Goal: Task Accomplishment & Management: Manage account settings

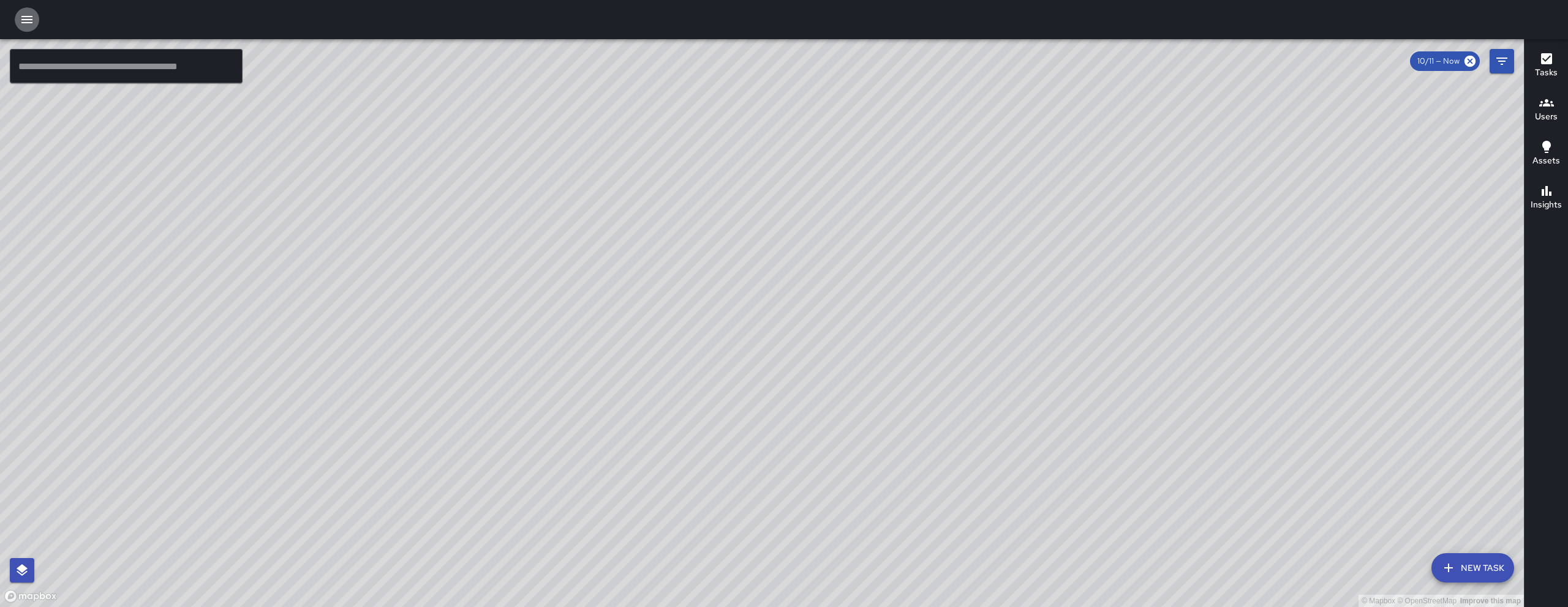
click at [26, 22] on icon "button" at bounding box center [27, 19] width 11 height 8
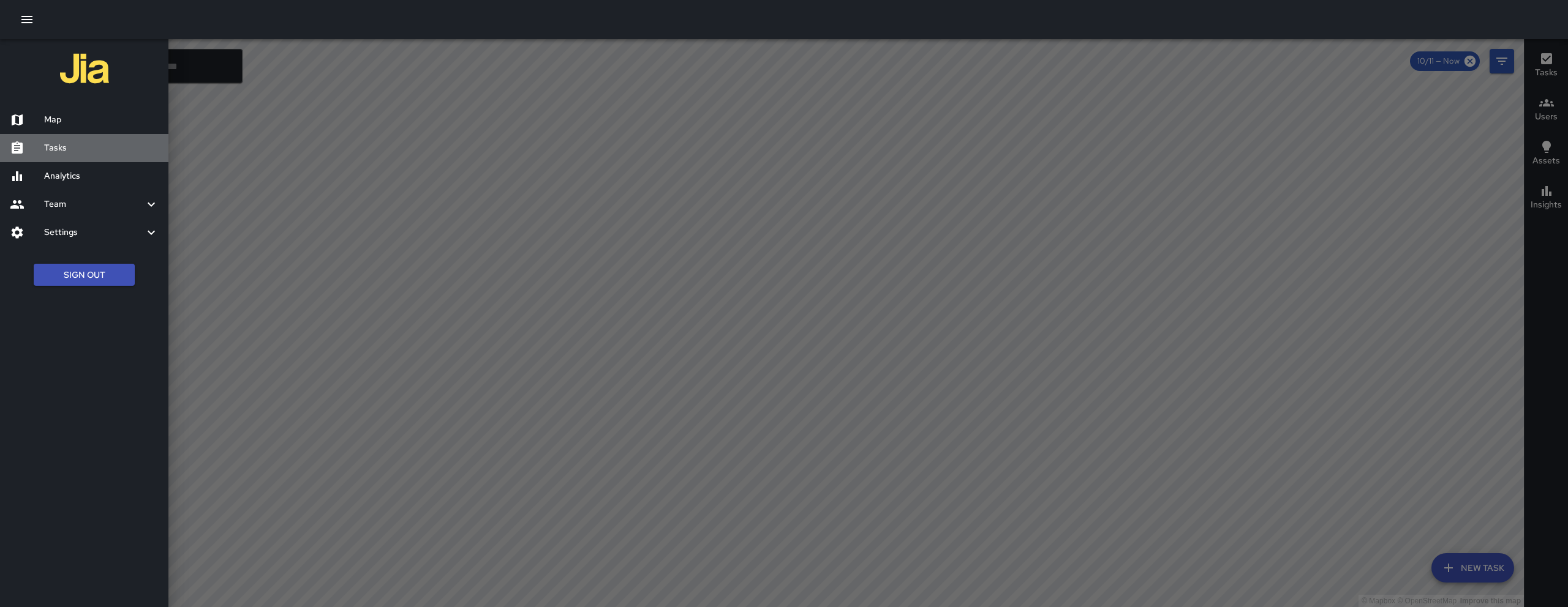
click at [117, 142] on h6 "Tasks" at bounding box center [101, 148] width 115 height 13
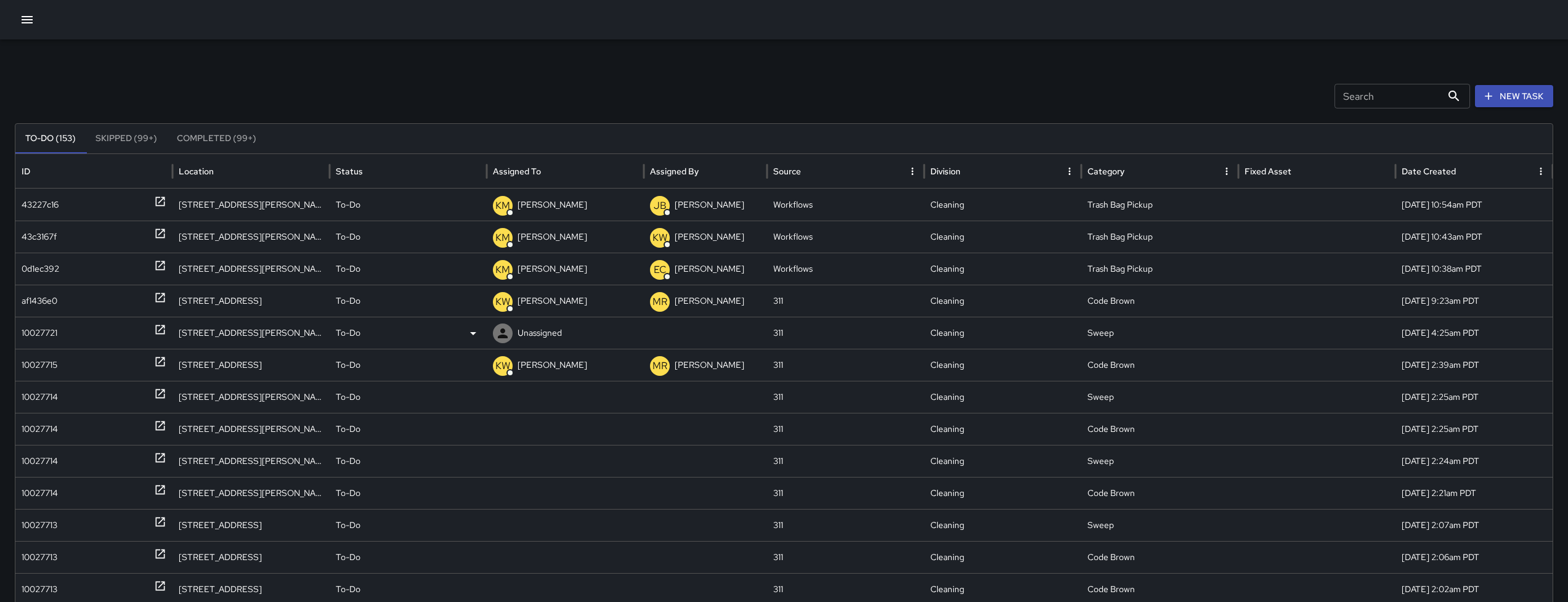
click at [52, 327] on div "10027721" at bounding box center [39, 333] width 36 height 32
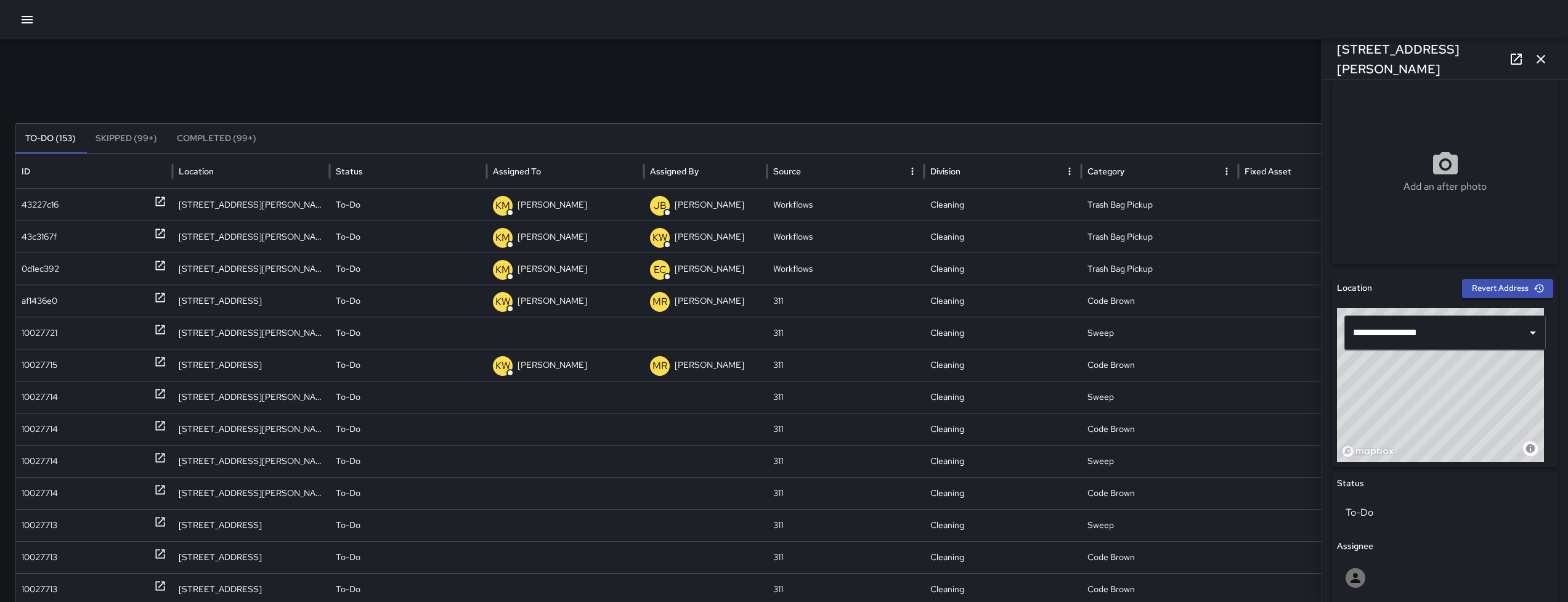
scroll to position [86, 0]
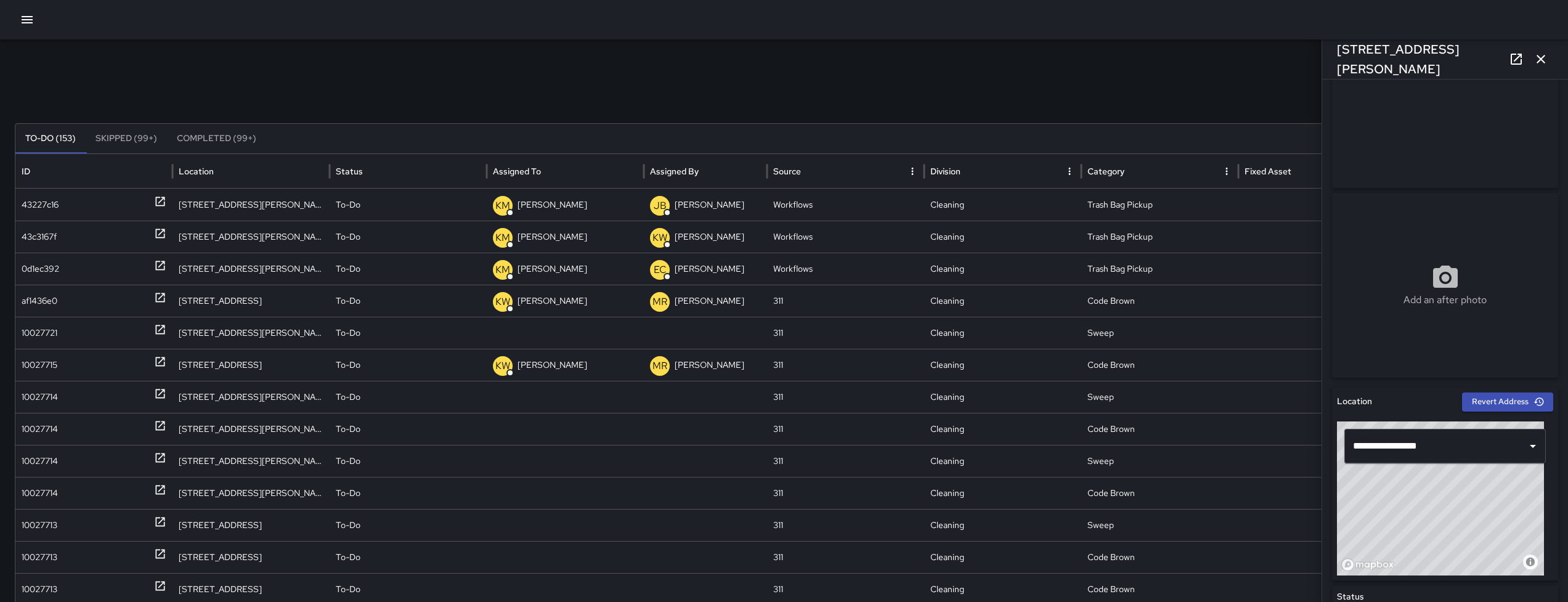
click at [1541, 57] on icon "button" at bounding box center [1540, 59] width 15 height 15
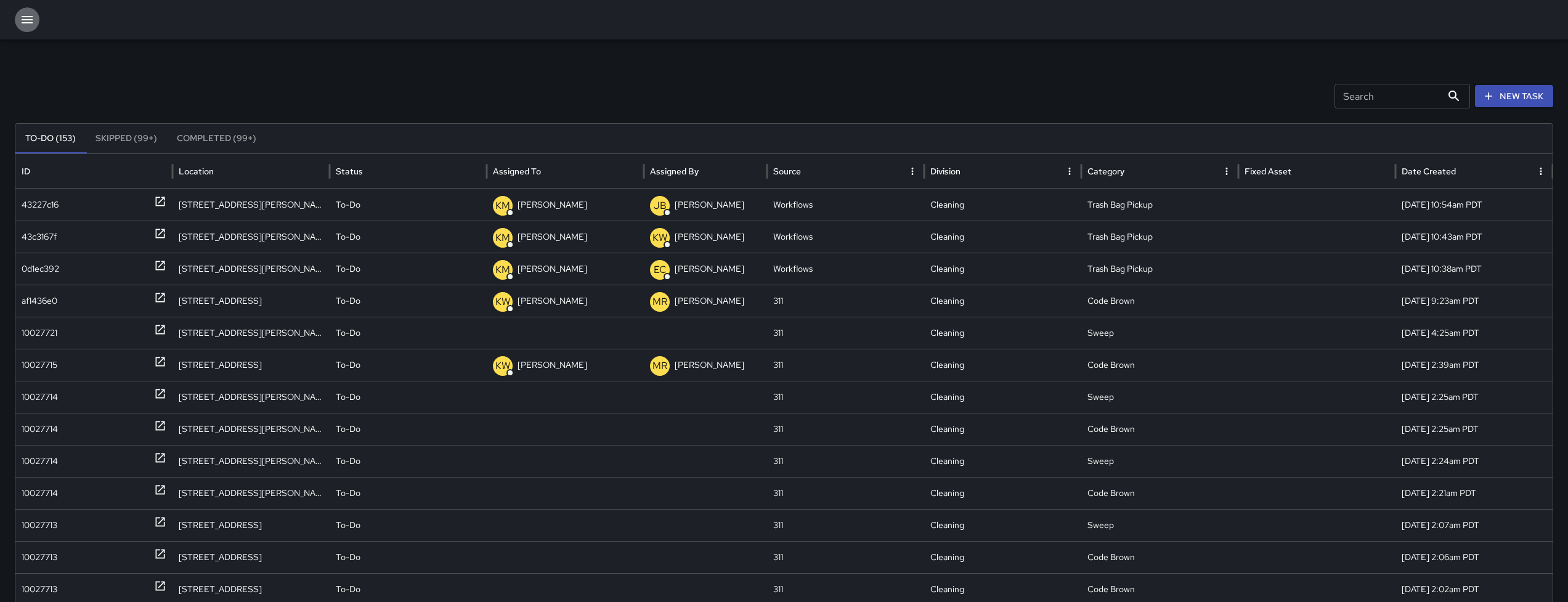
click at [25, 24] on icon "button" at bounding box center [27, 20] width 15 height 15
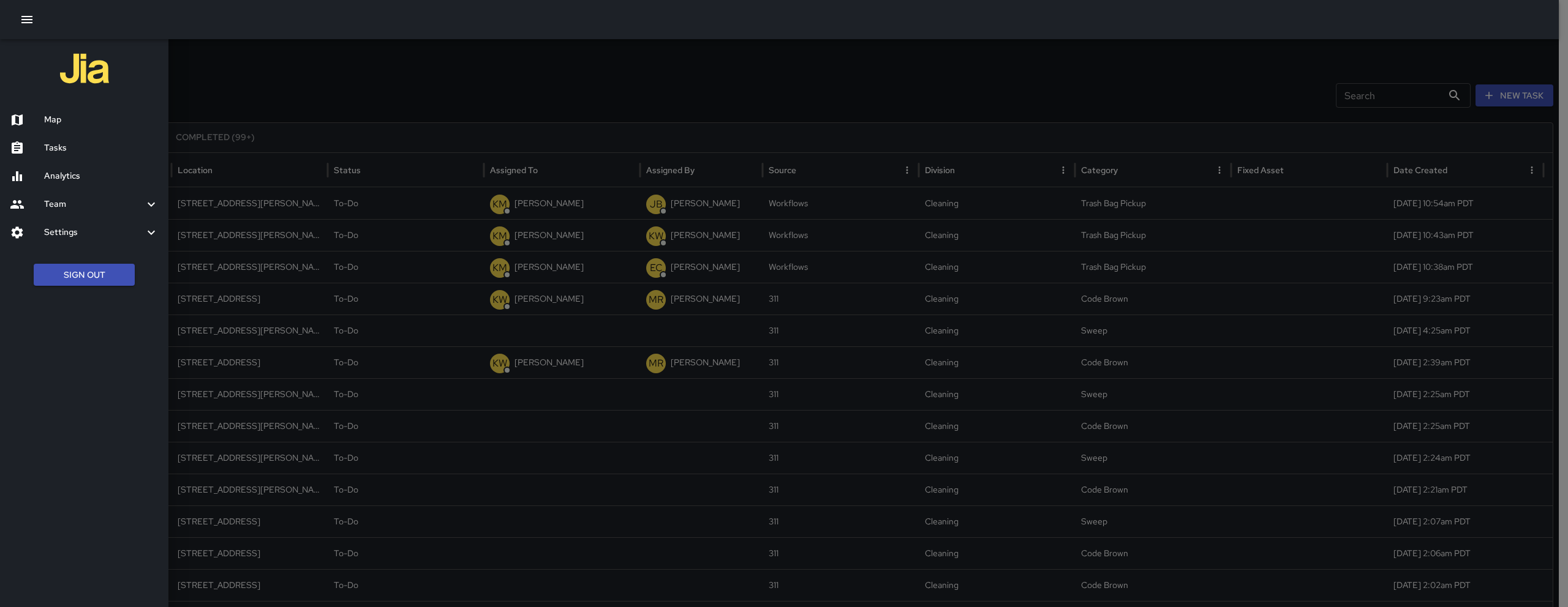
click at [50, 137] on div "Tasks" at bounding box center [84, 148] width 168 height 28
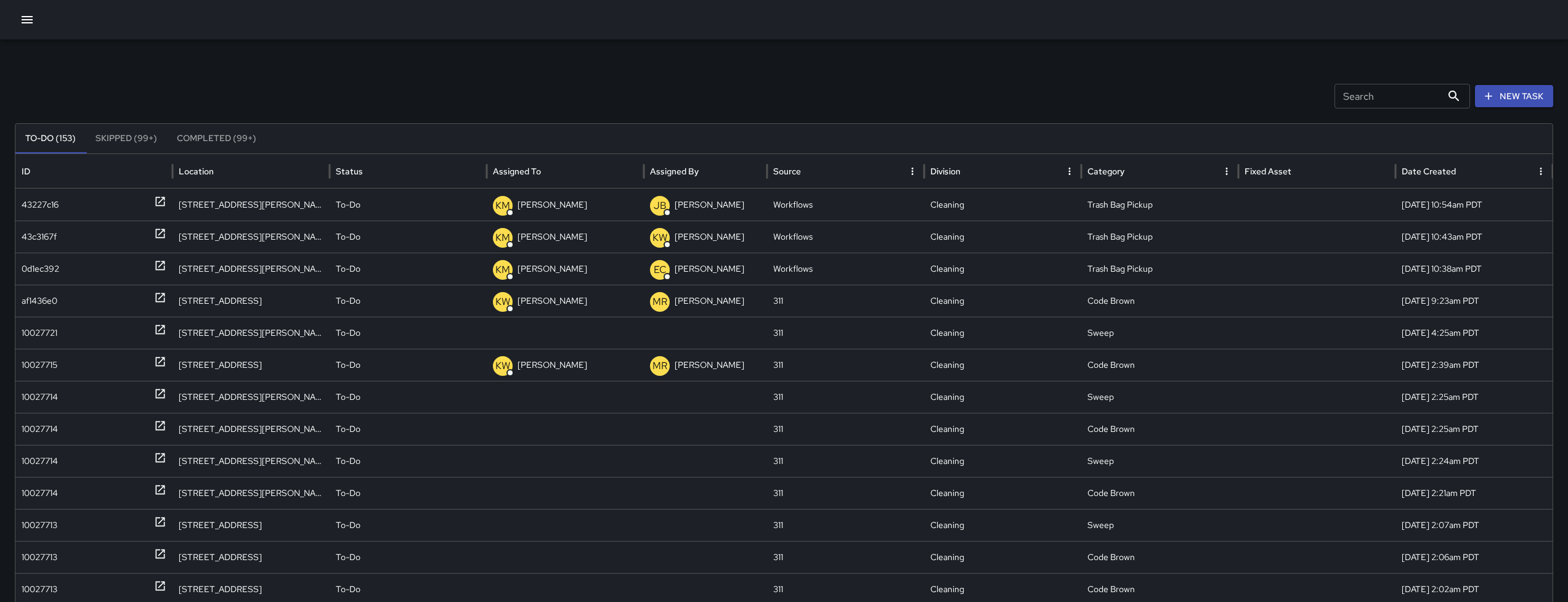
click at [1379, 103] on input "Search" at bounding box center [1388, 96] width 107 height 25
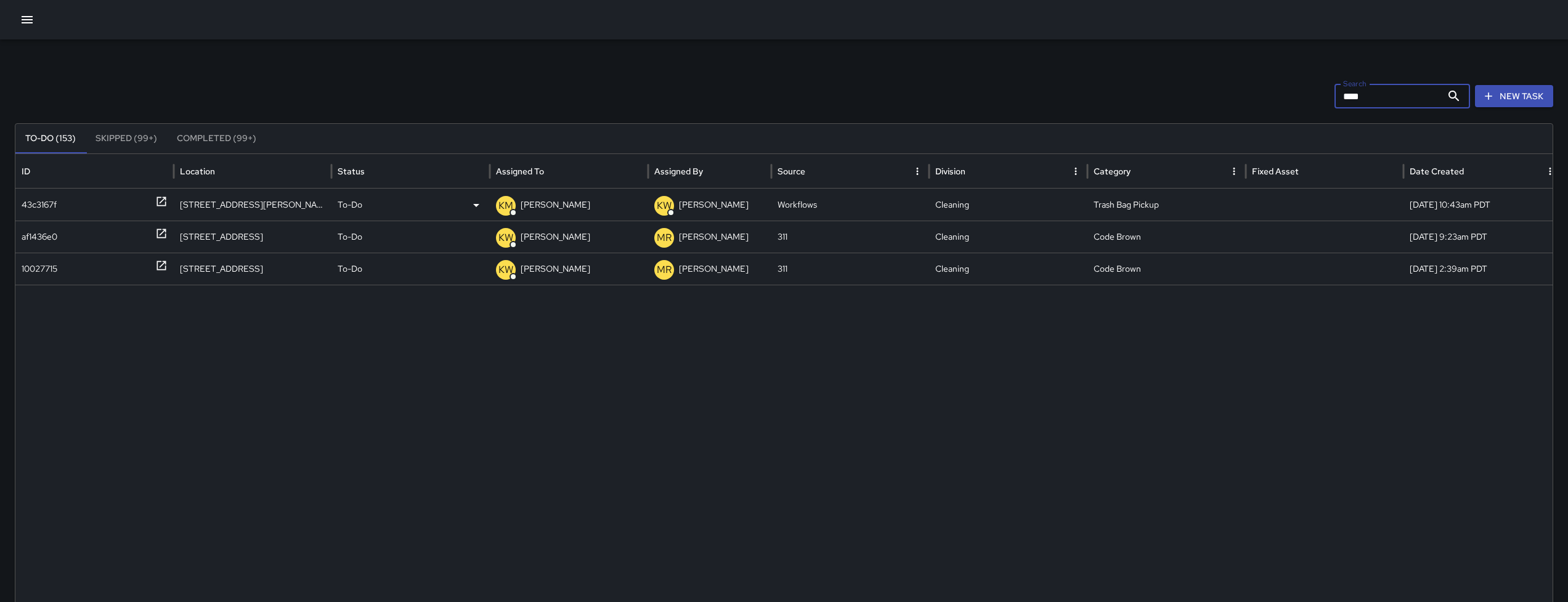
type input "****"
click at [73, 208] on div "43c3167f" at bounding box center [94, 205] width 146 height 32
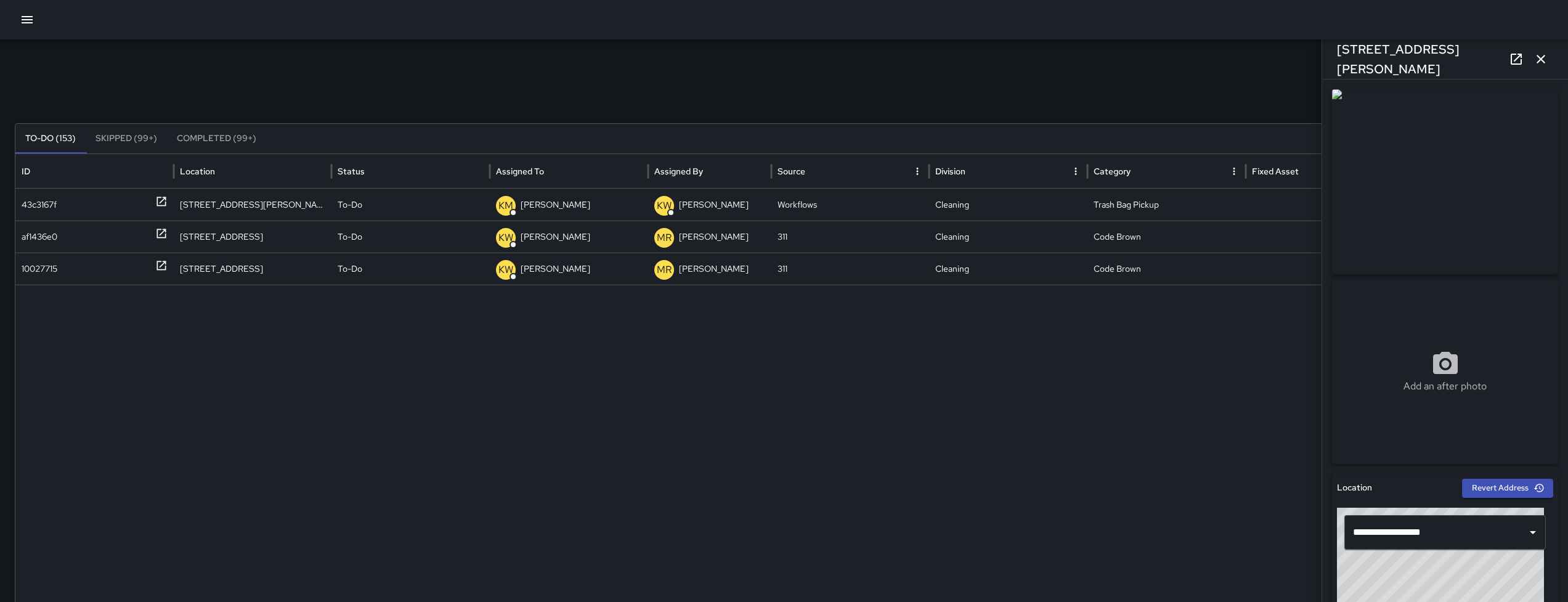
scroll to position [232, 0]
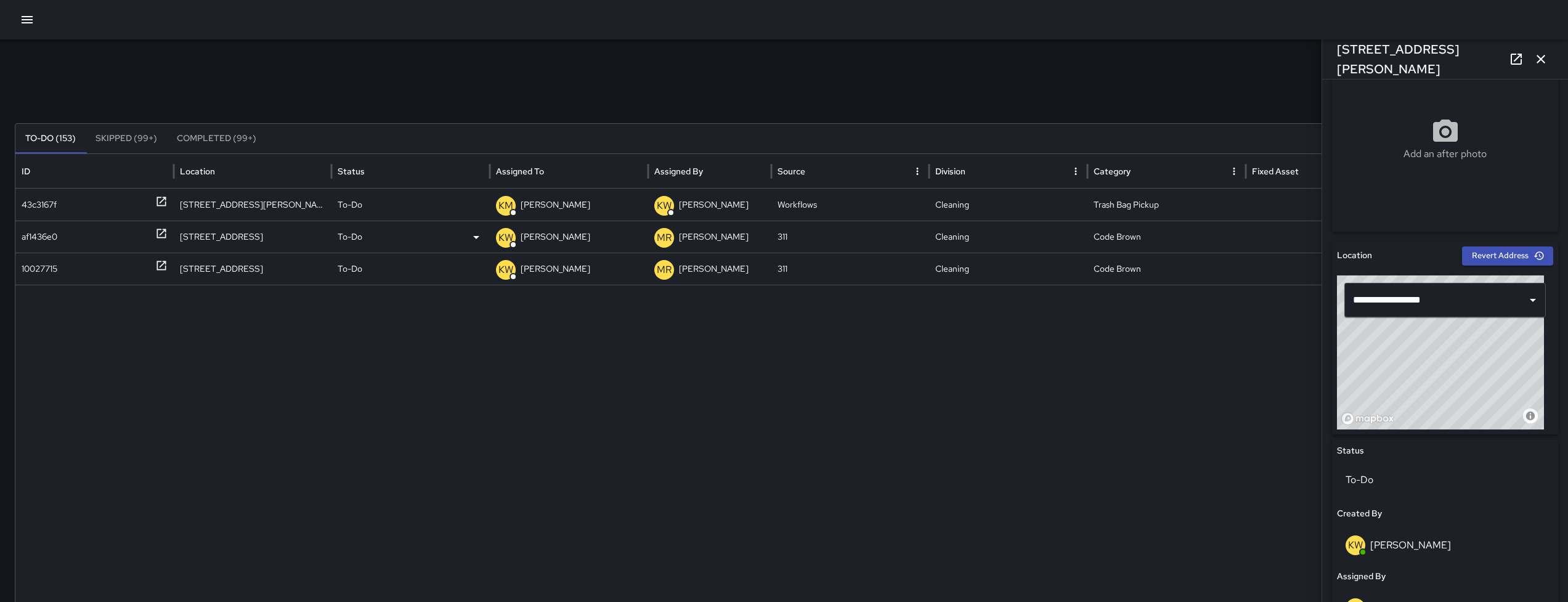
click at [39, 235] on div "af1436e0" at bounding box center [39, 237] width 36 height 32
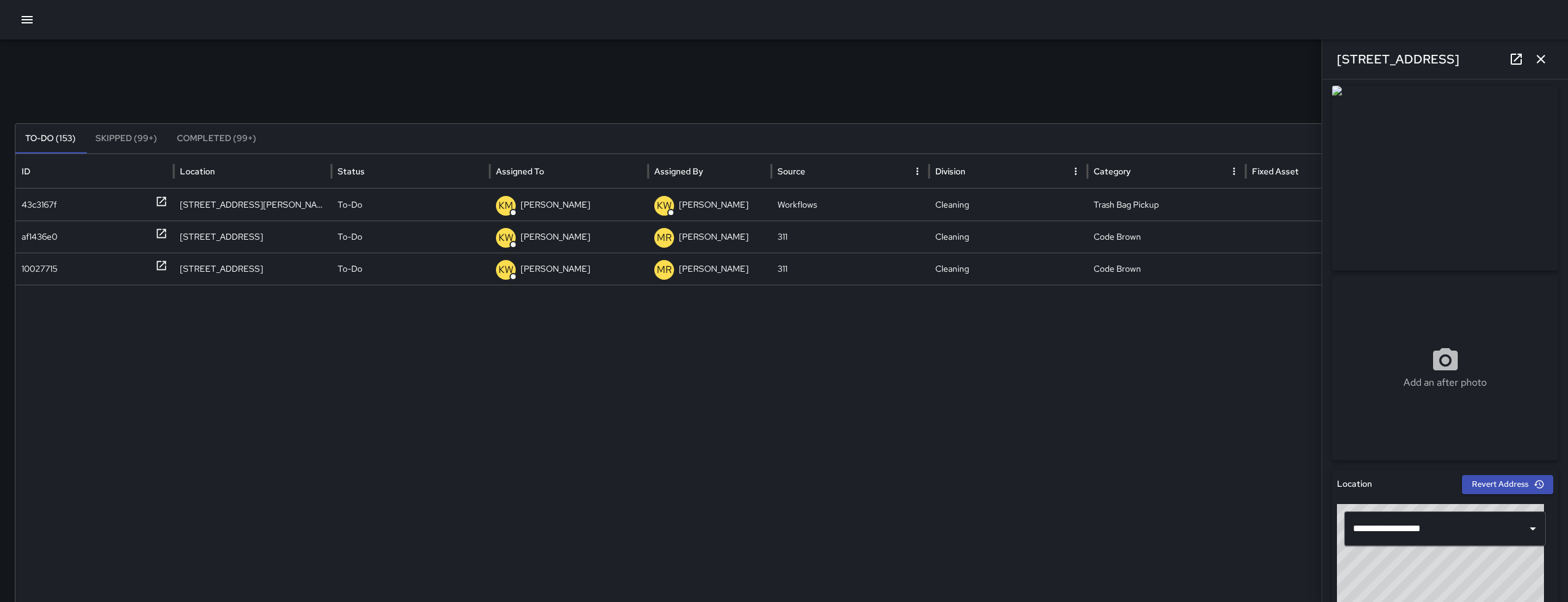
scroll to position [5, 0]
click at [39, 269] on div "10027715" at bounding box center [39, 269] width 36 height 32
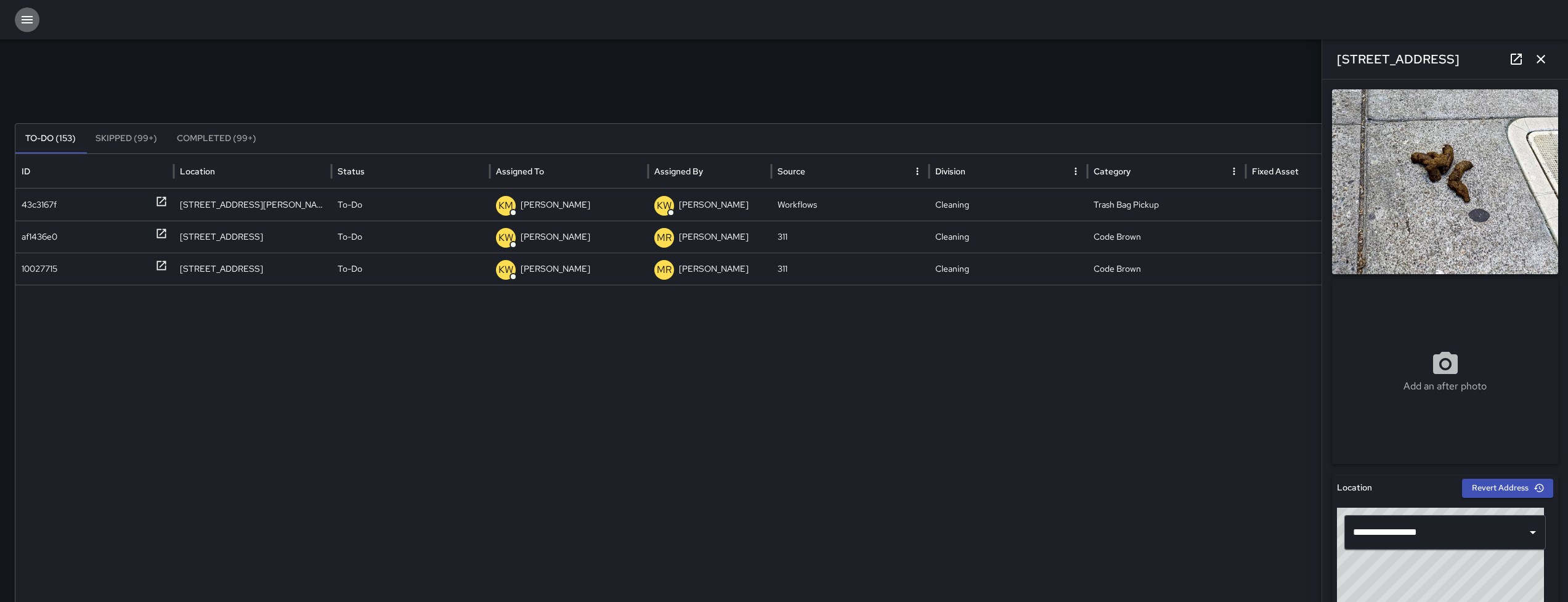
click at [32, 20] on icon "button" at bounding box center [27, 20] width 15 height 15
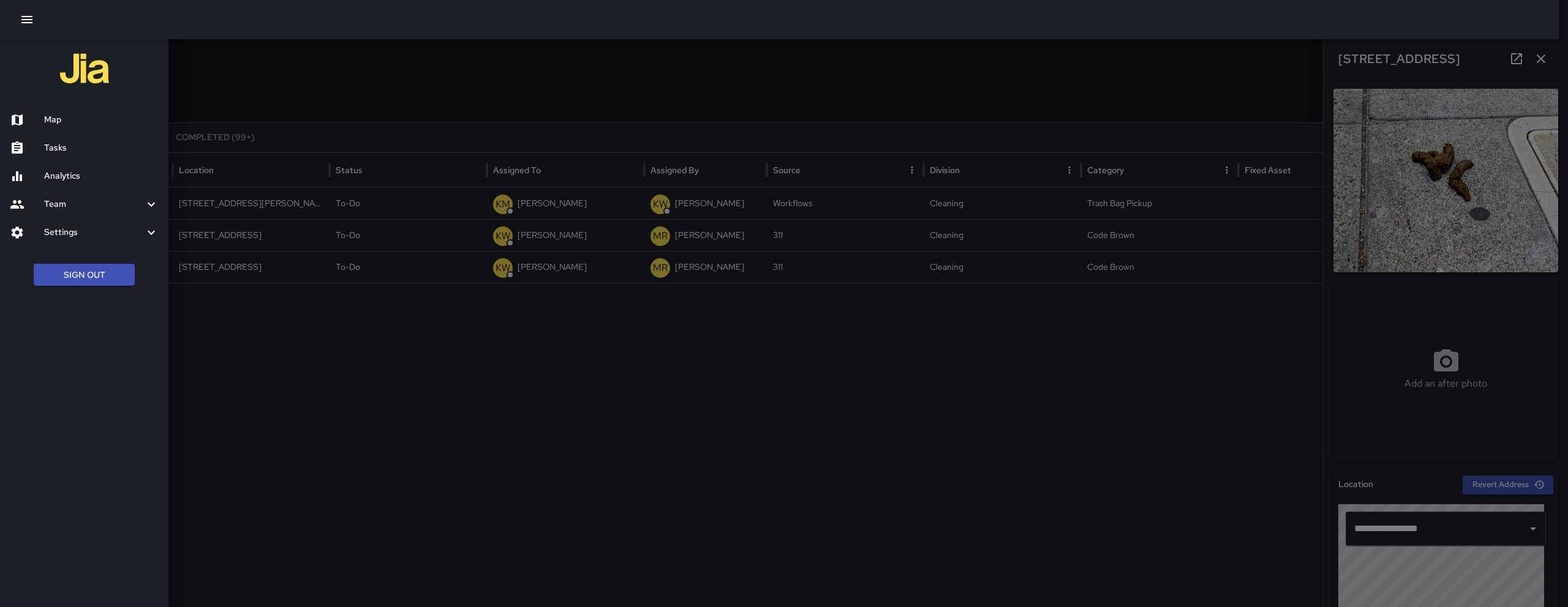
click at [114, 113] on div "Map" at bounding box center [84, 120] width 168 height 28
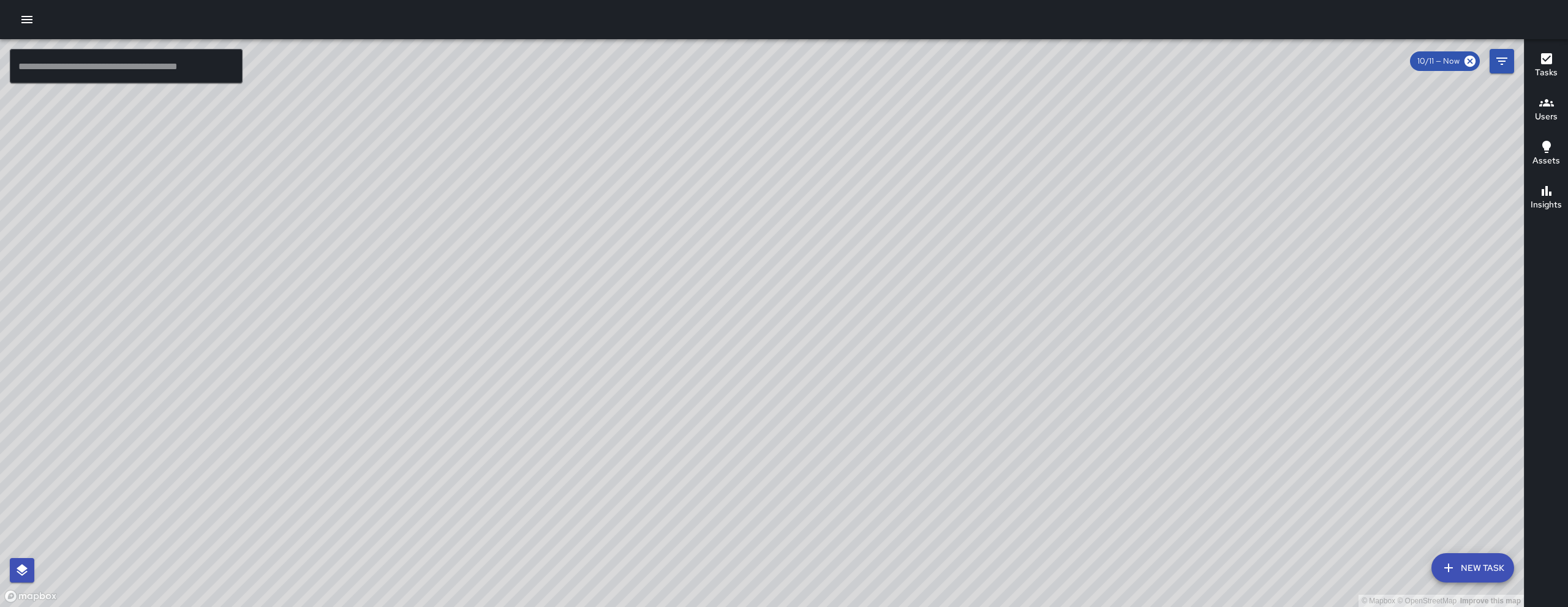
drag, startPoint x: 632, startPoint y: 555, endPoint x: 671, endPoint y: 428, distance: 132.9
click at [671, 428] on div "© Mapbox © OpenStreetMap Improve this map" at bounding box center [762, 323] width 1524 height 568
drag, startPoint x: 777, startPoint y: 398, endPoint x: 642, endPoint y: 475, distance: 155.4
click at [642, 475] on div "© Mapbox © OpenStreetMap Improve this map" at bounding box center [762, 323] width 1524 height 568
click at [38, 21] on button "button" at bounding box center [26, 19] width 24 height 24
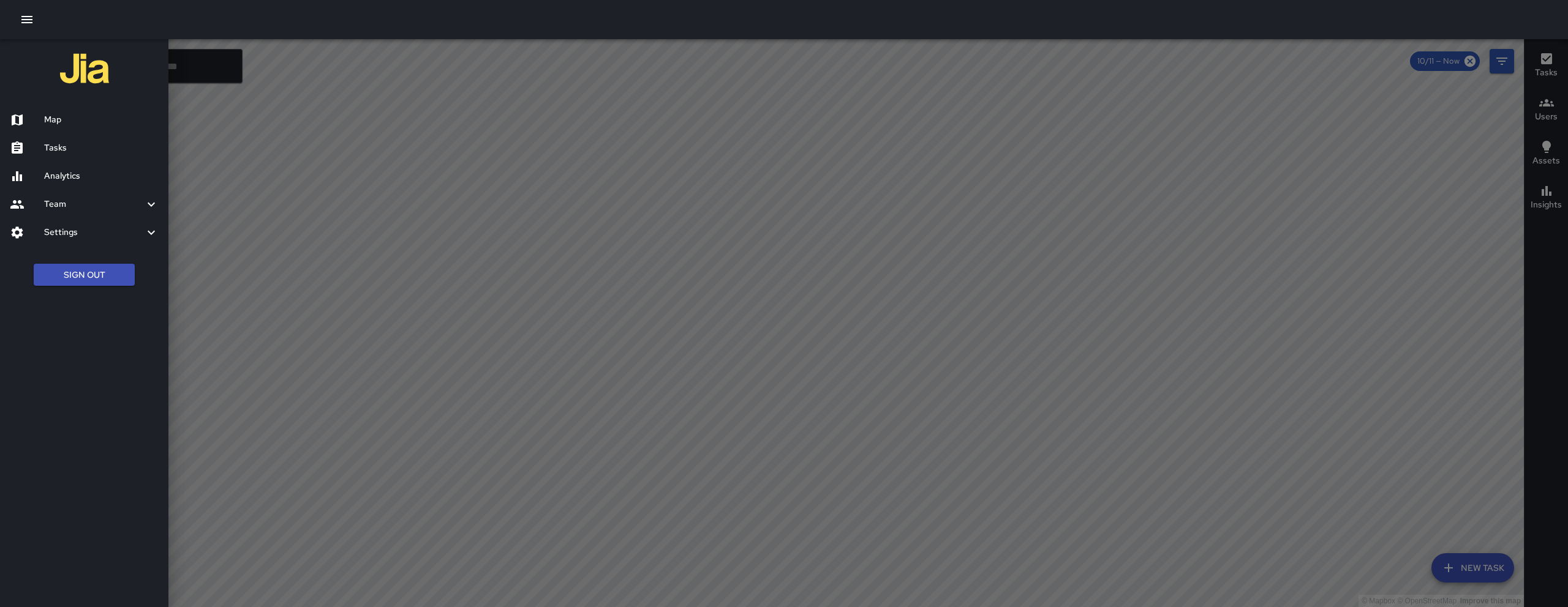
click at [70, 143] on h6 "Tasks" at bounding box center [101, 148] width 115 height 13
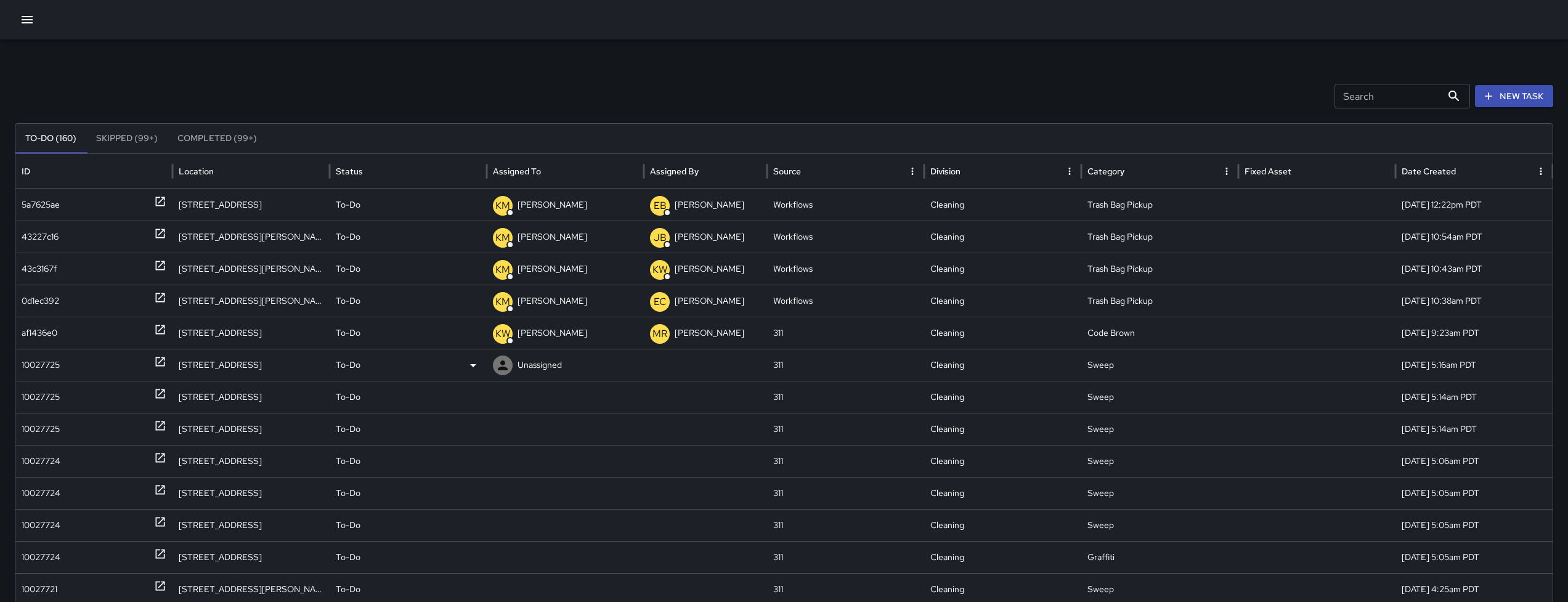
click at [57, 356] on div "10027725" at bounding box center [40, 365] width 38 height 32
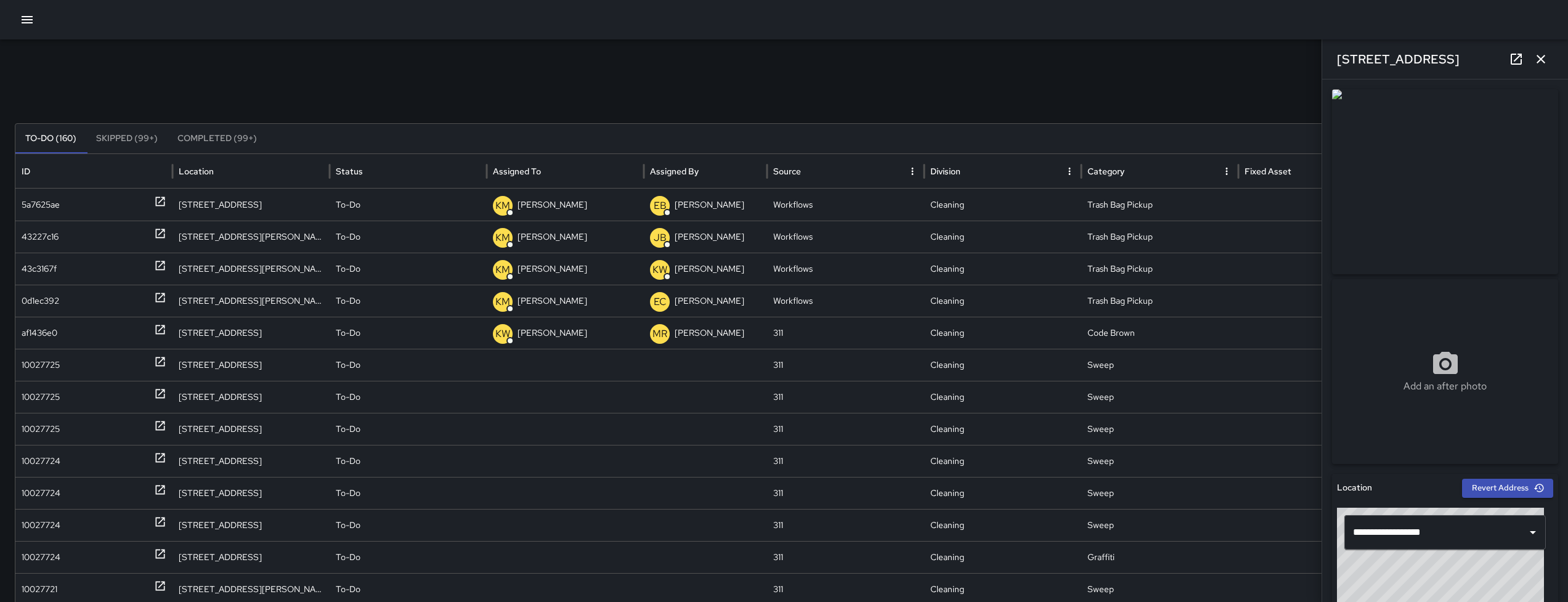
scroll to position [434, 0]
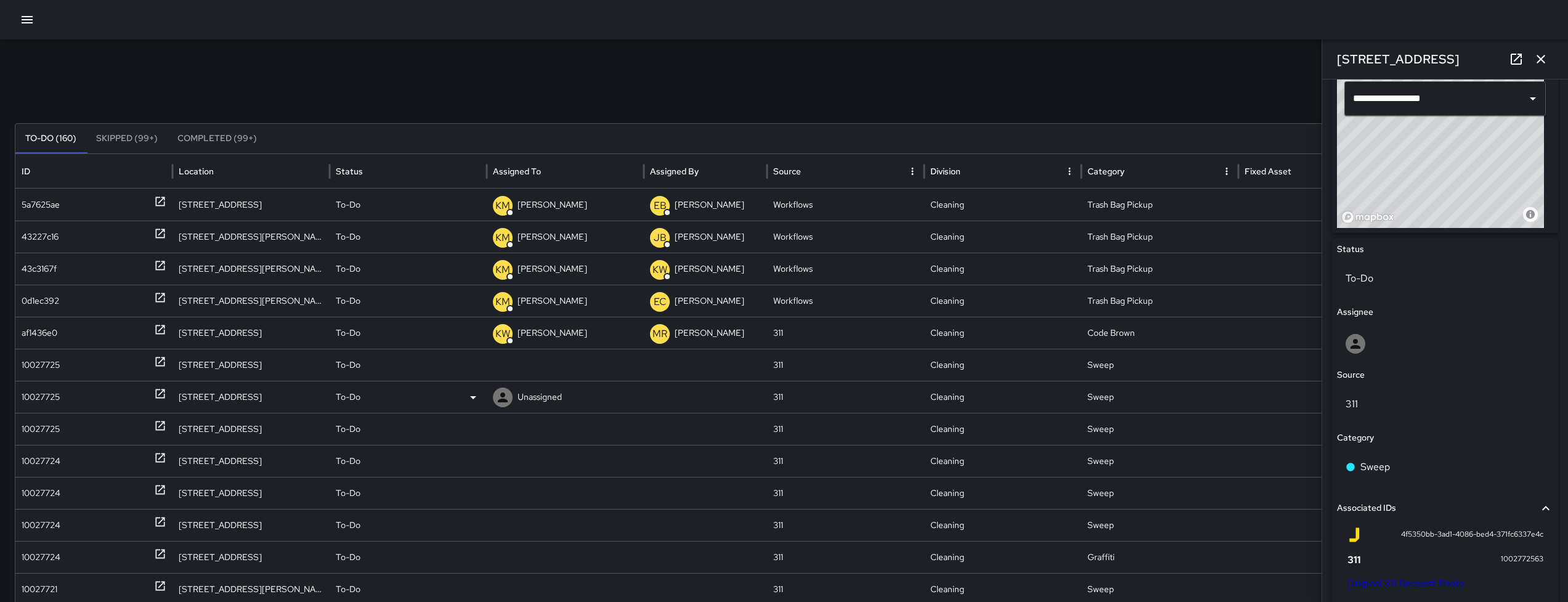
click at [34, 397] on div "10027725" at bounding box center [40, 397] width 38 height 32
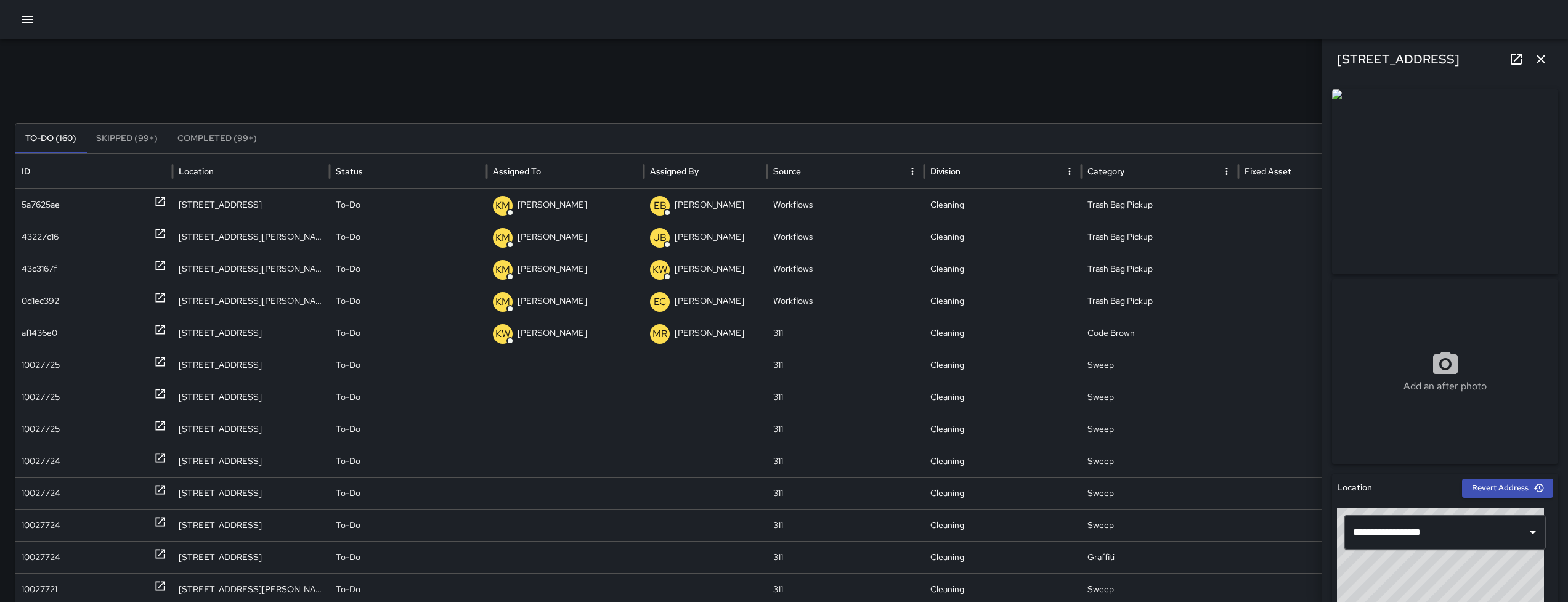
scroll to position [595, 0]
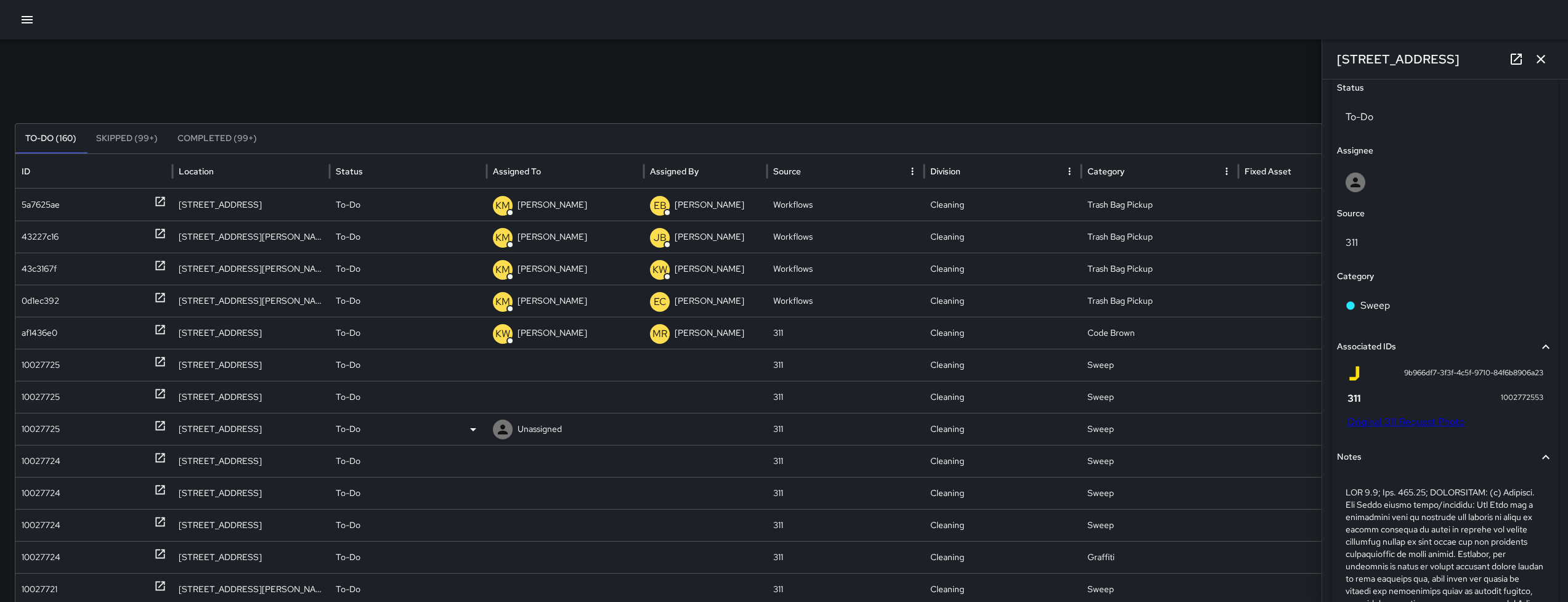
click at [25, 431] on div "10027725" at bounding box center [40, 429] width 38 height 32
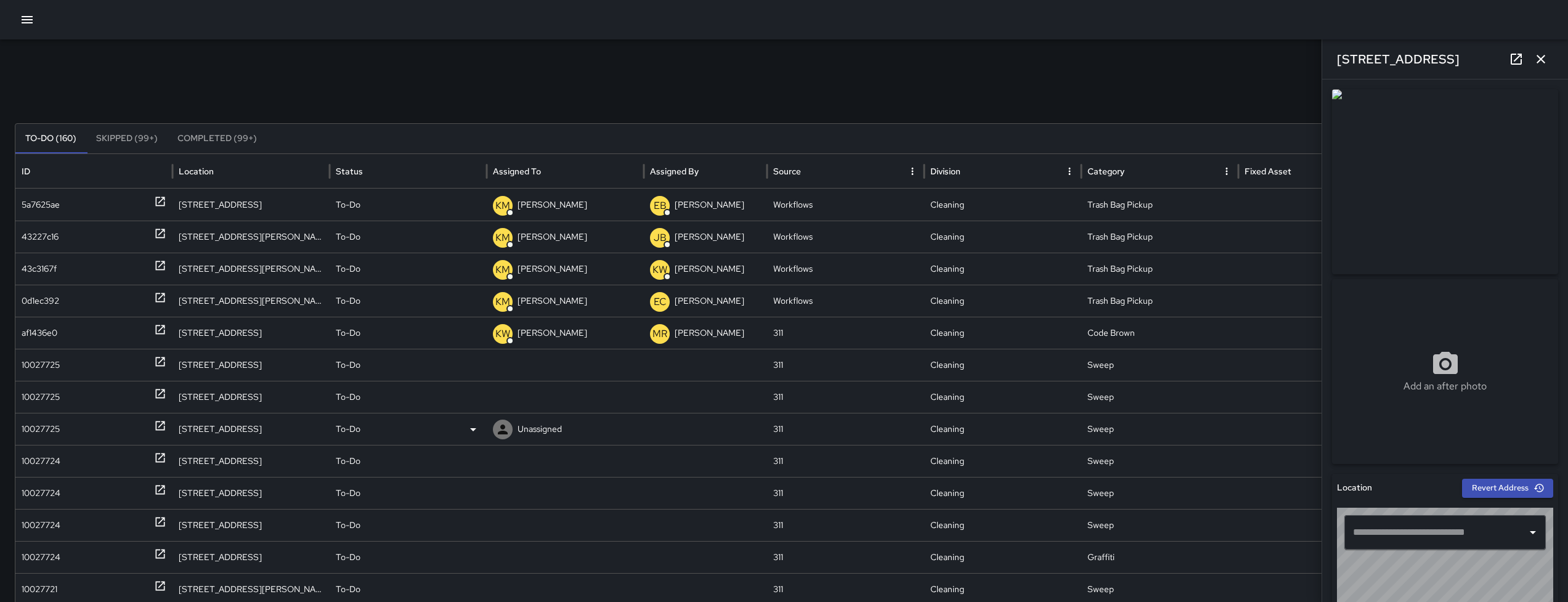
type input "**********"
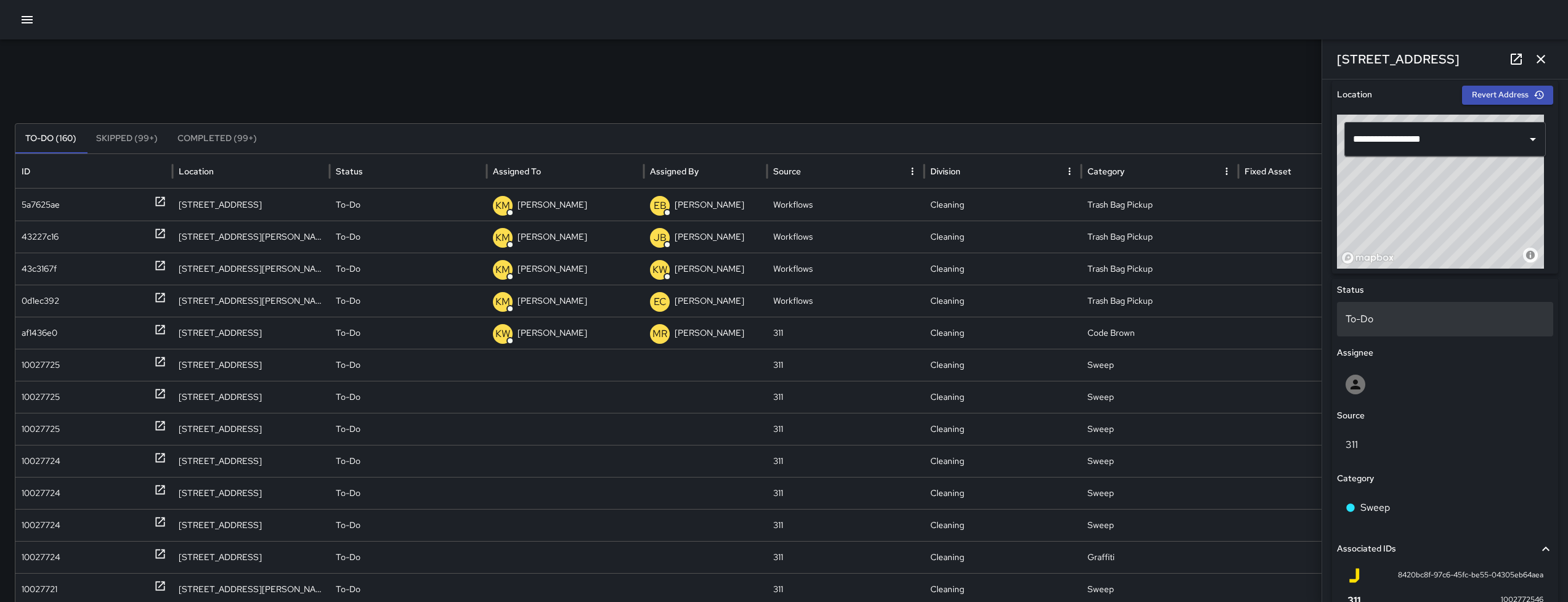
scroll to position [404, 0]
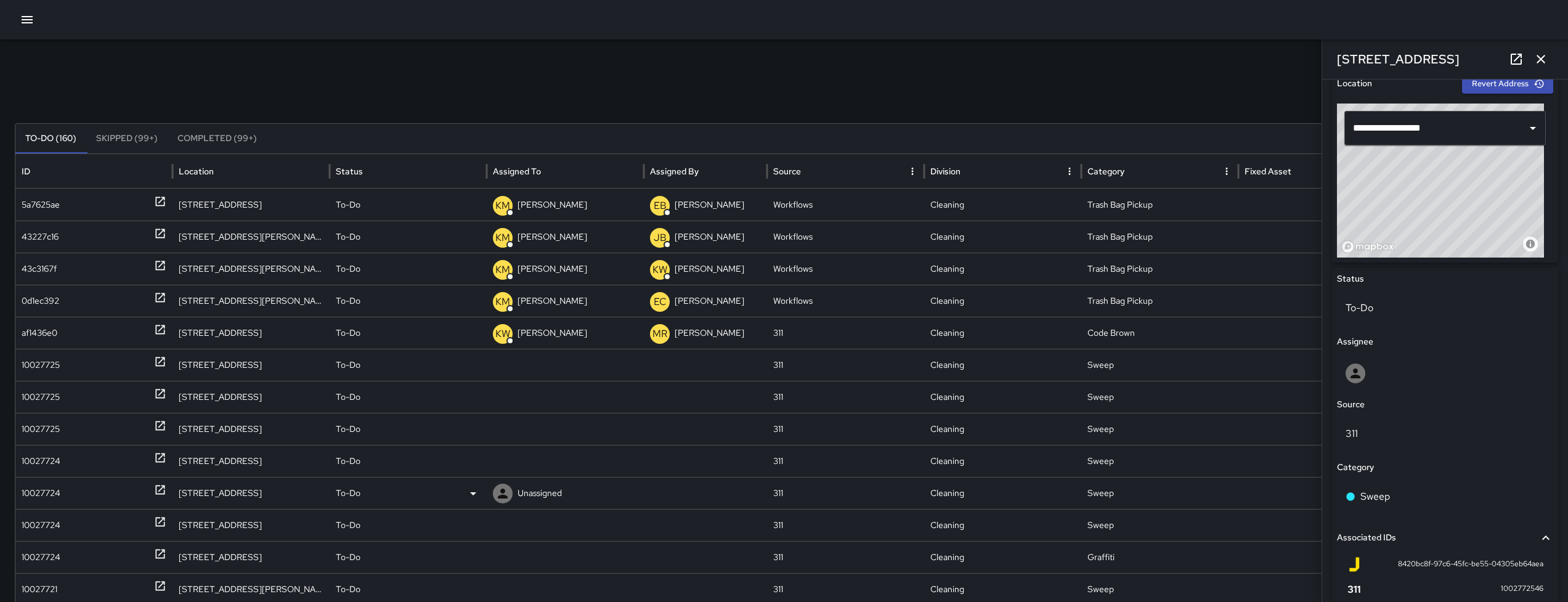
click at [44, 476] on div "10027724" at bounding box center [41, 461] width 39 height 32
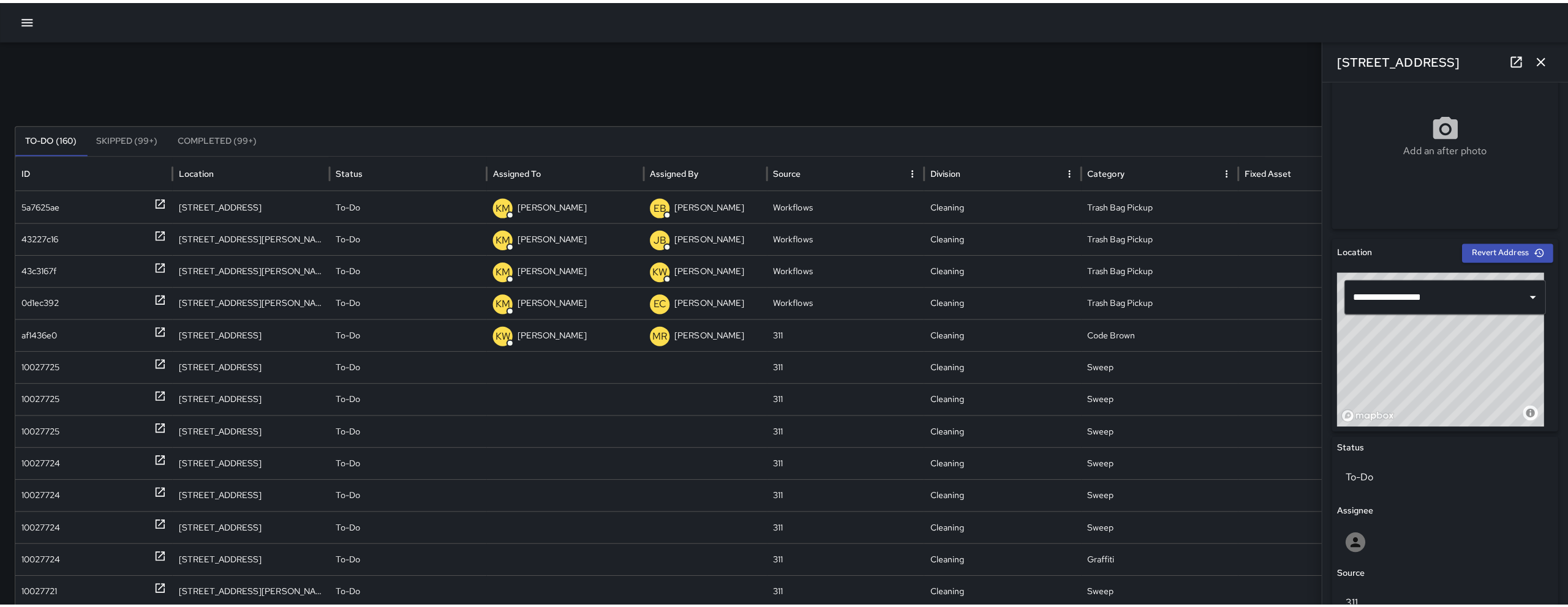
scroll to position [591, 0]
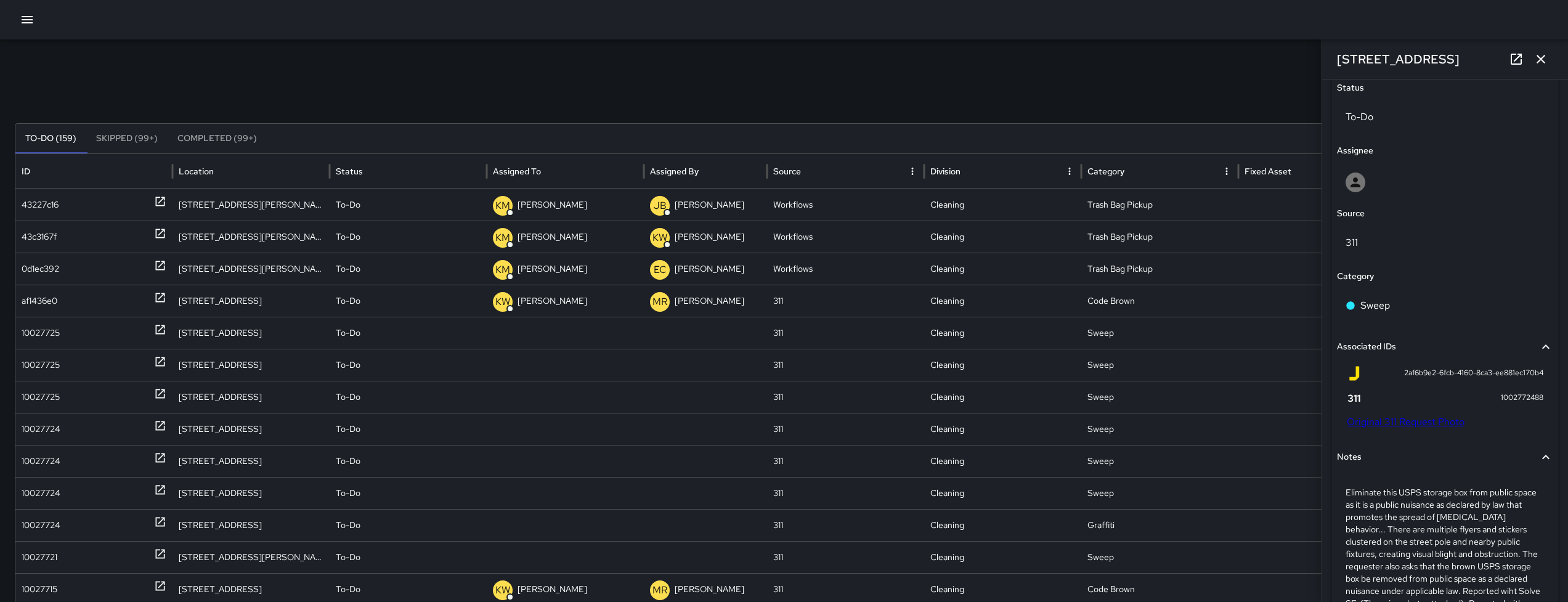
click at [29, 21] on icon "button" at bounding box center [27, 20] width 15 height 15
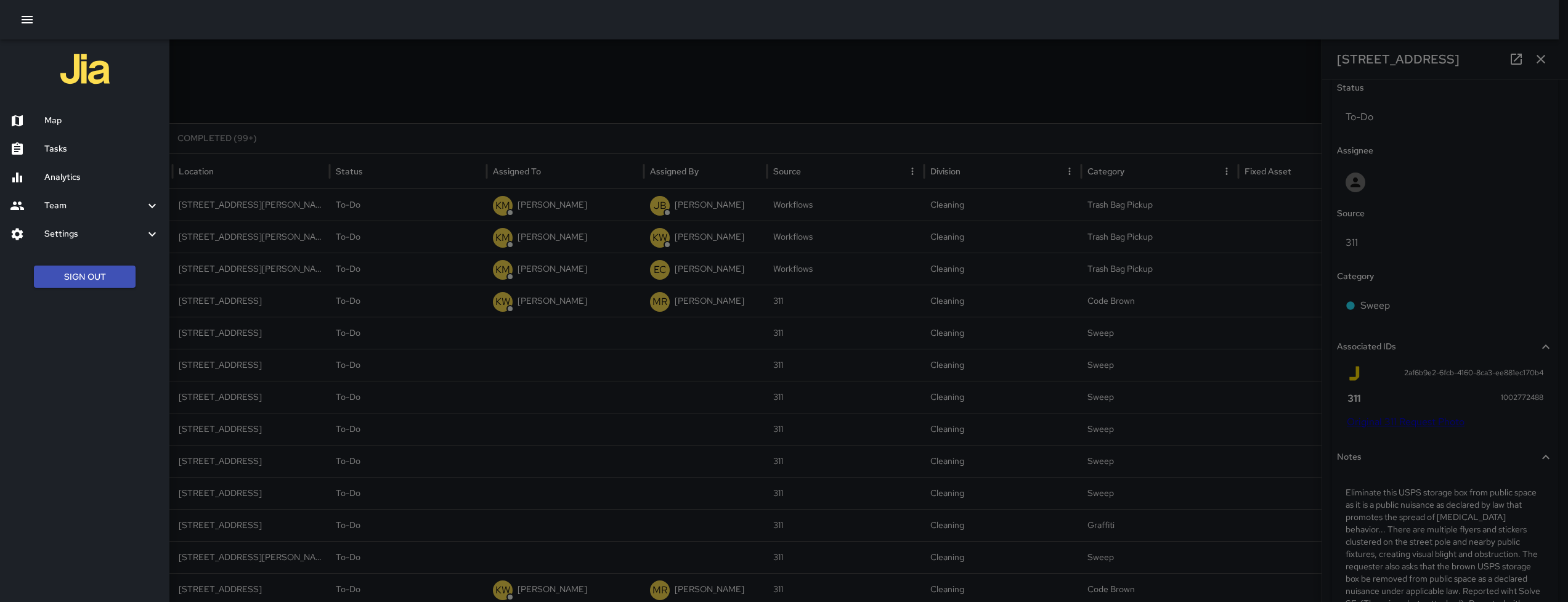
click at [29, 21] on icon "button" at bounding box center [27, 20] width 15 height 15
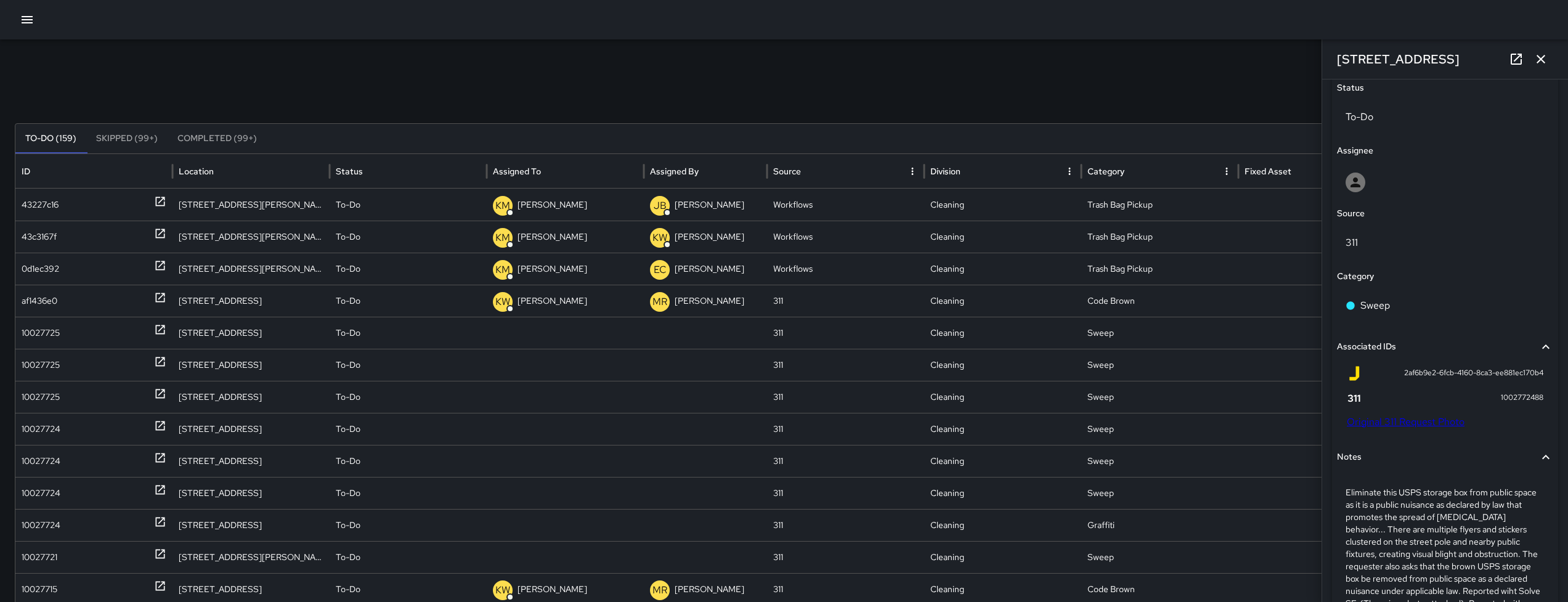
click at [37, 19] on button "button" at bounding box center [27, 20] width 25 height 25
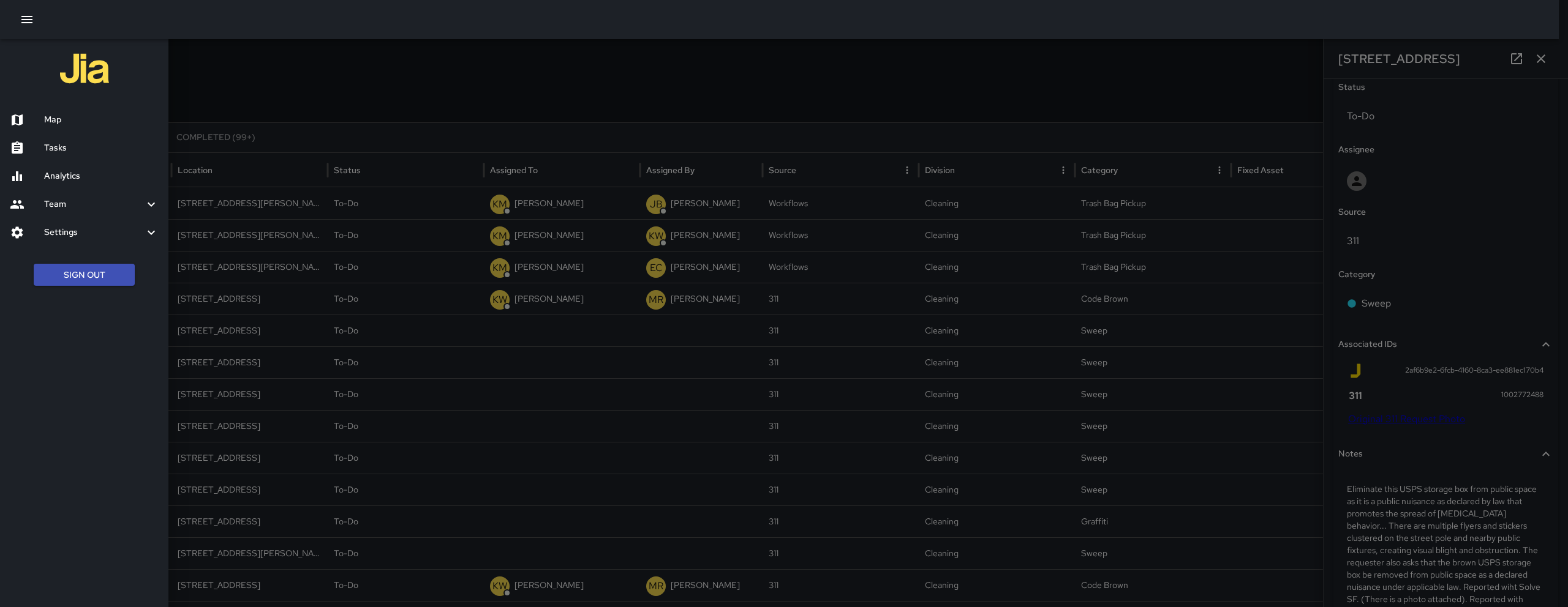
click at [55, 119] on h6 "Map" at bounding box center [101, 120] width 115 height 13
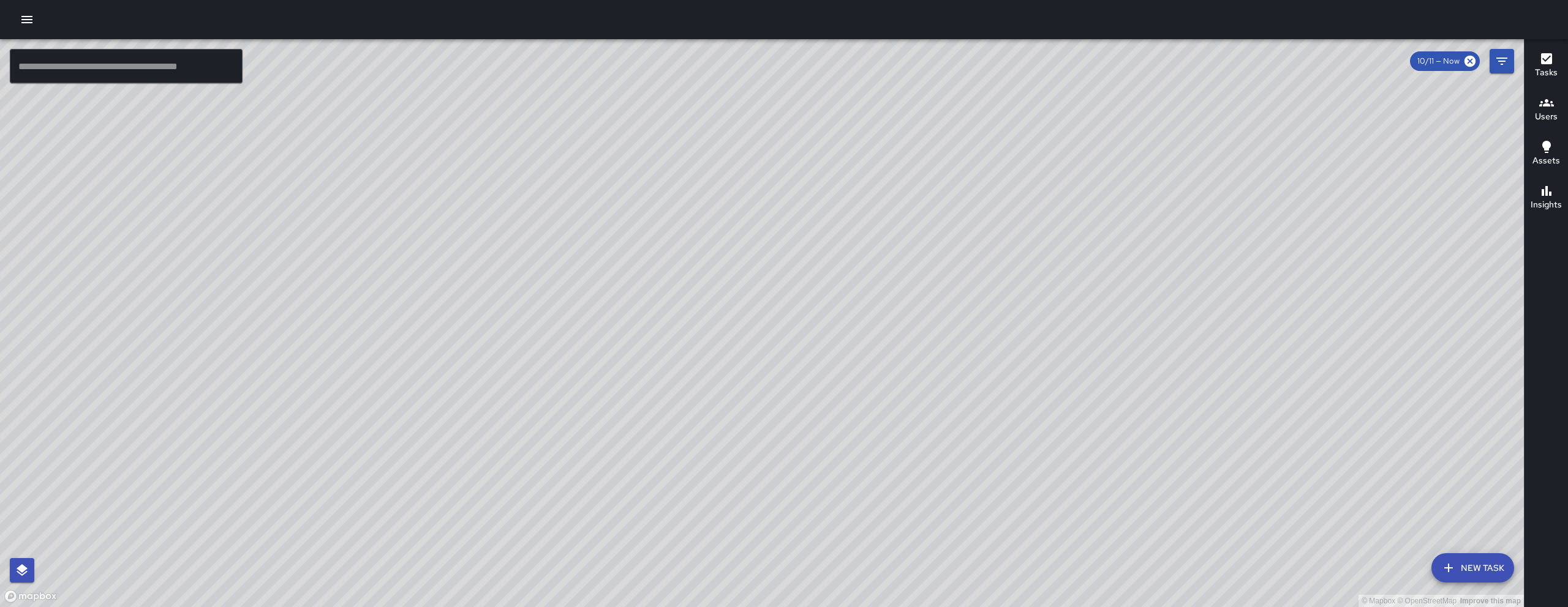
drag, startPoint x: 906, startPoint y: 277, endPoint x: 743, endPoint y: 265, distance: 163.4
click at [772, 272] on div "© Mapbox © OpenStreetMap Improve this map" at bounding box center [762, 323] width 1524 height 568
drag, startPoint x: 732, startPoint y: 332, endPoint x: 681, endPoint y: 264, distance: 85.0
click at [681, 271] on div "© Mapbox © OpenStreetMap Improve this map" at bounding box center [762, 323] width 1524 height 568
drag, startPoint x: 696, startPoint y: 270, endPoint x: 939, endPoint y: 261, distance: 243.2
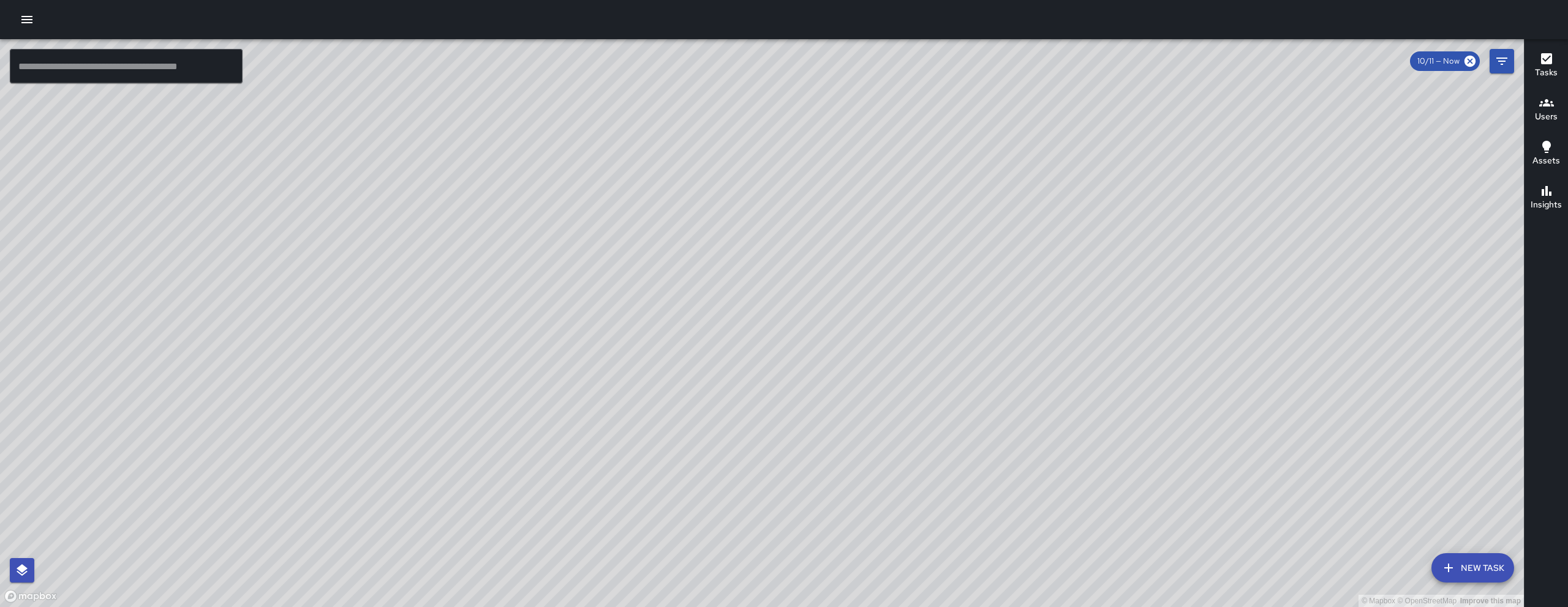
click at [915, 261] on div "© Mapbox © OpenStreetMap Improve this map" at bounding box center [762, 323] width 1524 height 568
drag, startPoint x: 939, startPoint y: 268, endPoint x: 975, endPoint y: 246, distance: 42.2
click at [975, 246] on div "© Mapbox © OpenStreetMap Improve this map" at bounding box center [762, 323] width 1524 height 568
drag, startPoint x: 1040, startPoint y: 185, endPoint x: 925, endPoint y: 226, distance: 122.1
click at [925, 226] on div "© Mapbox © OpenStreetMap Improve this map" at bounding box center [762, 323] width 1524 height 568
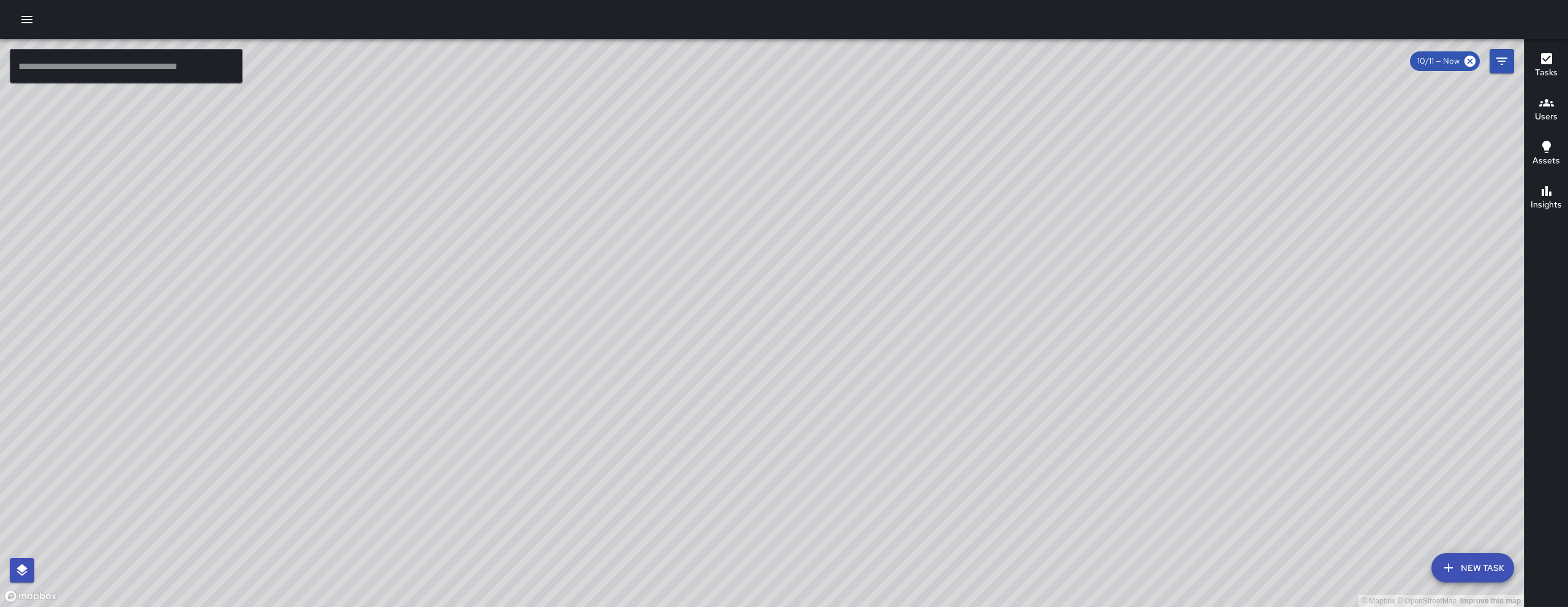
drag, startPoint x: 958, startPoint y: 426, endPoint x: 1182, endPoint y: 288, distance: 263.1
click at [1182, 288] on div "© Mapbox © OpenStreetMap Improve this map" at bounding box center [762, 323] width 1524 height 568
drag, startPoint x: 1081, startPoint y: 387, endPoint x: 1077, endPoint y: 359, distance: 28.3
click at [1077, 359] on div "© Mapbox © OpenStreetMap Improve this map" at bounding box center [762, 323] width 1524 height 568
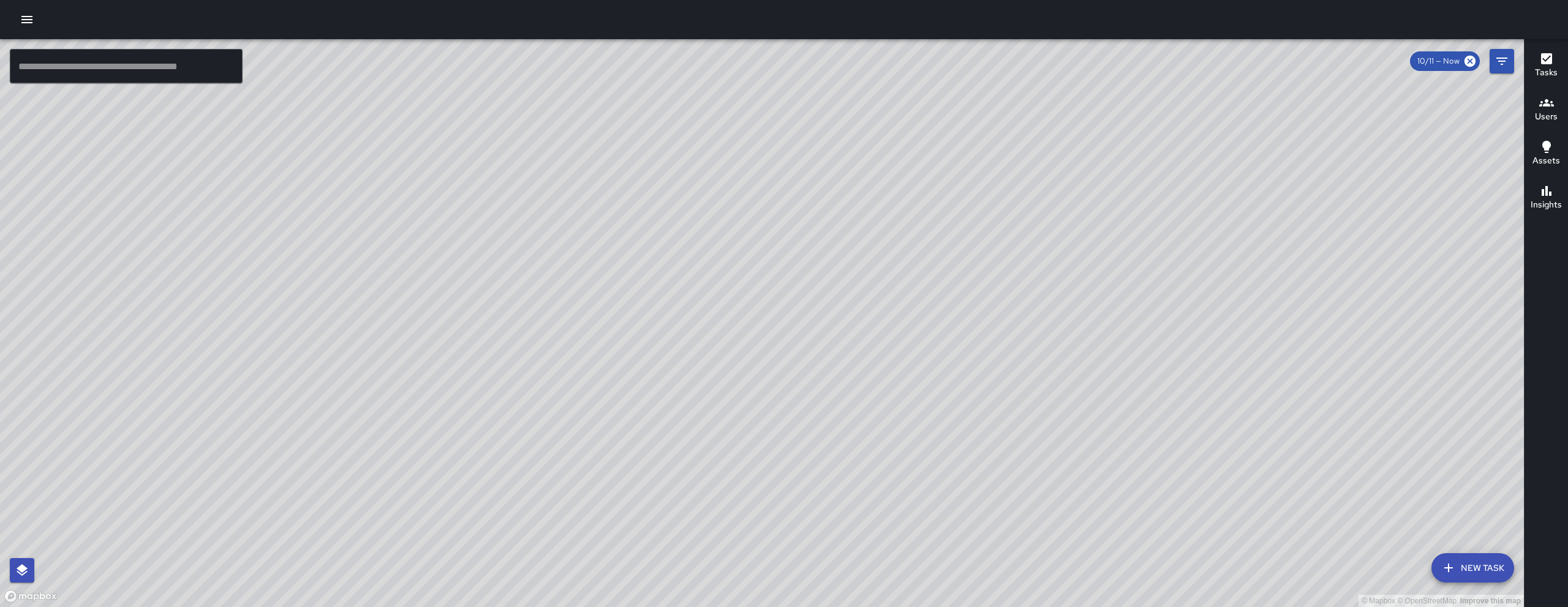
drag, startPoint x: 1077, startPoint y: 359, endPoint x: 1030, endPoint y: 354, distance: 47.3
click at [1034, 356] on div "© Mapbox © OpenStreetMap Improve this map" at bounding box center [762, 323] width 1524 height 568
drag, startPoint x: 1025, startPoint y: 230, endPoint x: 718, endPoint y: 245, distance: 307.4
click at [669, 230] on div "© Mapbox © OpenStreetMap Improve this map" at bounding box center [762, 323] width 1524 height 568
drag, startPoint x: 122, startPoint y: 65, endPoint x: 146, endPoint y: 73, distance: 25.3
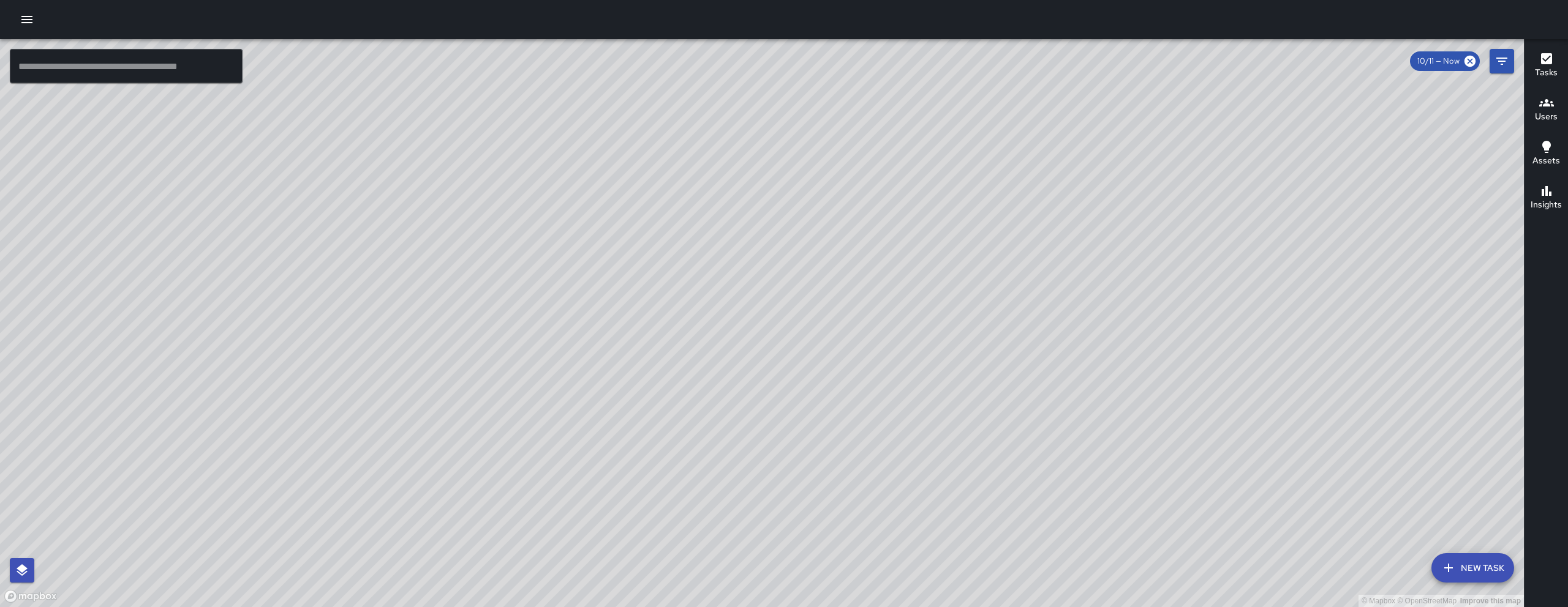
click at [122, 66] on input "text" at bounding box center [126, 66] width 233 height 34
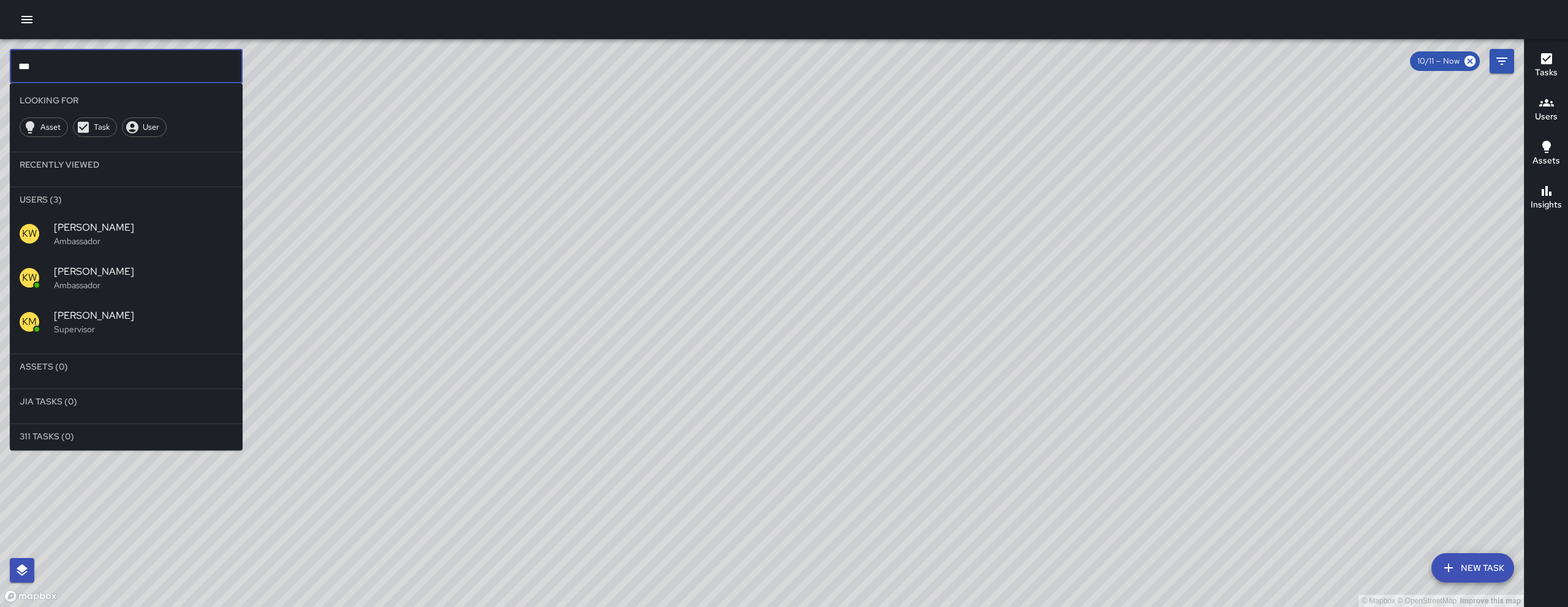
type input "***"
click at [175, 336] on div "KM Ken McCarter Supervisor" at bounding box center [126, 322] width 233 height 44
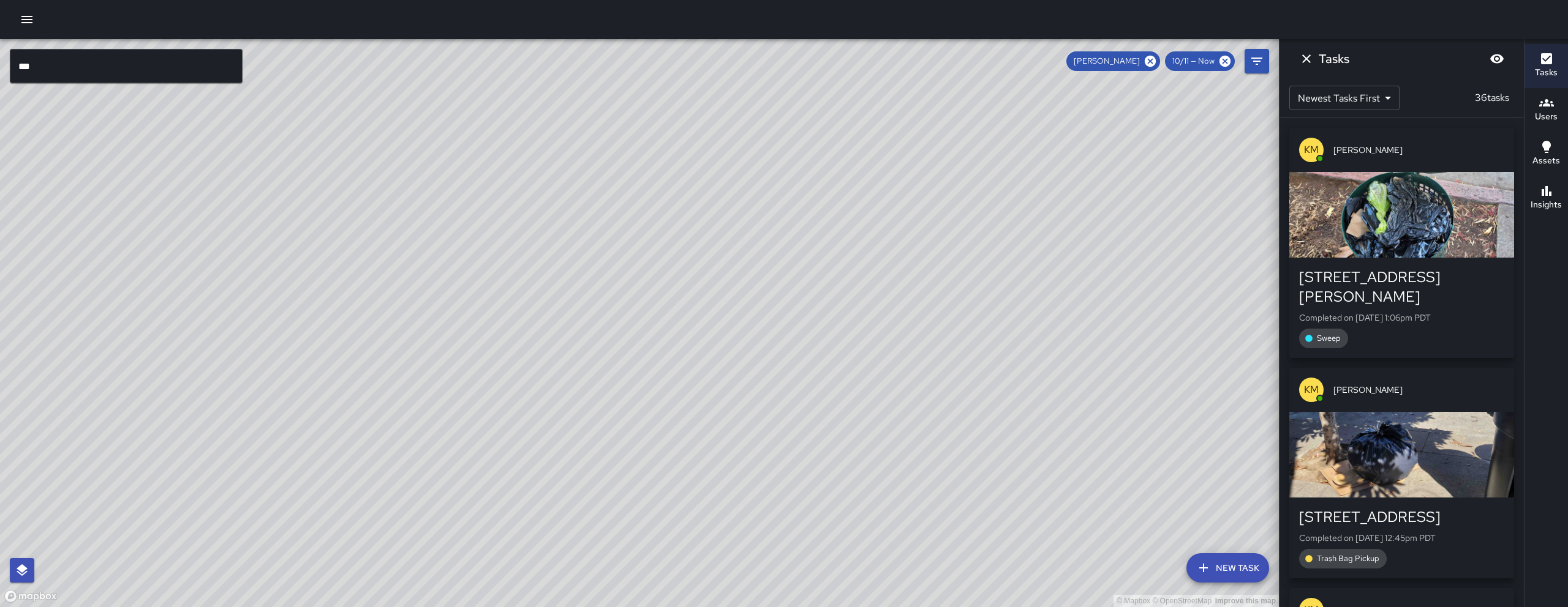
drag, startPoint x: 464, startPoint y: 305, endPoint x: 639, endPoint y: 287, distance: 175.9
click at [639, 287] on div "© Mapbox © OpenStreetMap Improve this map" at bounding box center [639, 323] width 1279 height 568
drag, startPoint x: 307, startPoint y: 429, endPoint x: 743, endPoint y: 303, distance: 453.8
click at [488, 354] on div "© Mapbox © OpenStreetMap Improve this map" at bounding box center [639, 323] width 1279 height 568
click at [1382, 283] on div "1331 Howard Street" at bounding box center [1402, 287] width 205 height 39
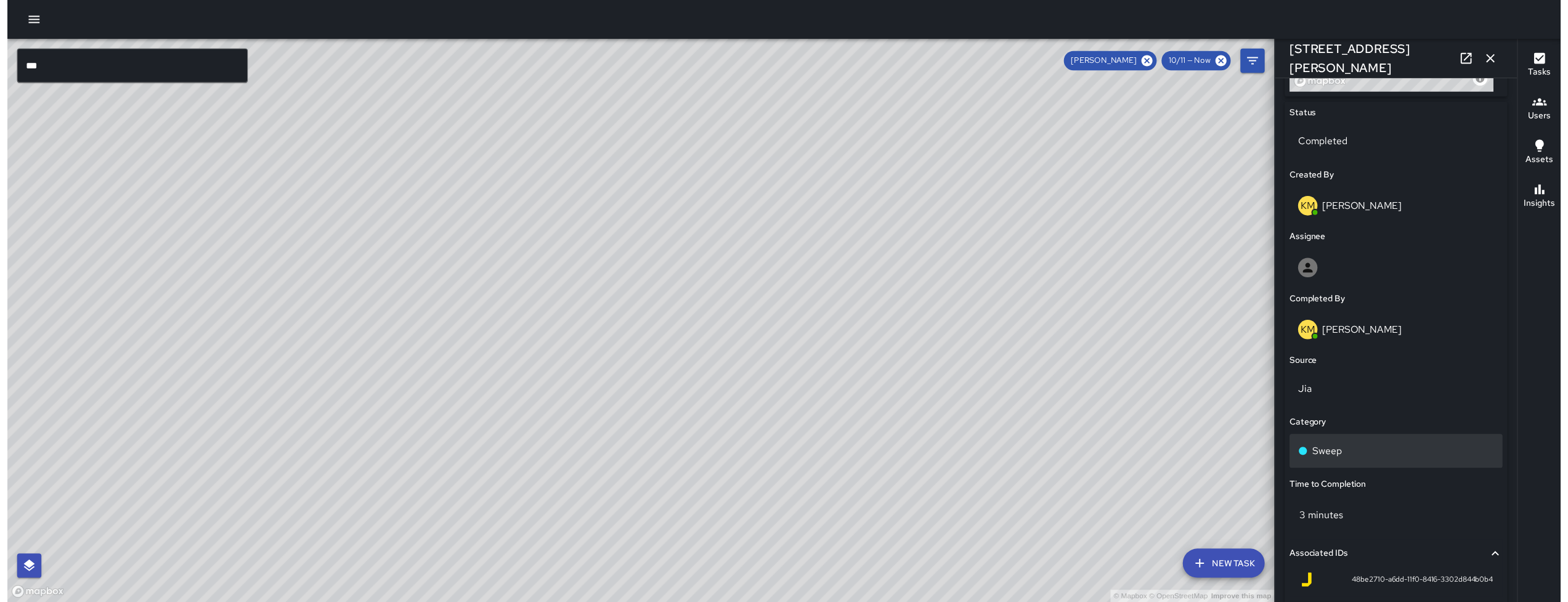
scroll to position [572, 0]
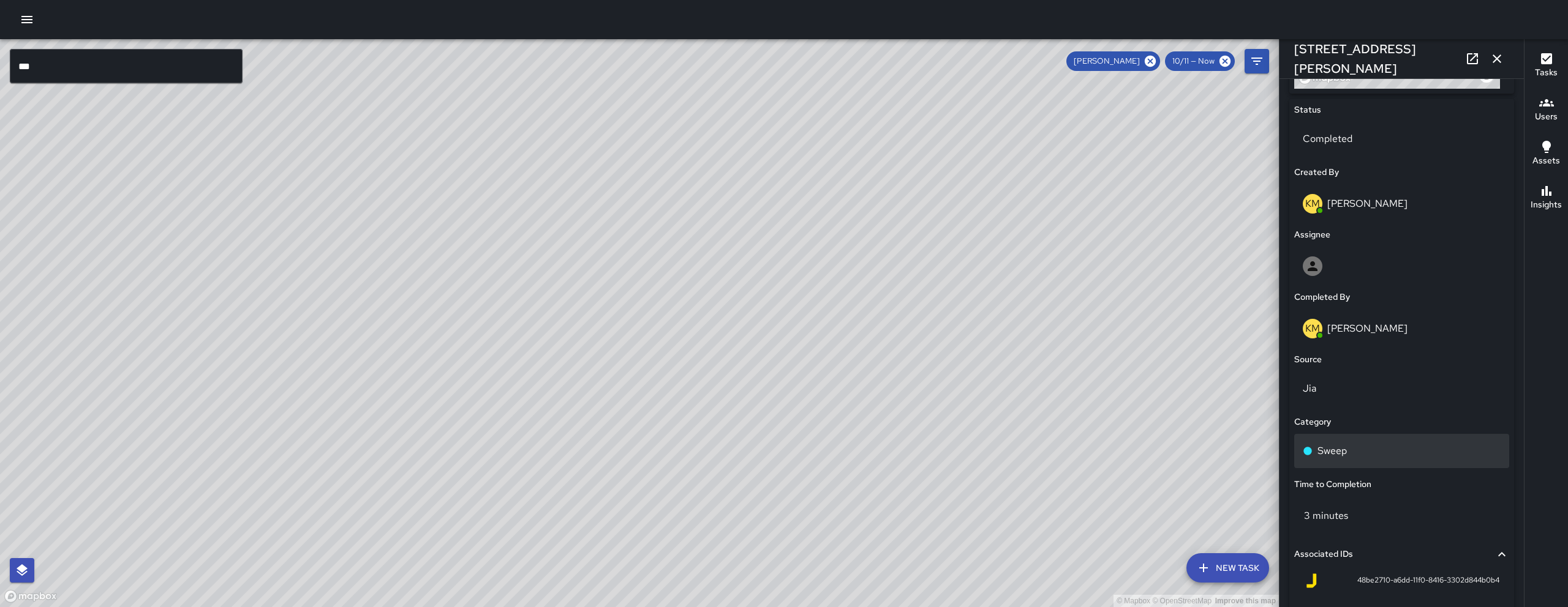
click at [1375, 436] on div "Sweep" at bounding box center [1402, 451] width 215 height 34
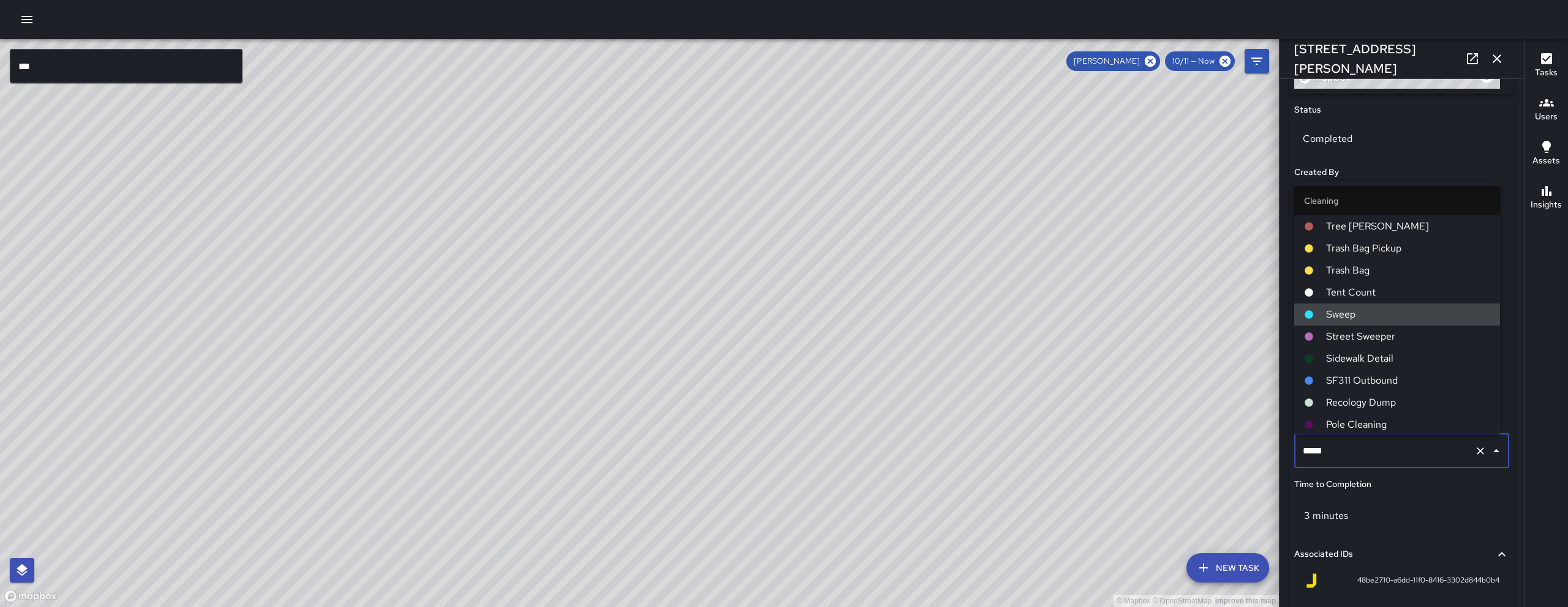
click at [1373, 436] on div "***** ​" at bounding box center [1402, 451] width 215 height 34
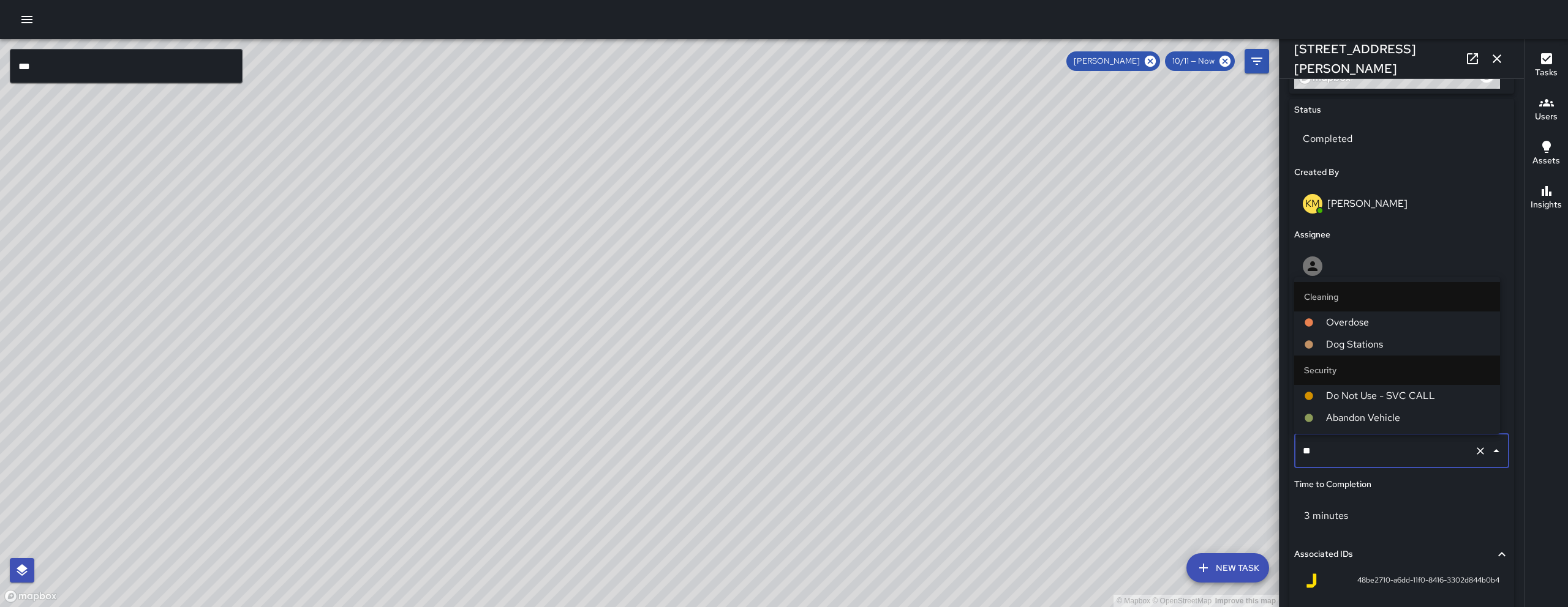
type input "***"
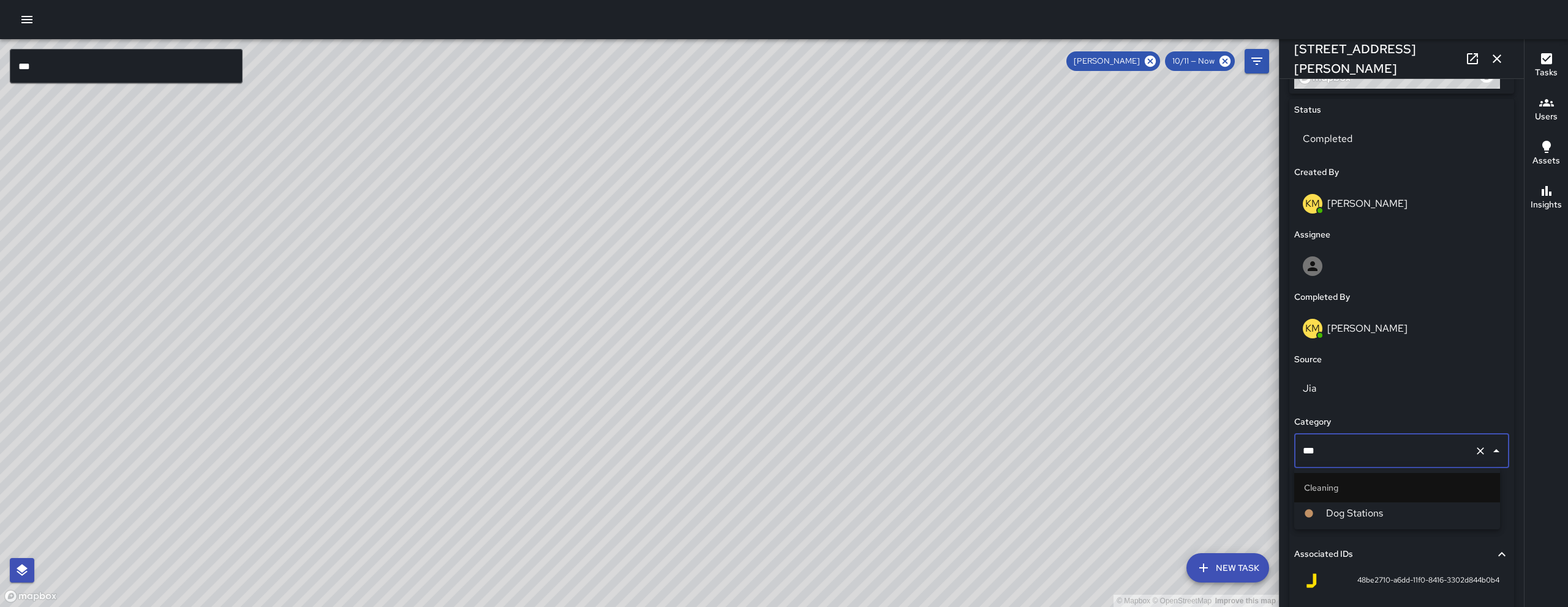
click at [1383, 512] on span "Dog Stations" at bounding box center [1409, 513] width 164 height 14
click at [1151, 60] on icon at bounding box center [1150, 61] width 13 height 13
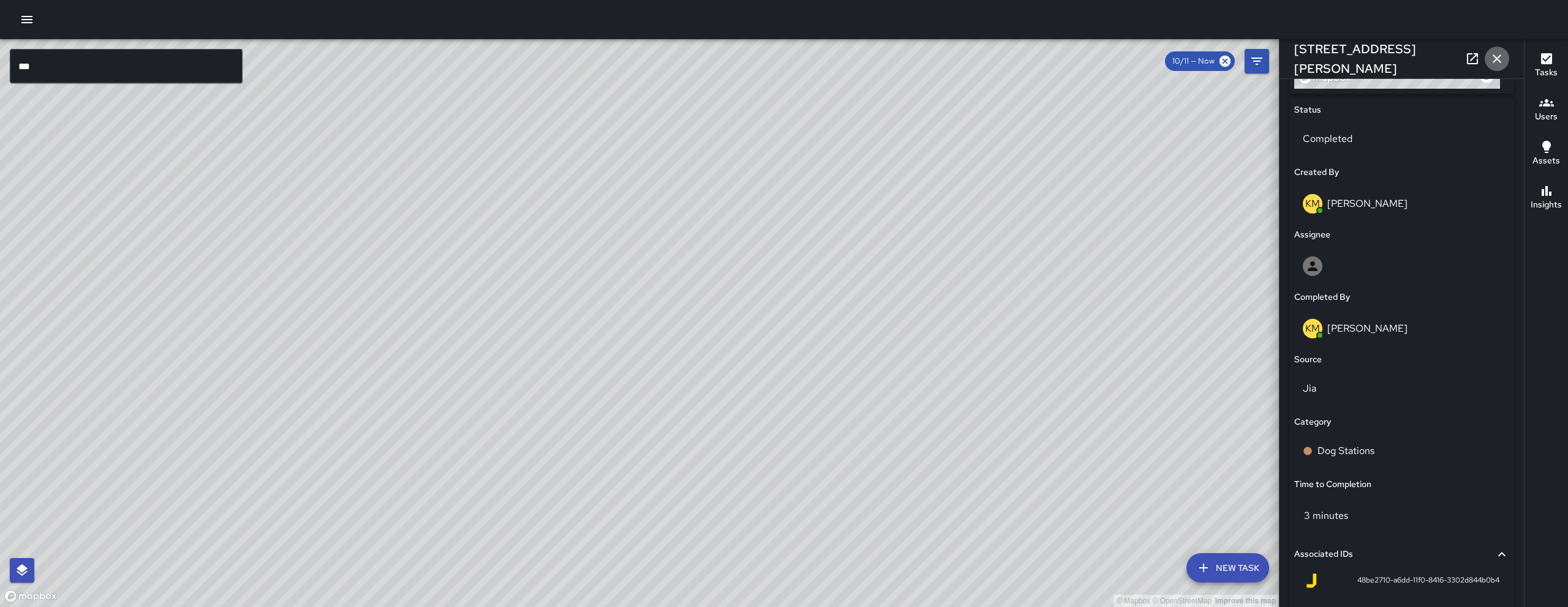
click at [1500, 55] on icon "button" at bounding box center [1496, 58] width 14 height 14
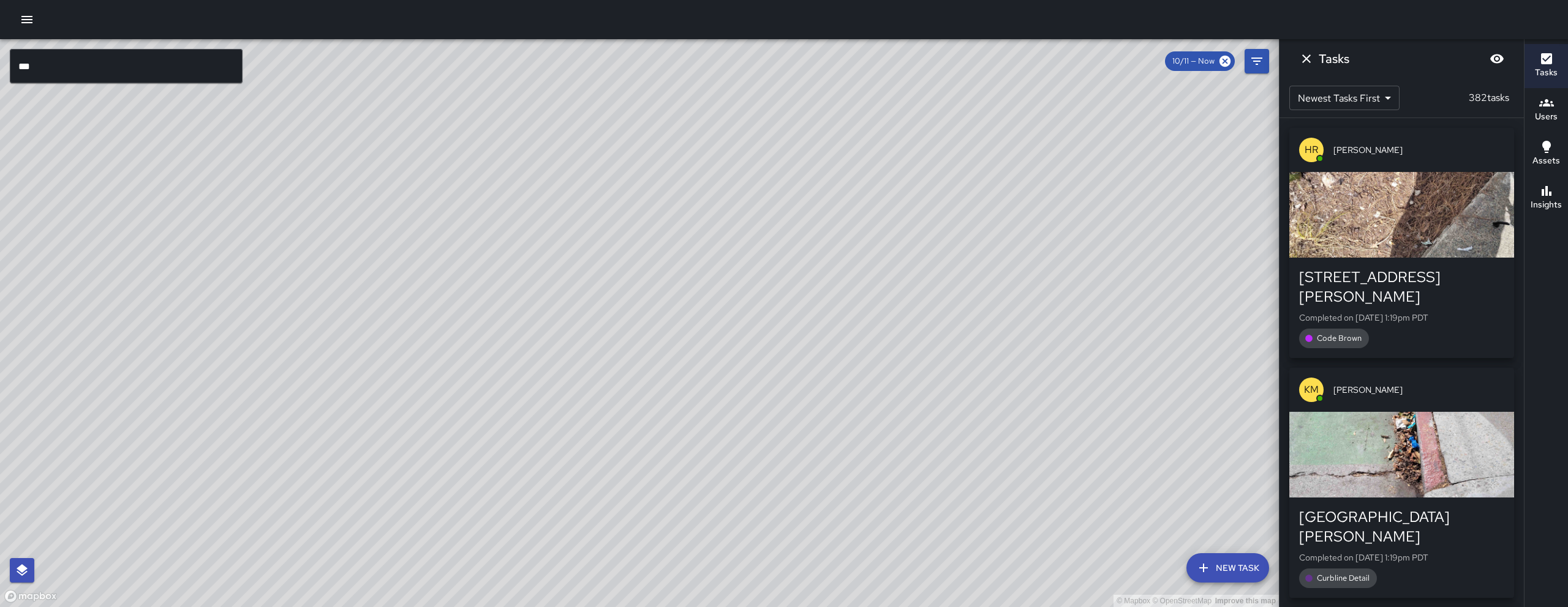
drag, startPoint x: 877, startPoint y: 453, endPoint x: 647, endPoint y: 529, distance: 242.2
click at [647, 529] on div "© Mapbox © OpenStreetMap Improve this map" at bounding box center [639, 323] width 1279 height 568
drag, startPoint x: 831, startPoint y: 398, endPoint x: 618, endPoint y: 523, distance: 247.0
click at [619, 524] on div "© Mapbox © OpenStreetMap Improve this map" at bounding box center [639, 323] width 1279 height 568
drag, startPoint x: 772, startPoint y: 265, endPoint x: 635, endPoint y: 323, distance: 148.8
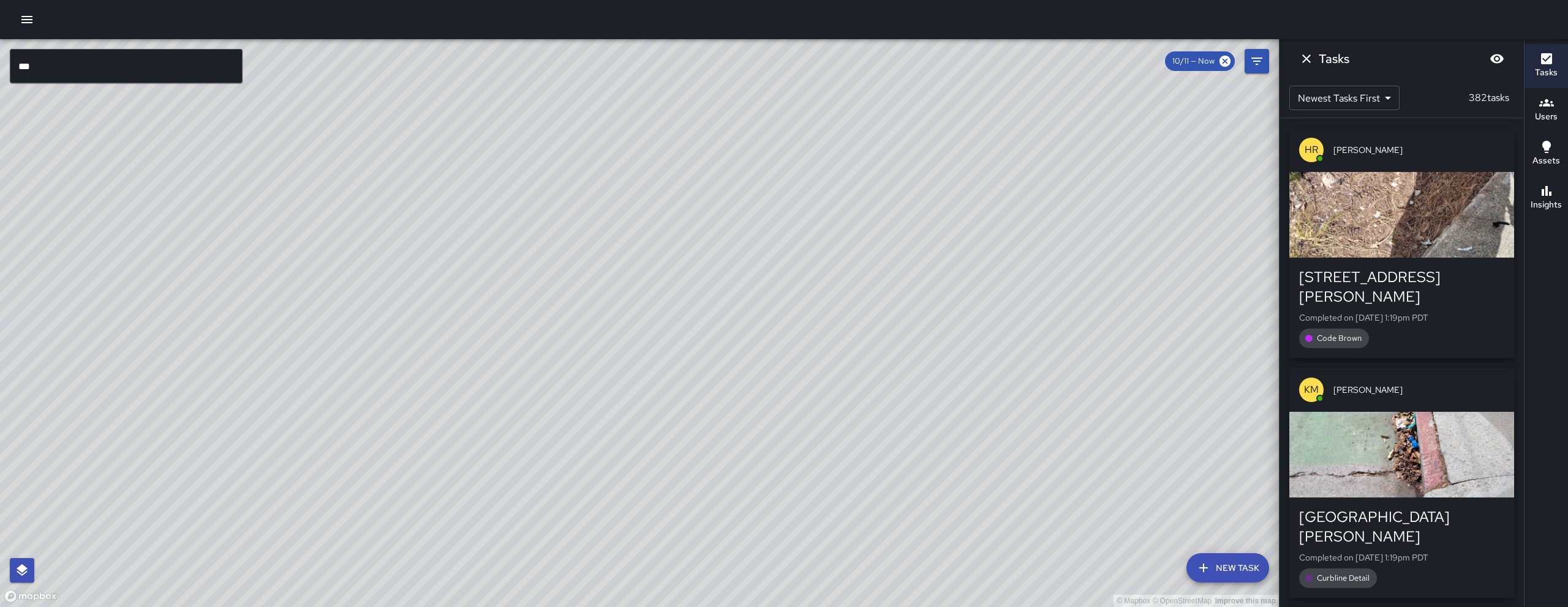
click at [635, 323] on div "© Mapbox © OpenStreetMap Improve this map" at bounding box center [639, 323] width 1279 height 568
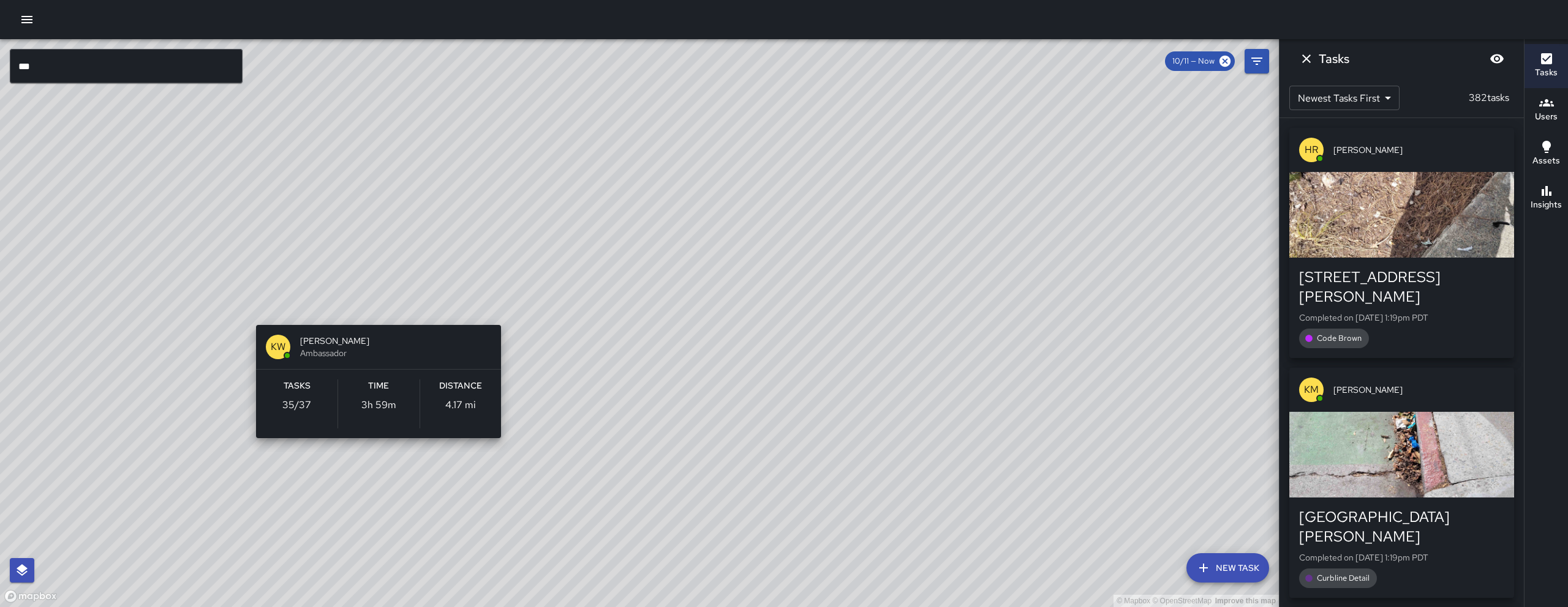
click at [369, 309] on div "© Mapbox © OpenStreetMap Improve this map KW Kenneth Ware Ambassador Tasks 35 /…" at bounding box center [639, 323] width 1279 height 568
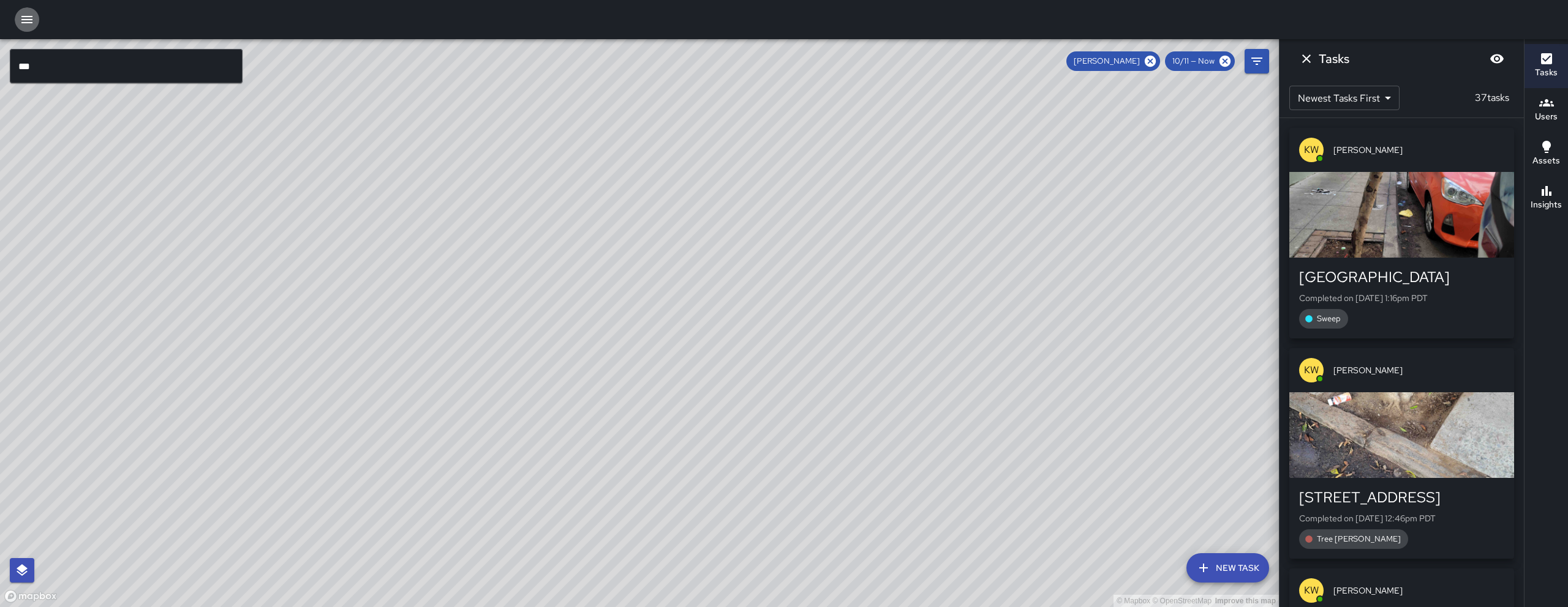
click at [31, 24] on icon "button" at bounding box center [26, 19] width 14 height 14
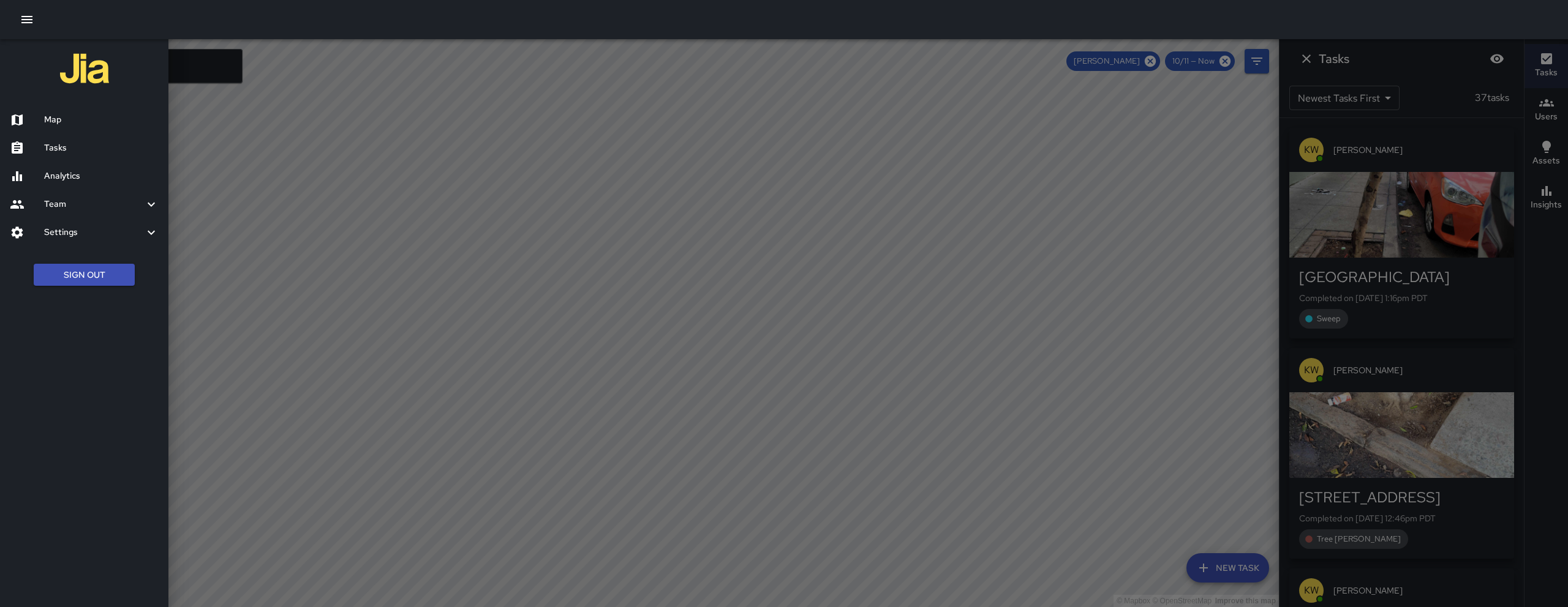
click at [106, 154] on h6 "Tasks" at bounding box center [101, 148] width 115 height 13
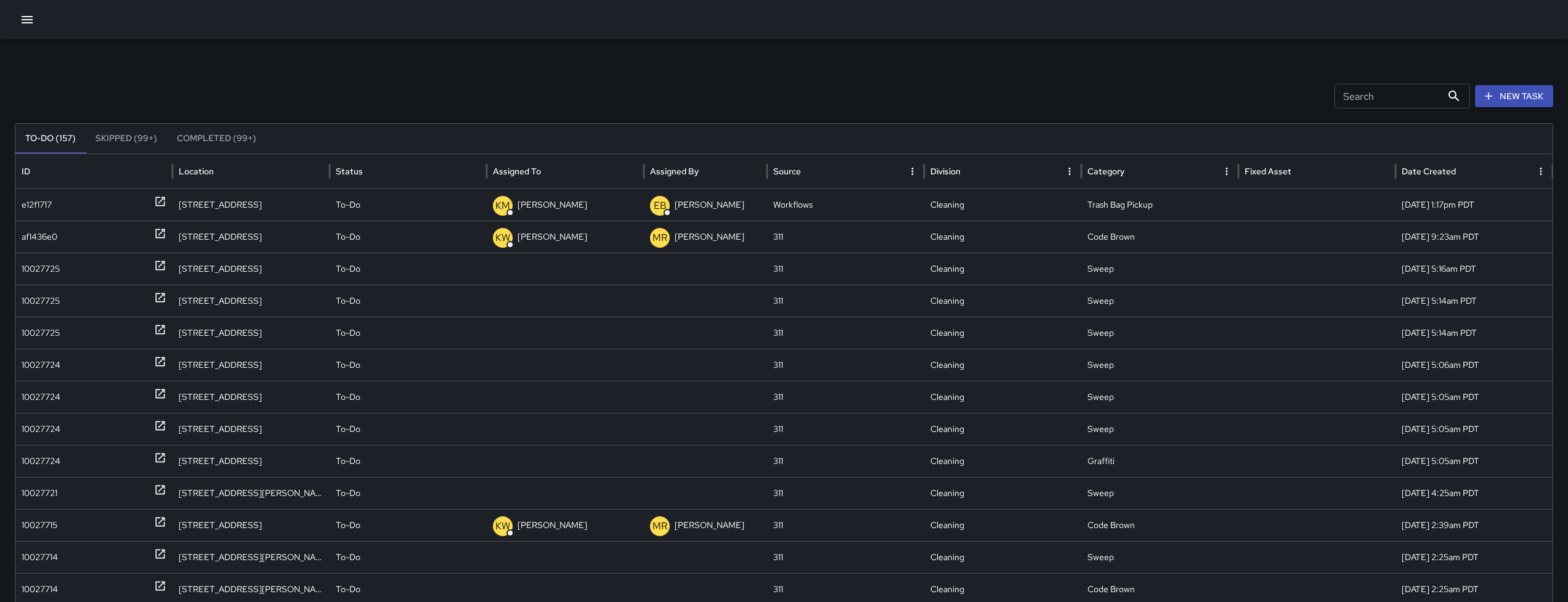
click at [1428, 95] on input "Search" at bounding box center [1388, 96] width 107 height 25
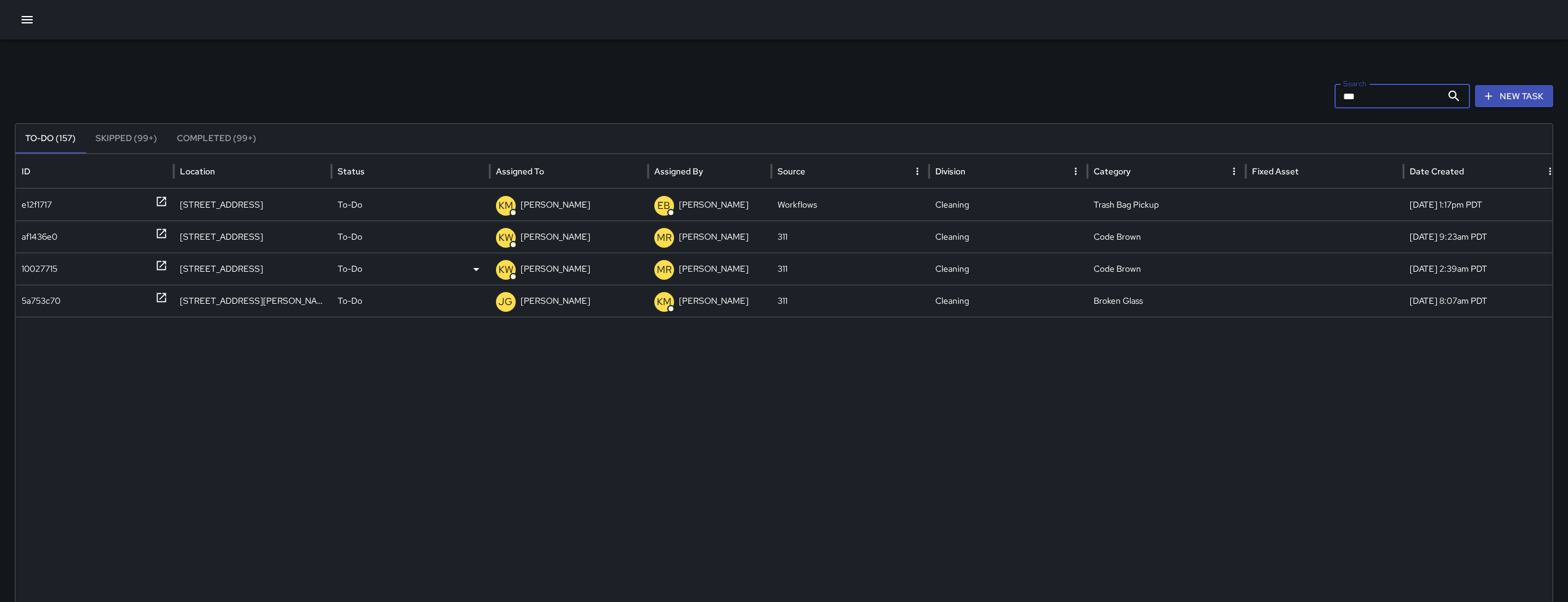
type input "***"
click at [47, 276] on div "10027715" at bounding box center [39, 269] width 36 height 32
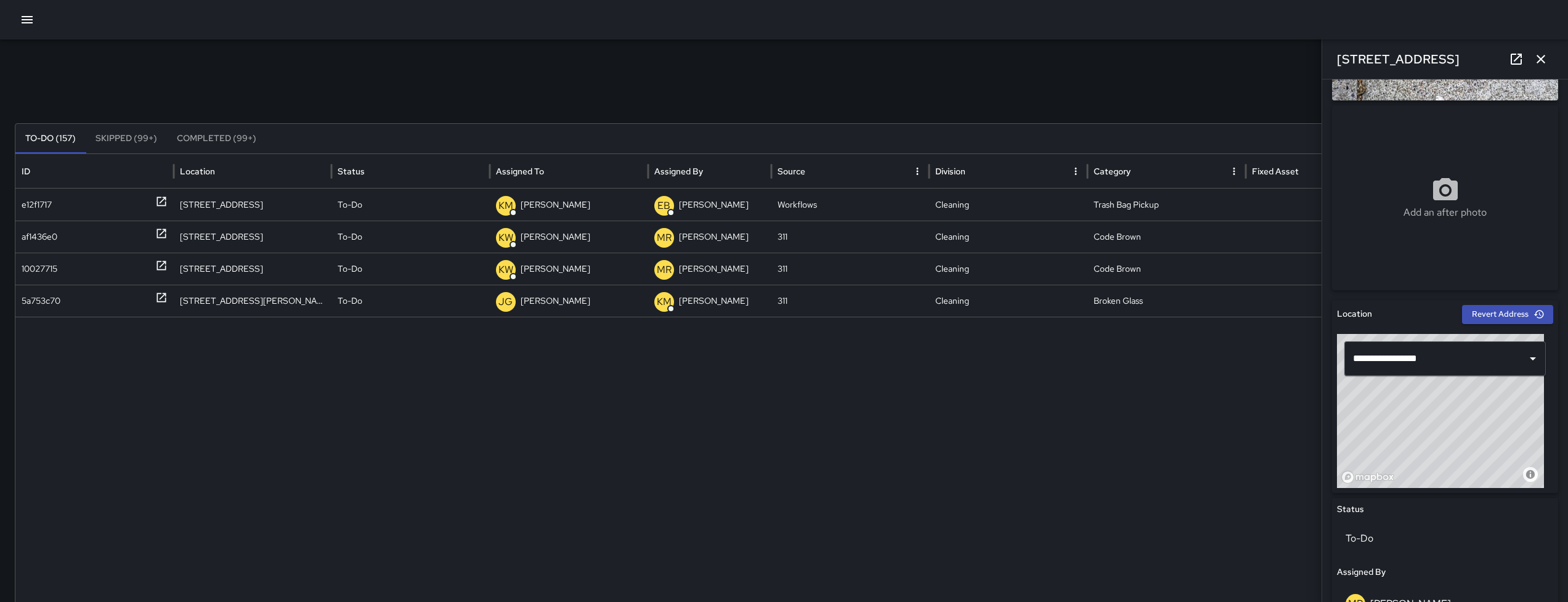
scroll to position [189, 0]
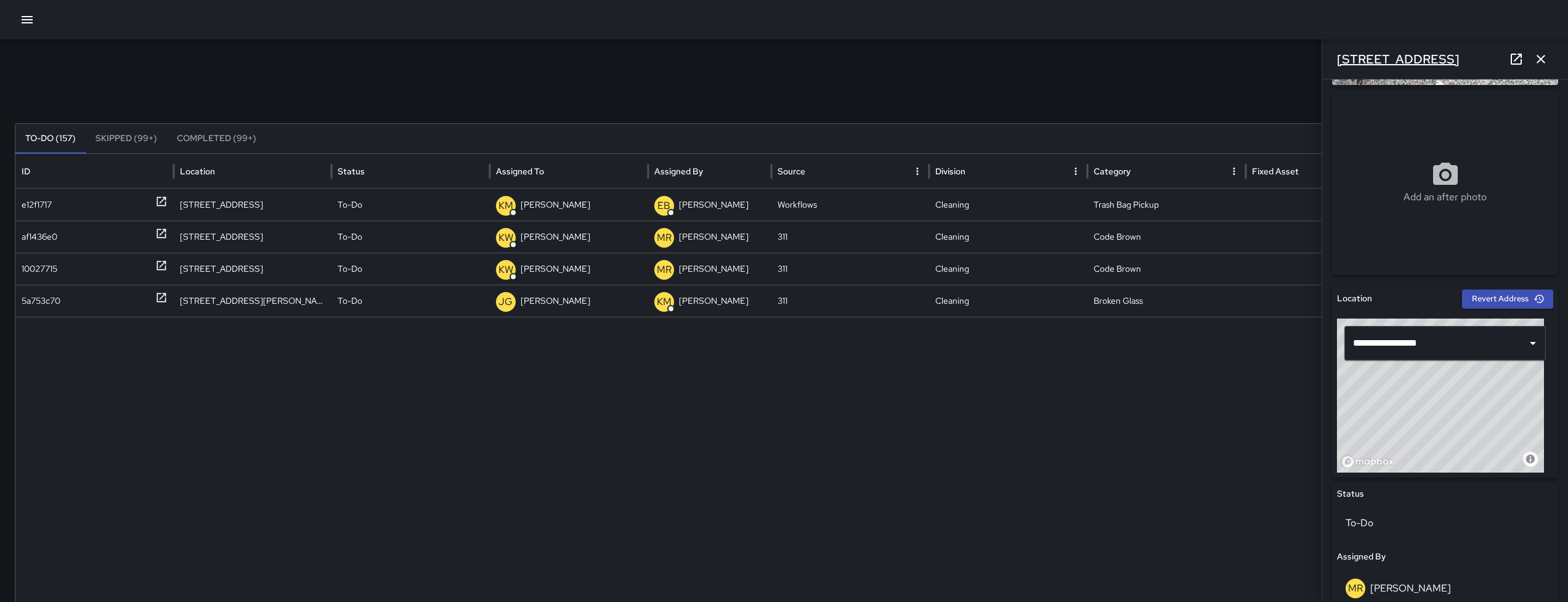
drag, startPoint x: 1447, startPoint y: 61, endPoint x: 1342, endPoint y: 62, distance: 105.0
click at [1342, 62] on div "592 Natoma Street" at bounding box center [1445, 59] width 246 height 39
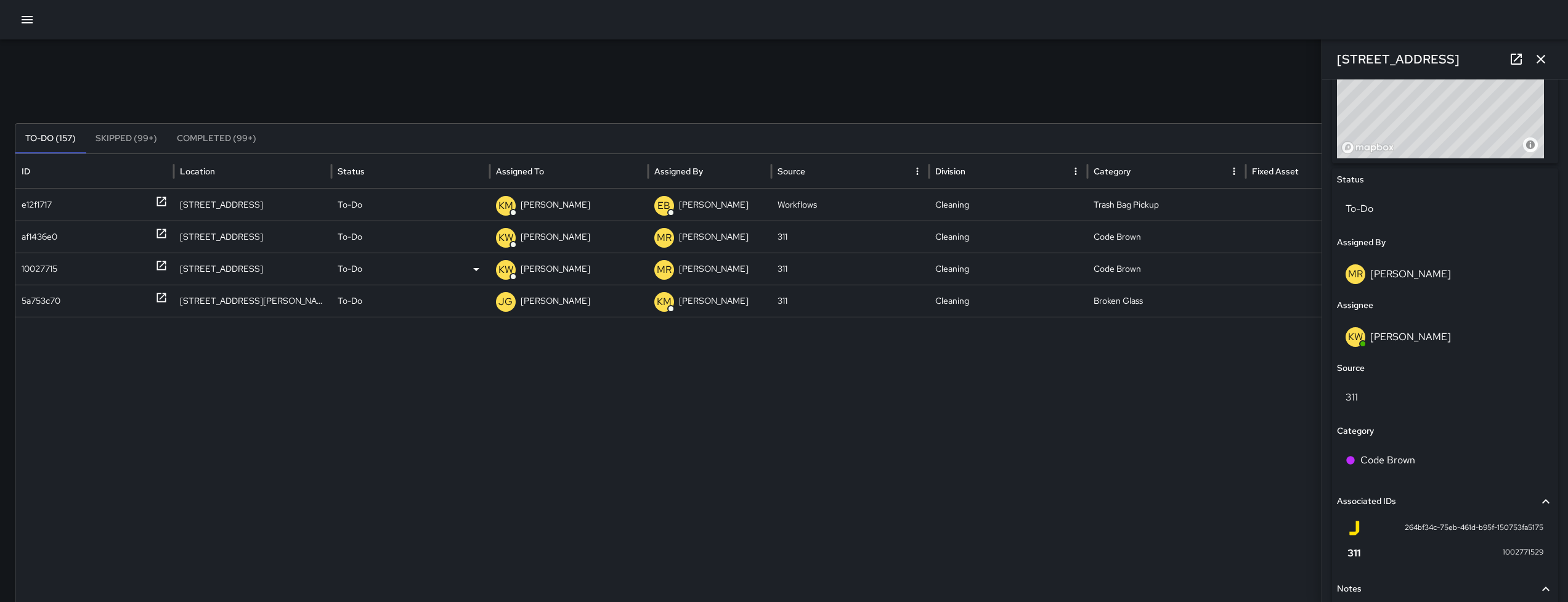
scroll to position [495, 0]
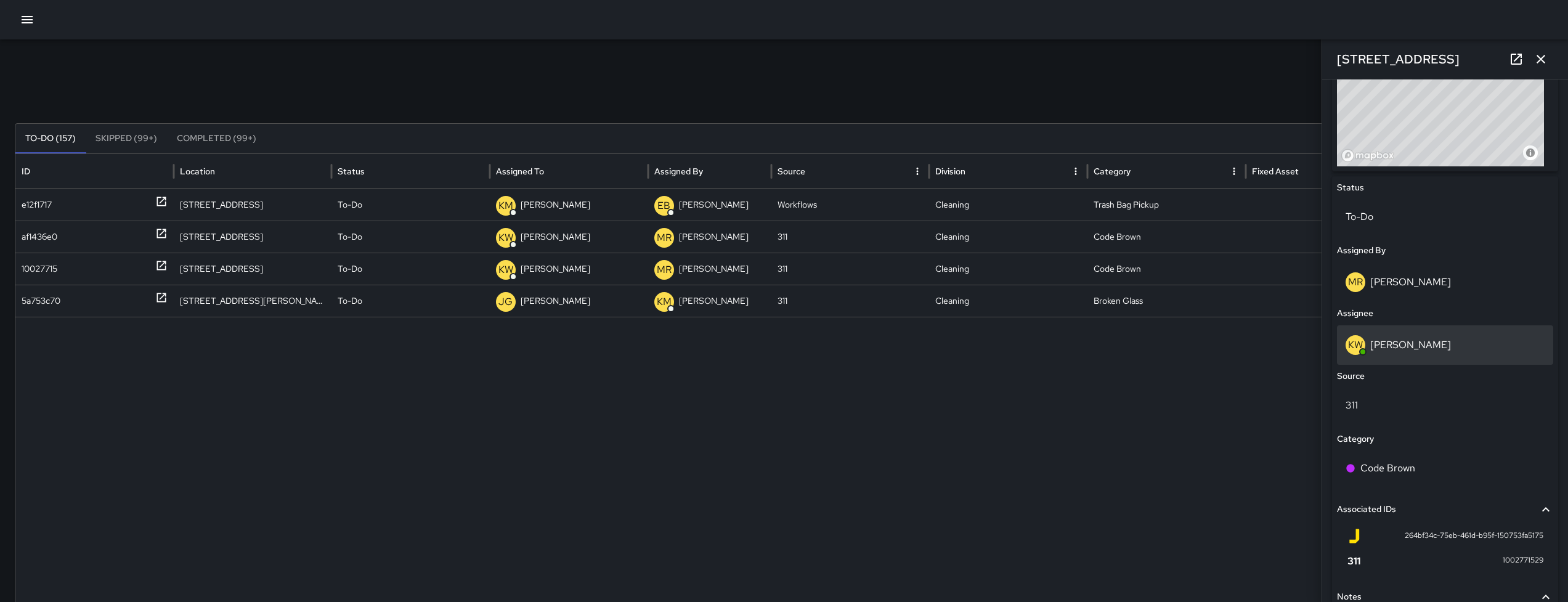
click at [1446, 347] on div "KW Kenneth Ware" at bounding box center [1444, 345] width 199 height 20
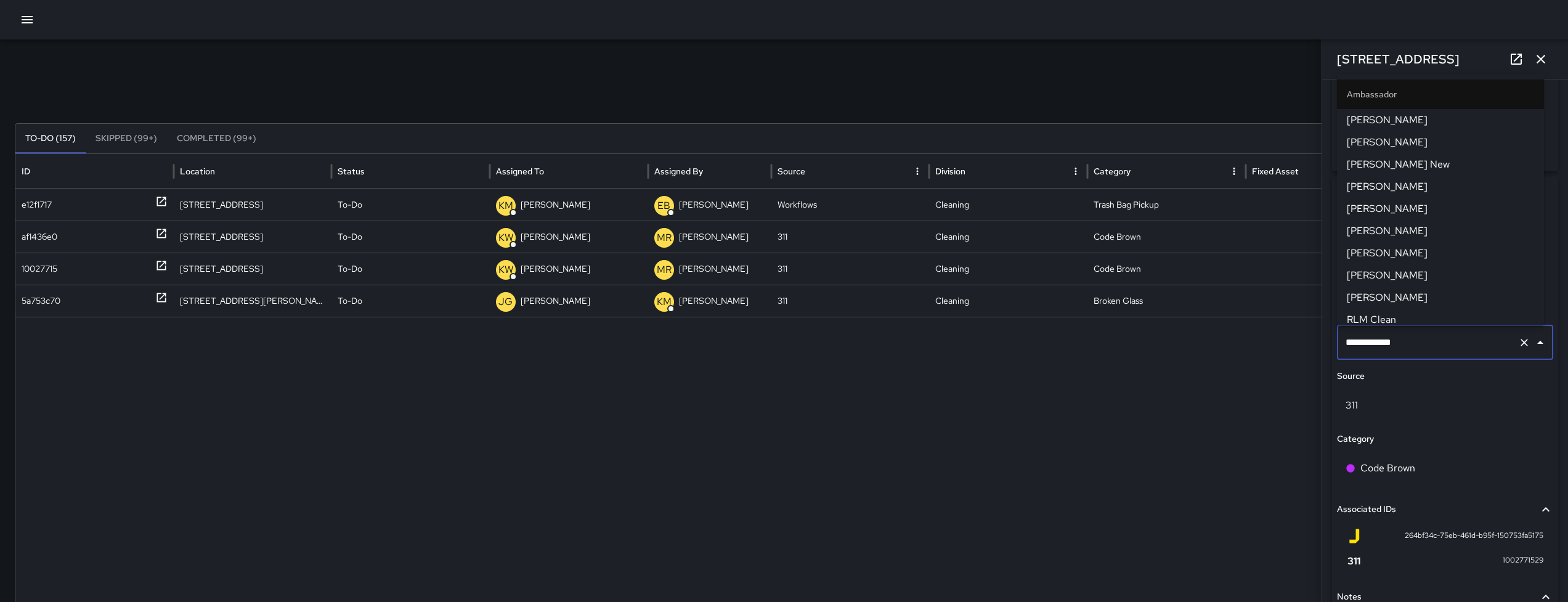
scroll to position [179, 0]
click at [1446, 347] on input "**********" at bounding box center [1427, 342] width 170 height 23
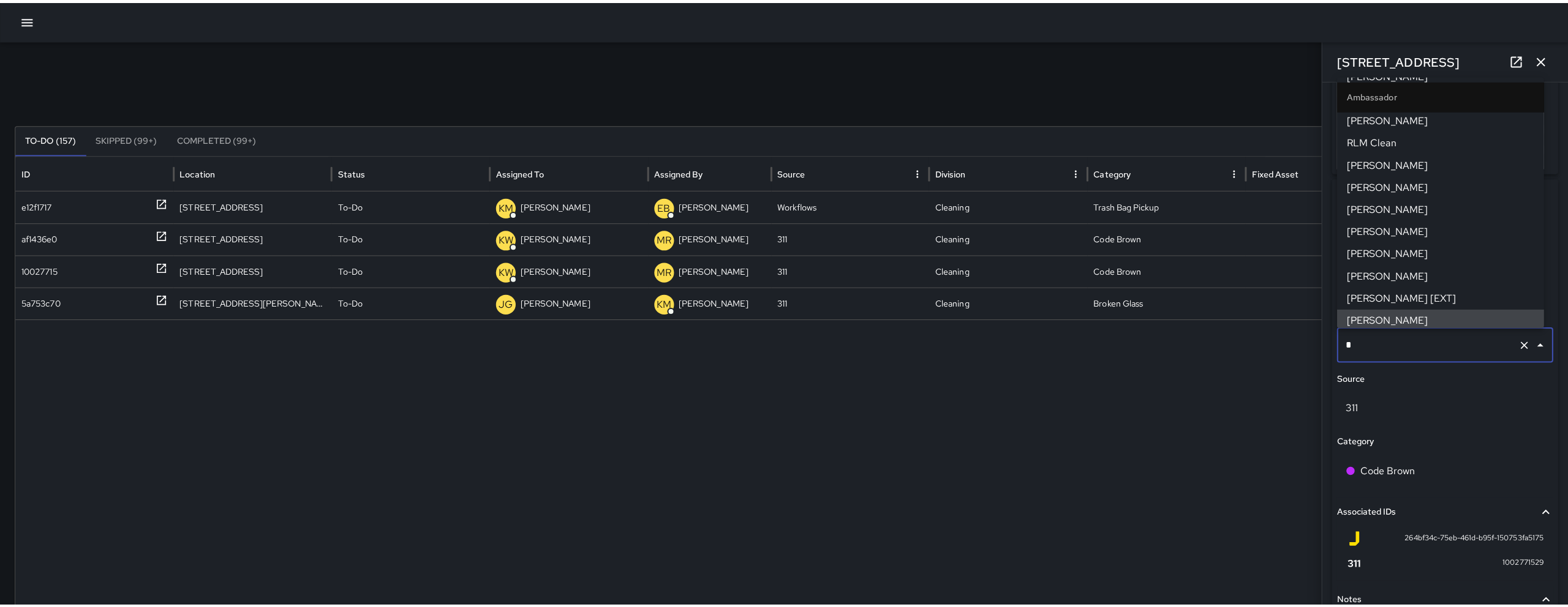
scroll to position [0, 0]
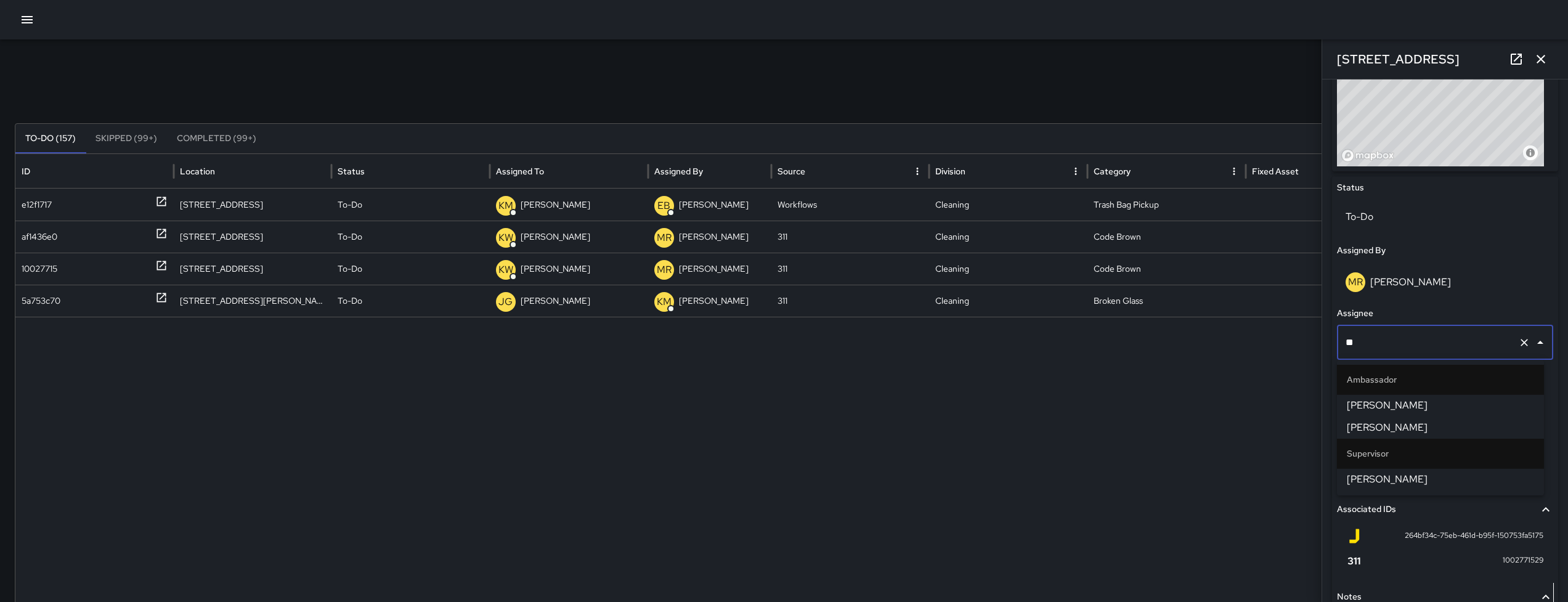
type input "***"
click at [1420, 399] on span "[PERSON_NAME]" at bounding box center [1440, 405] width 187 height 15
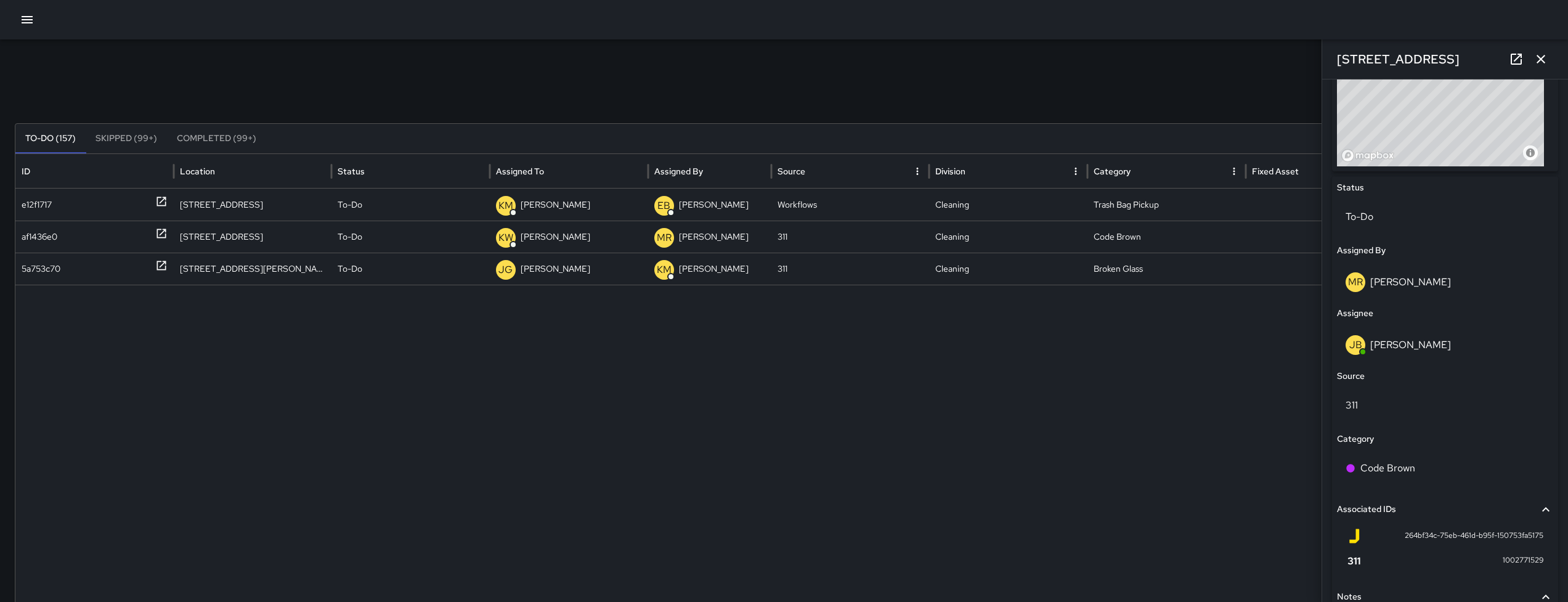
click at [34, 18] on icon "button" at bounding box center [27, 20] width 15 height 15
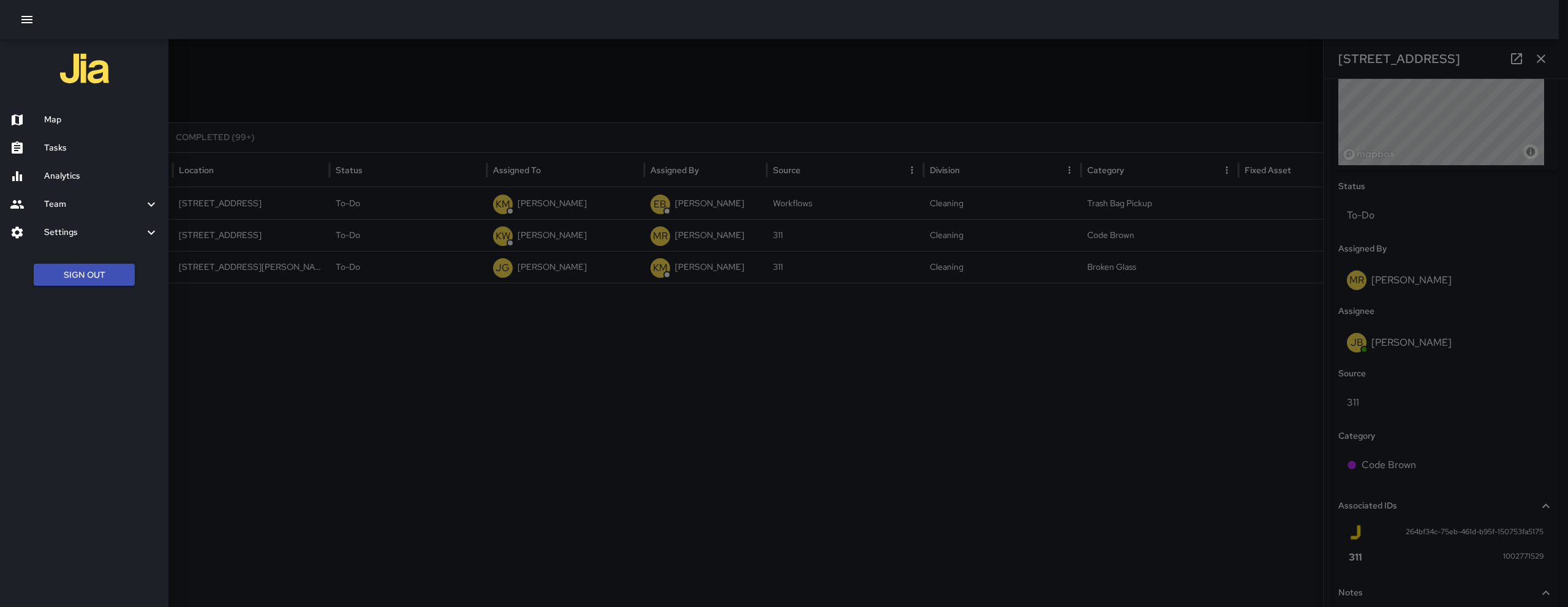
click at [68, 108] on div "Map" at bounding box center [84, 120] width 168 height 28
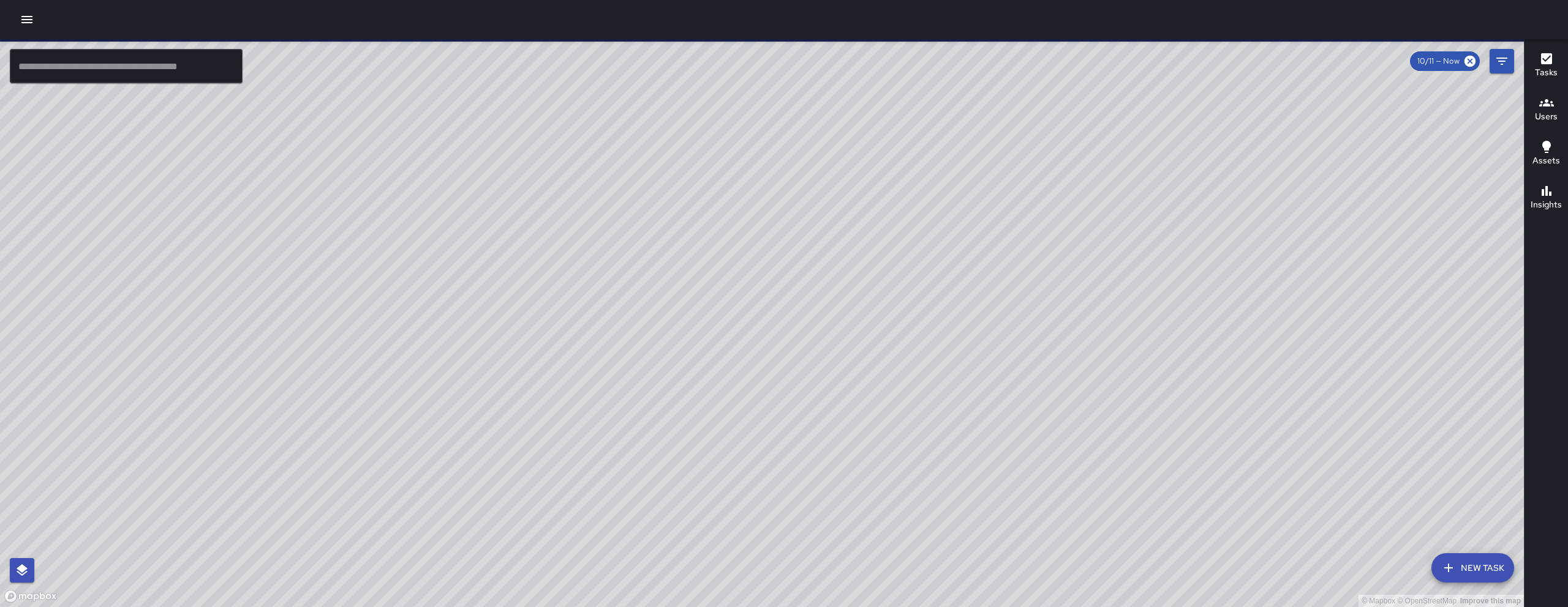
drag, startPoint x: 730, startPoint y: 398, endPoint x: 590, endPoint y: 372, distance: 142.4
click at [590, 372] on div "© Mapbox © OpenStreetMap Improve this map" at bounding box center [762, 323] width 1524 height 568
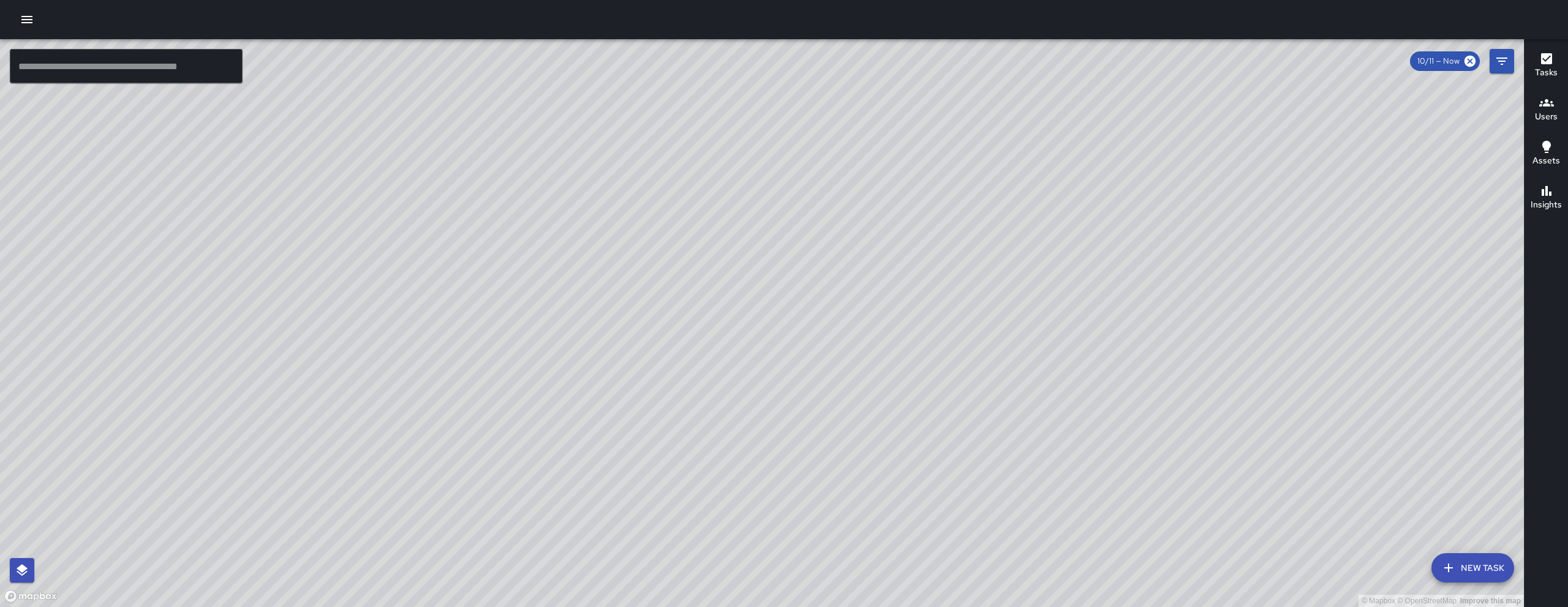
click at [621, 388] on div "© Mapbox © OpenStreetMap Improve this map EB Edwin Barillas 380 10th Street Com…" at bounding box center [762, 323] width 1524 height 568
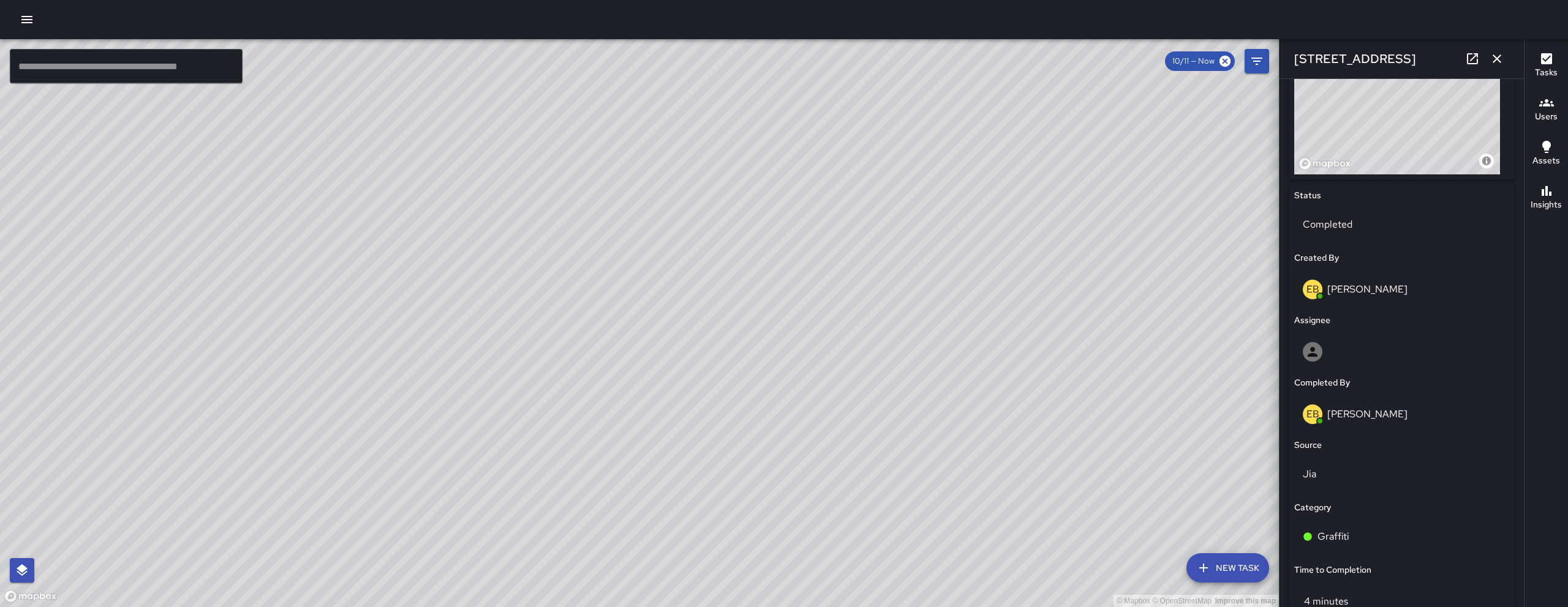
scroll to position [698, 0]
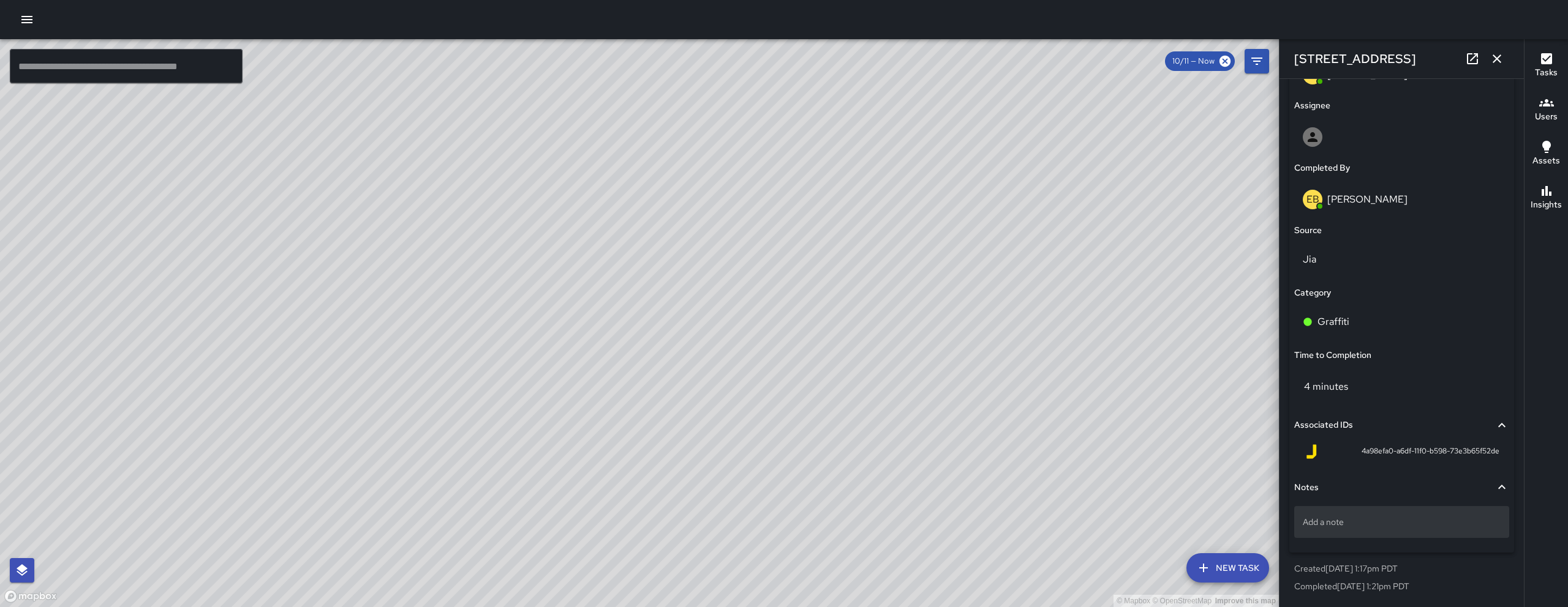
click at [1396, 530] on div "Add a note" at bounding box center [1402, 522] width 215 height 32
type textarea "*"
drag, startPoint x: 1340, startPoint y: 526, endPoint x: 1326, endPoint y: 526, distance: 14.0
click at [1332, 524] on textarea "**********" at bounding box center [1397, 523] width 189 height 13
click at [1330, 524] on textarea "**********" at bounding box center [1397, 523] width 189 height 13
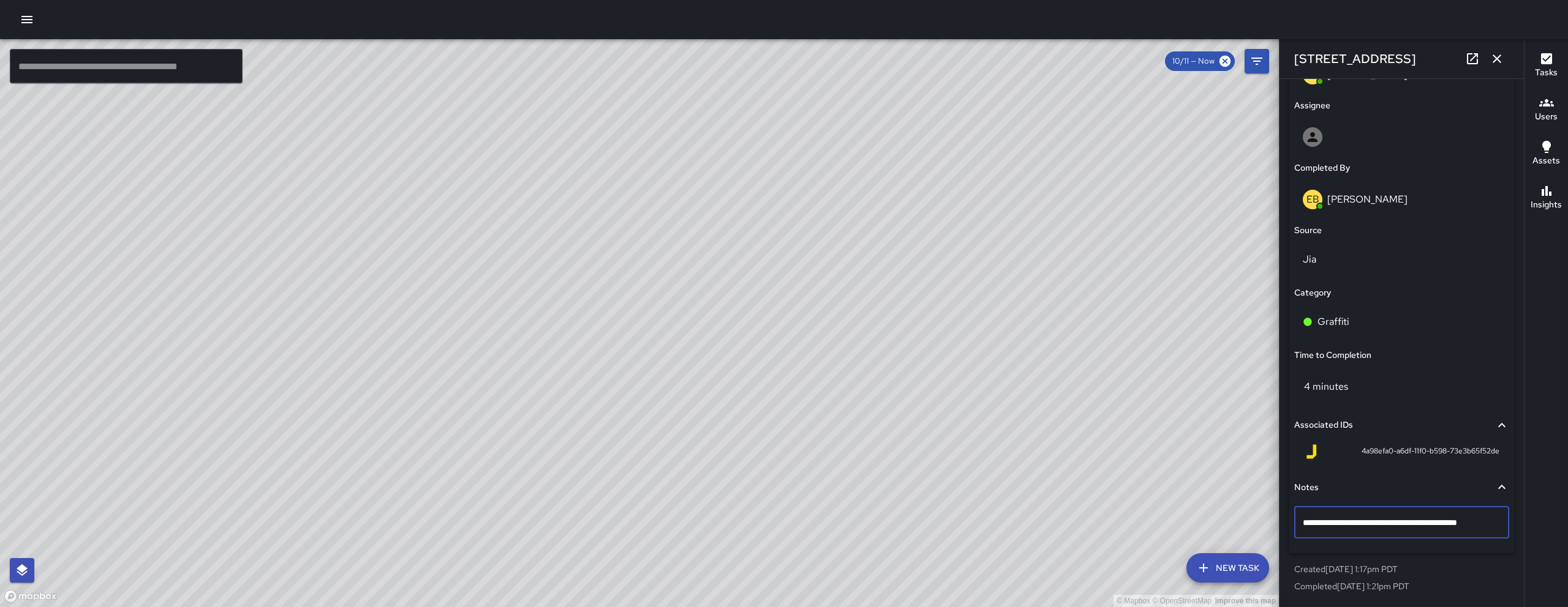
click at [1336, 525] on textarea "**********" at bounding box center [1397, 523] width 189 height 13
type textarea "**********"
click at [1214, 498] on div "© Mapbox © OpenStreetMap Improve this map" at bounding box center [639, 323] width 1279 height 568
click at [1506, 50] on button "button" at bounding box center [1496, 58] width 24 height 24
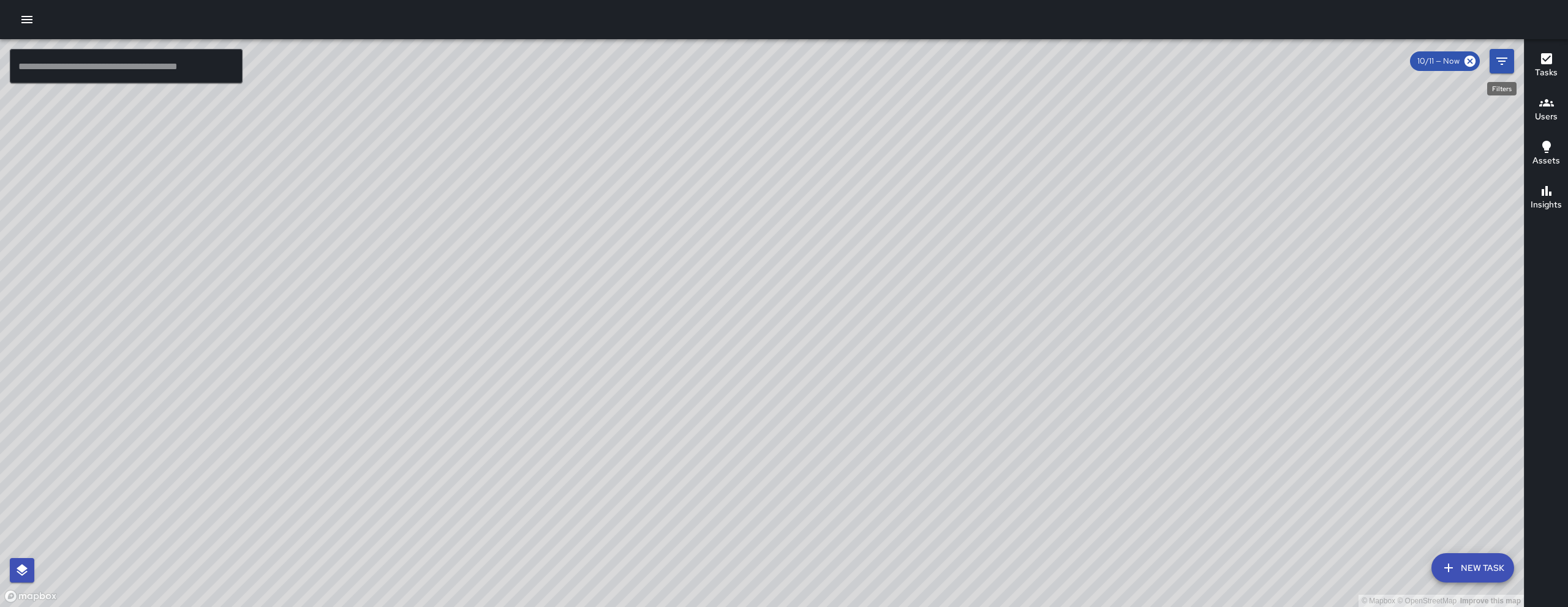
click at [1505, 55] on icon "Filters" at bounding box center [1501, 61] width 14 height 14
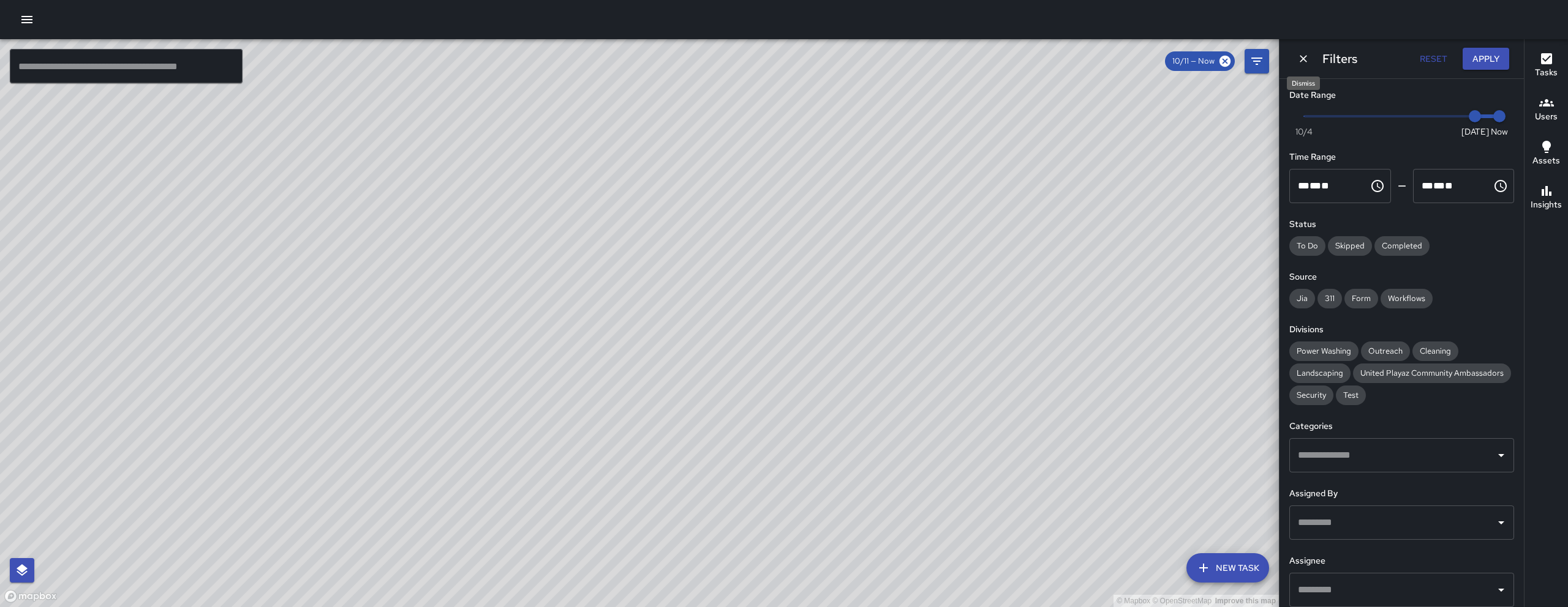
click at [1296, 61] on button "Dismiss" at bounding box center [1303, 58] width 18 height 18
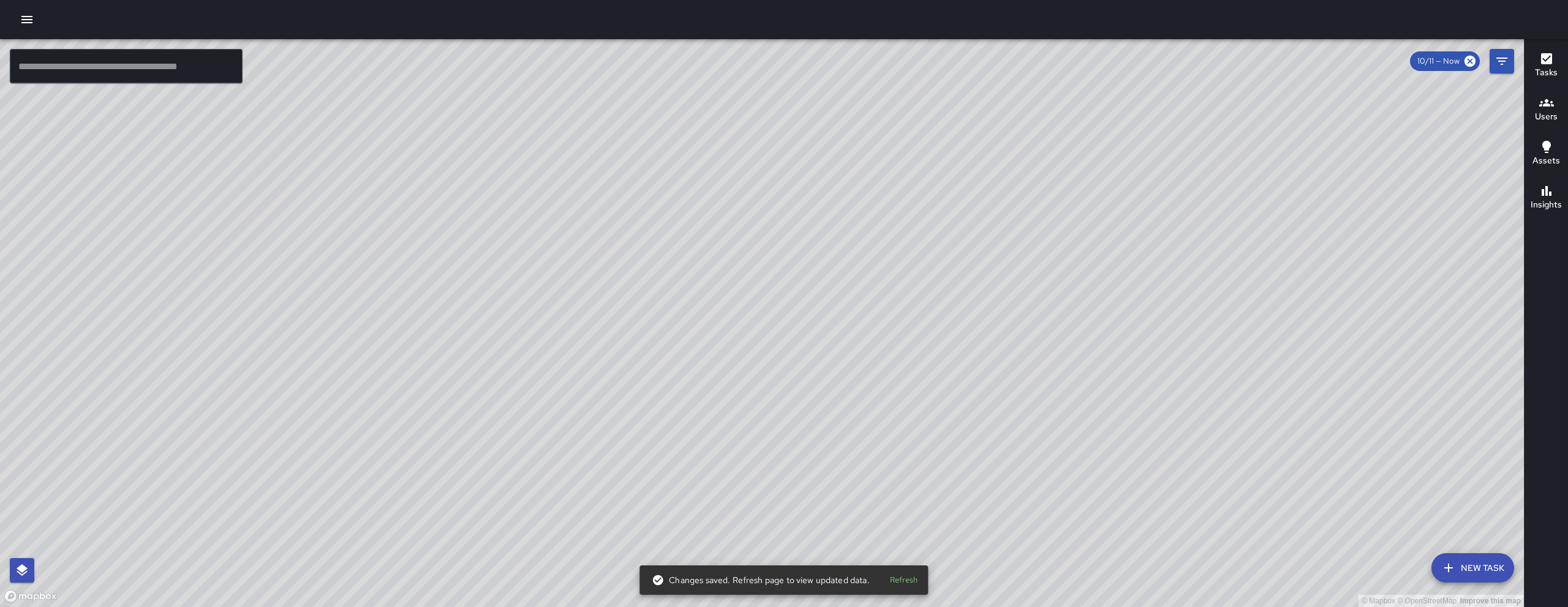
click at [883, 513] on div "© Mapbox © OpenStreetMap Improve this map" at bounding box center [762, 323] width 1524 height 568
click at [880, 576] on div "© Mapbox © OpenStreetMap Improve this map ​ New Task 10/11 — Now Map Layers Tas…" at bounding box center [784, 304] width 1568 height 607
drag, startPoint x: 842, startPoint y: 522, endPoint x: 695, endPoint y: 400, distance: 191.0
click at [819, 544] on div "© Mapbox © OpenStreetMap Improve this map" at bounding box center [762, 323] width 1524 height 568
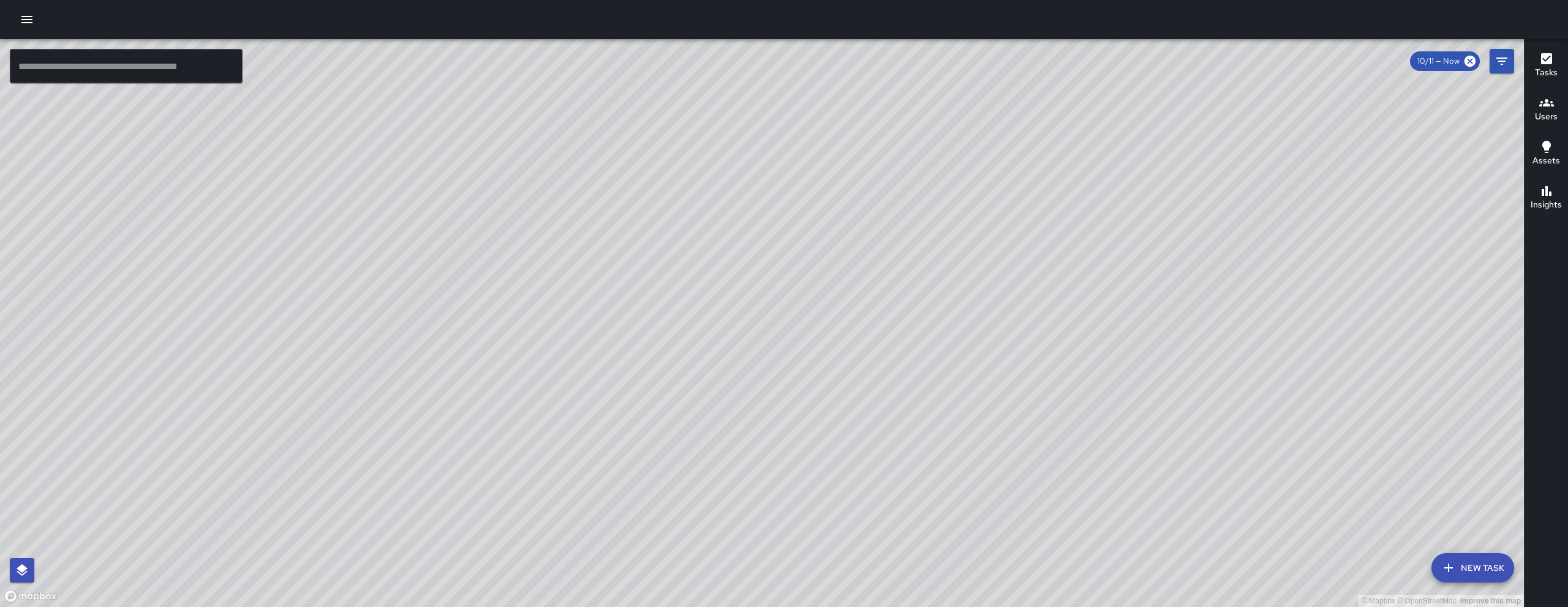
drag, startPoint x: 986, startPoint y: 284, endPoint x: 776, endPoint y: 282, distance: 210.0
click at [777, 282] on div "© Mapbox © OpenStreetMap Improve this map" at bounding box center [762, 323] width 1524 height 568
click at [719, 313] on div "© Mapbox © OpenStreetMap Improve this map Unassigned 195 7th Street Created on …" at bounding box center [762, 323] width 1524 height 568
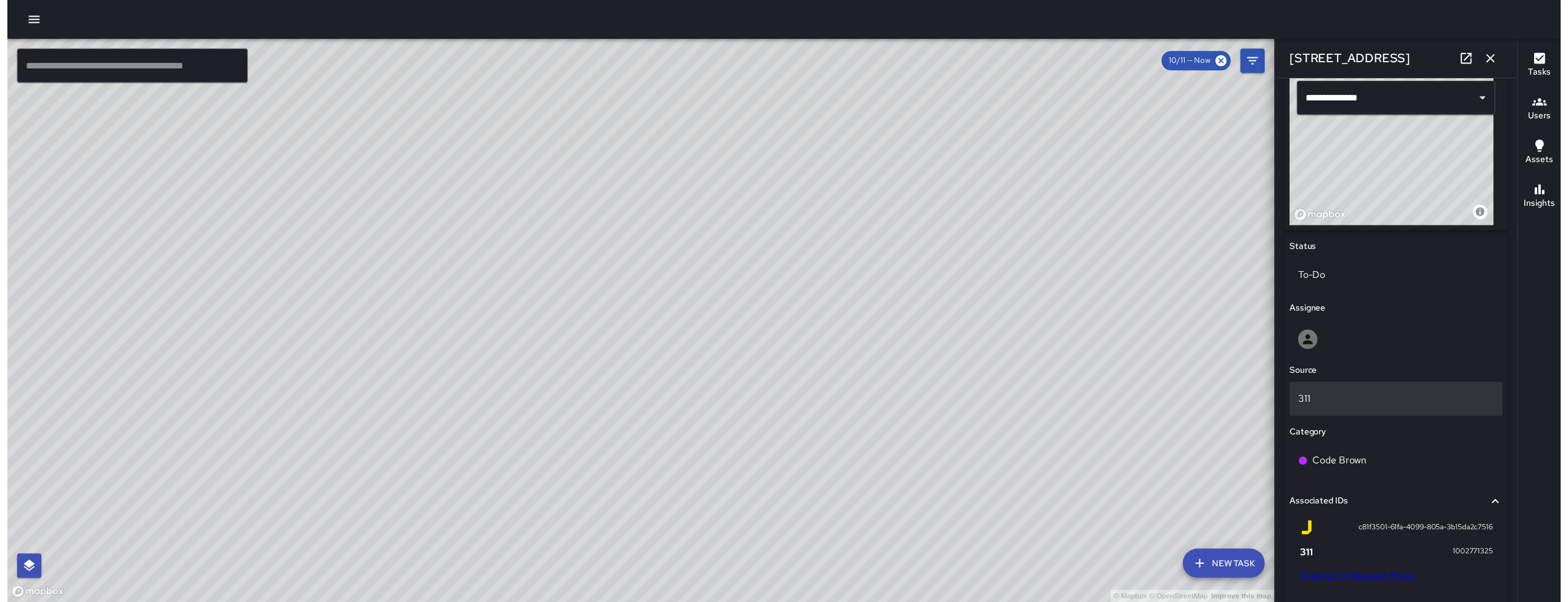
scroll to position [655, 0]
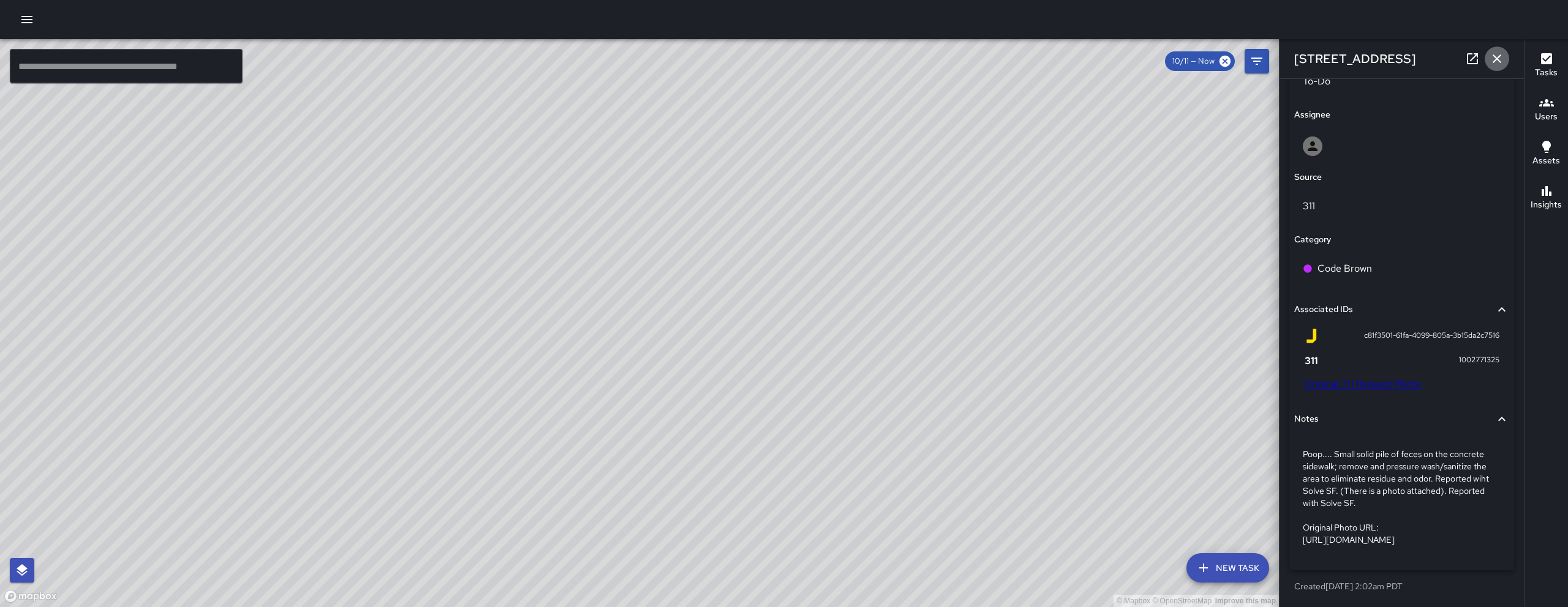
click at [1503, 53] on icon "button" at bounding box center [1496, 58] width 14 height 14
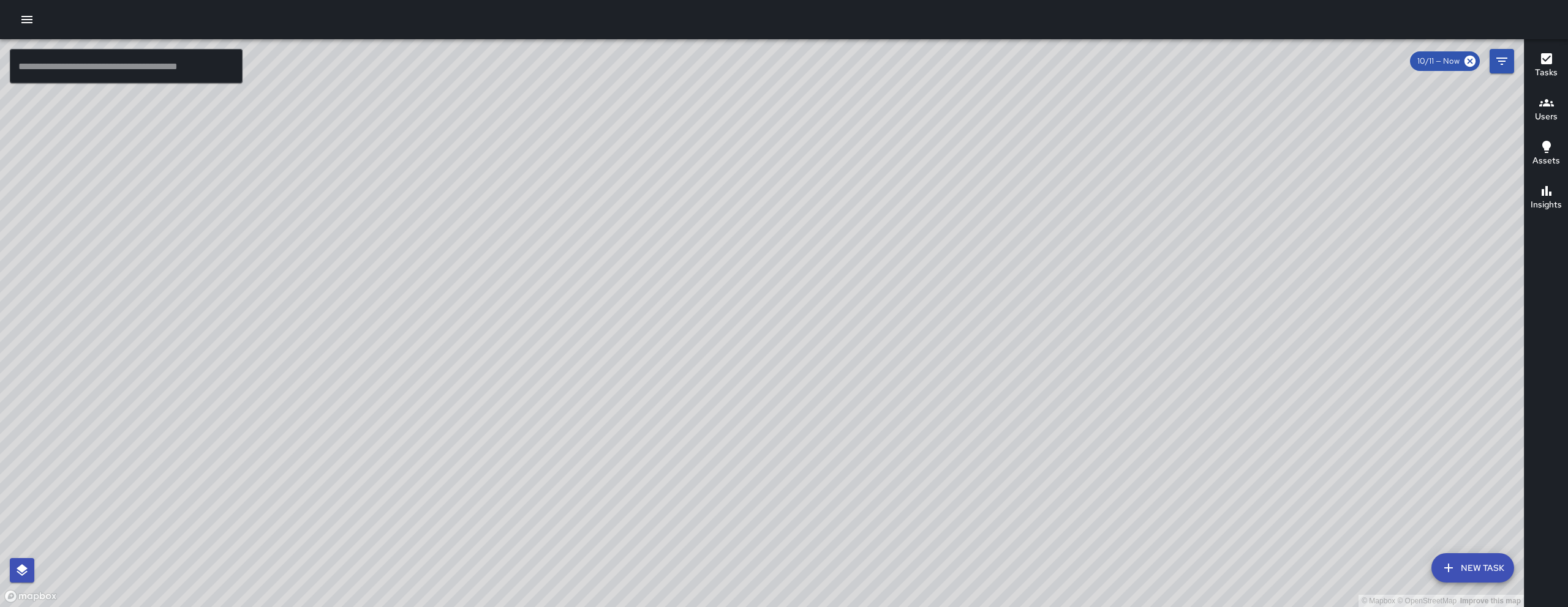
drag, startPoint x: 1371, startPoint y: 382, endPoint x: 850, endPoint y: 268, distance: 533.3
click at [850, 268] on div "© Mapbox © OpenStreetMap Improve this map" at bounding box center [762, 323] width 1524 height 568
drag, startPoint x: 895, startPoint y: 358, endPoint x: 928, endPoint y: 314, distance: 55.0
click at [928, 314] on div "© Mapbox © OpenStreetMap Improve this map" at bounding box center [762, 323] width 1524 height 568
drag, startPoint x: 798, startPoint y: 440, endPoint x: 804, endPoint y: 426, distance: 15.2
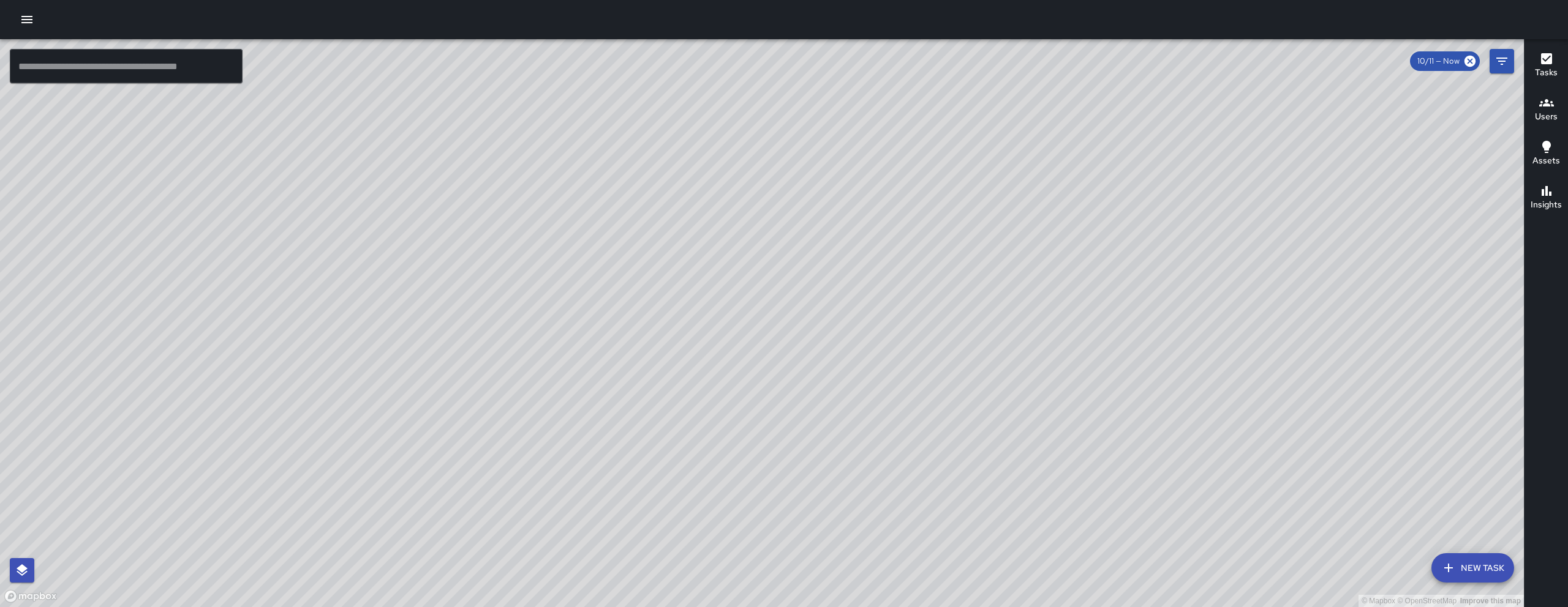
click at [804, 426] on div "© Mapbox © OpenStreetMap Improve this map" at bounding box center [762, 323] width 1524 height 568
click at [804, 425] on div "© Mapbox © OpenStreetMap Improve this map" at bounding box center [762, 323] width 1524 height 568
click at [18, 18] on button "button" at bounding box center [26, 19] width 24 height 24
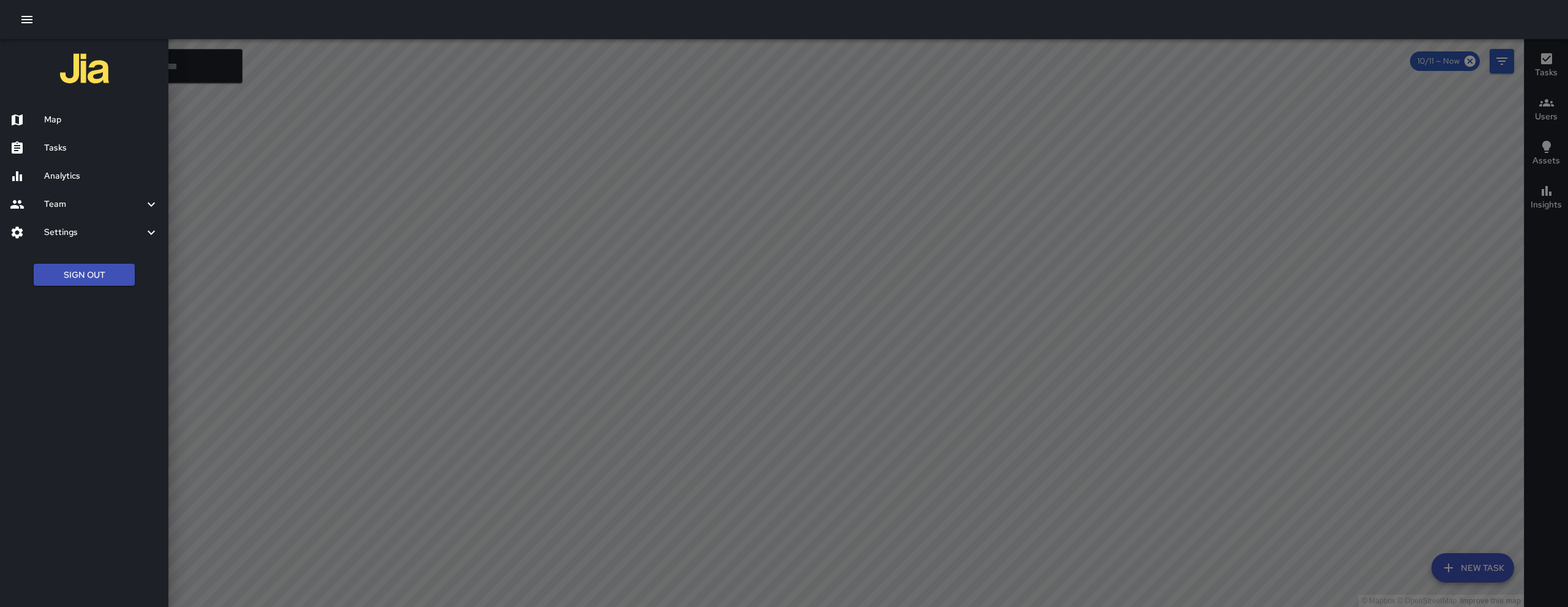
click at [80, 152] on h6 "Tasks" at bounding box center [101, 148] width 115 height 13
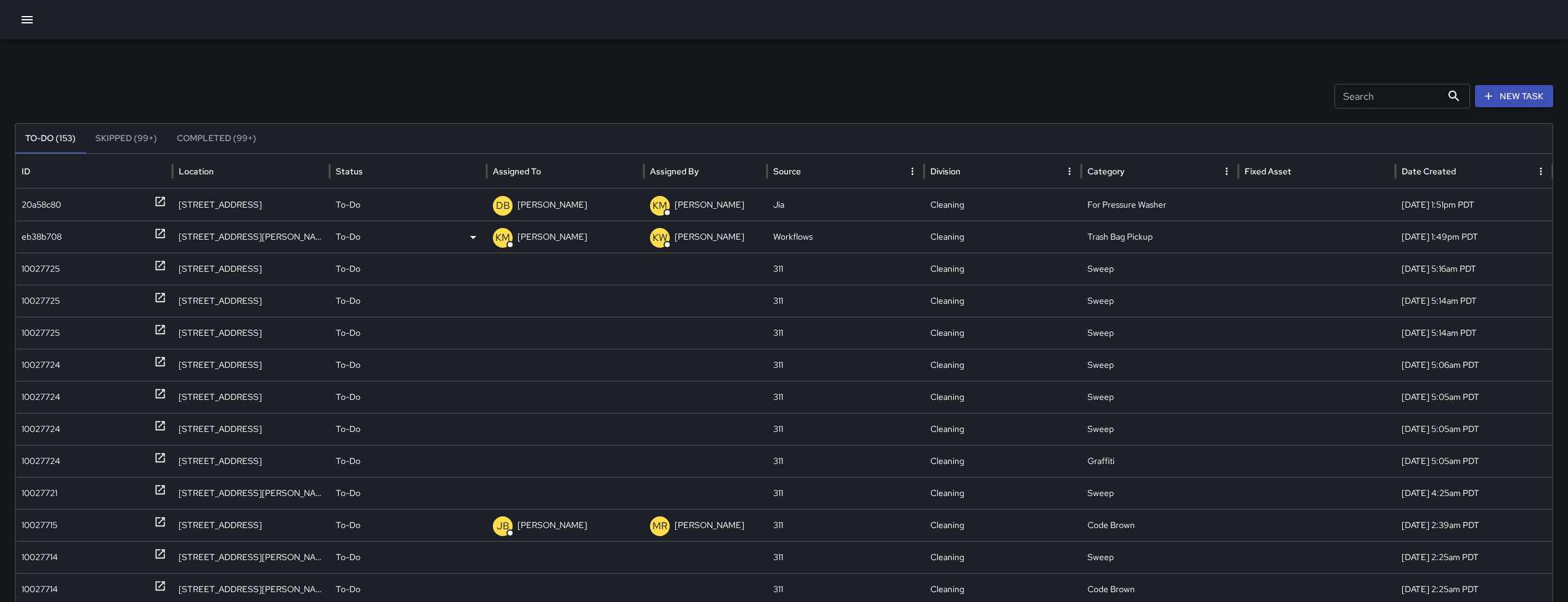
click at [59, 234] on div "eb38b708" at bounding box center [41, 237] width 40 height 32
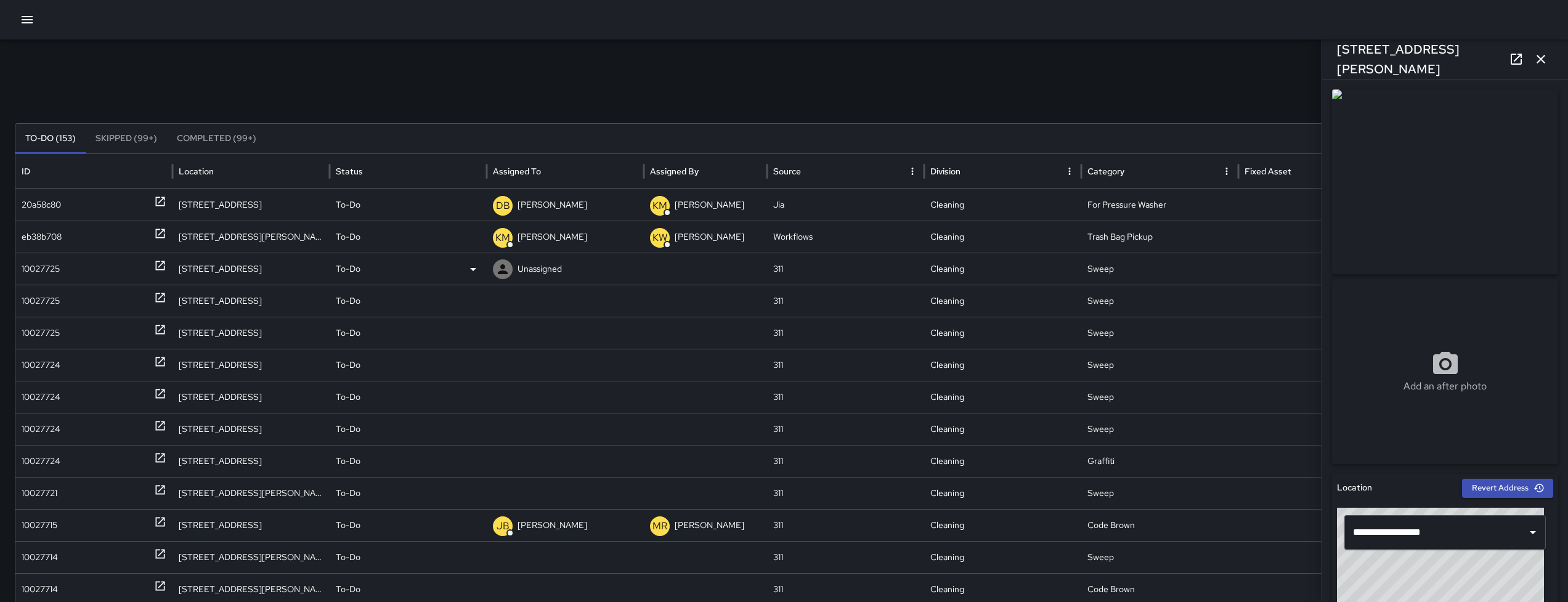
click at [62, 276] on div "10027725" at bounding box center [93, 269] width 144 height 32
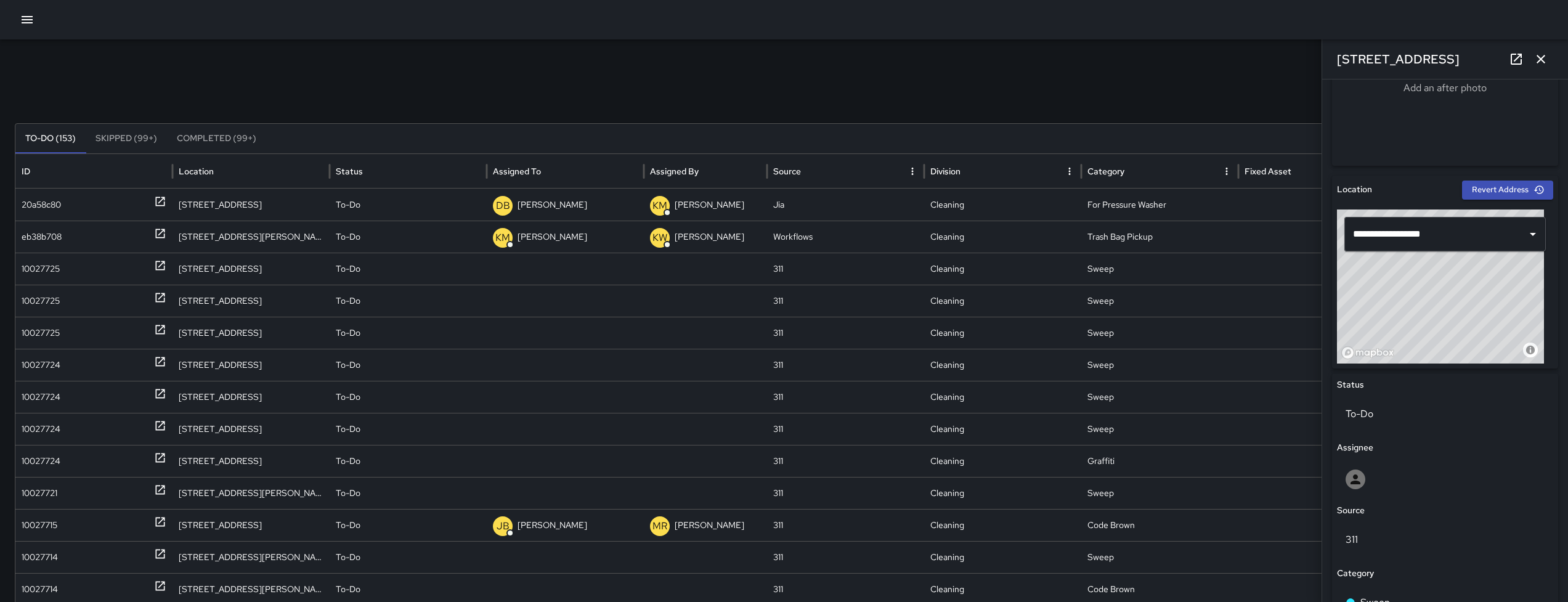
scroll to position [602, 0]
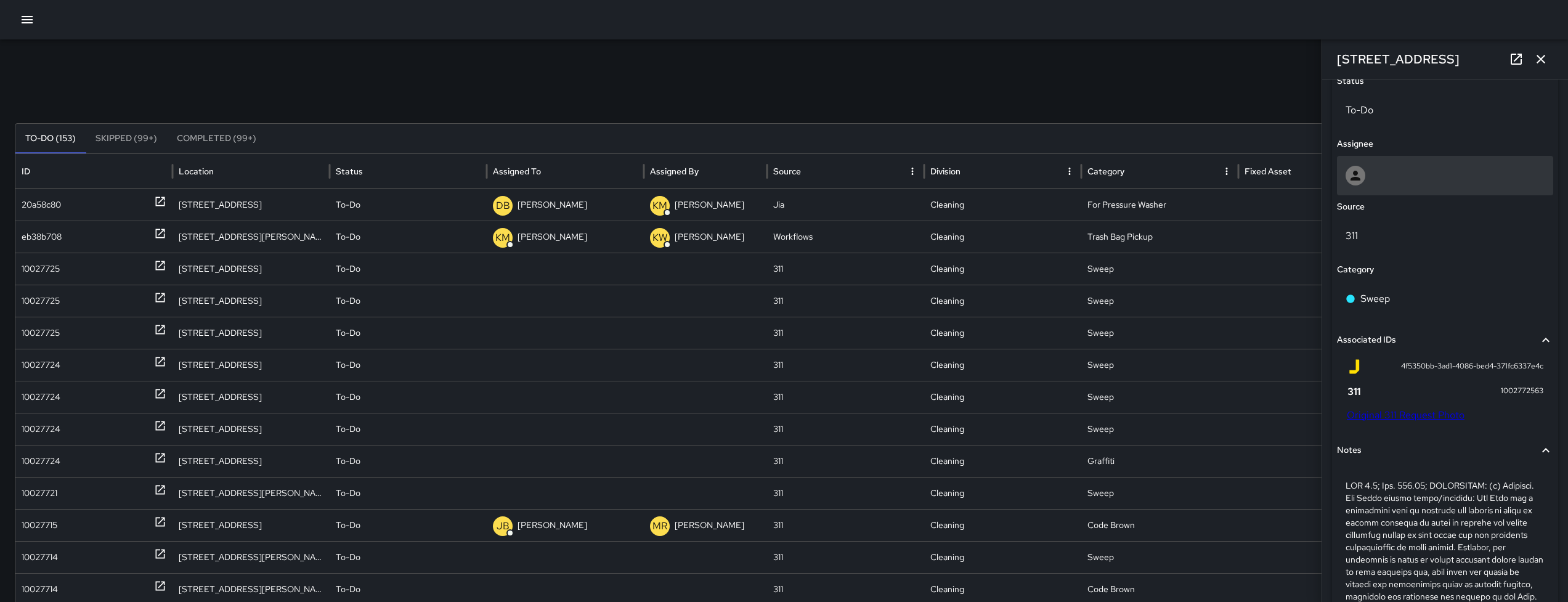
click at [1367, 168] on div at bounding box center [1444, 175] width 199 height 20
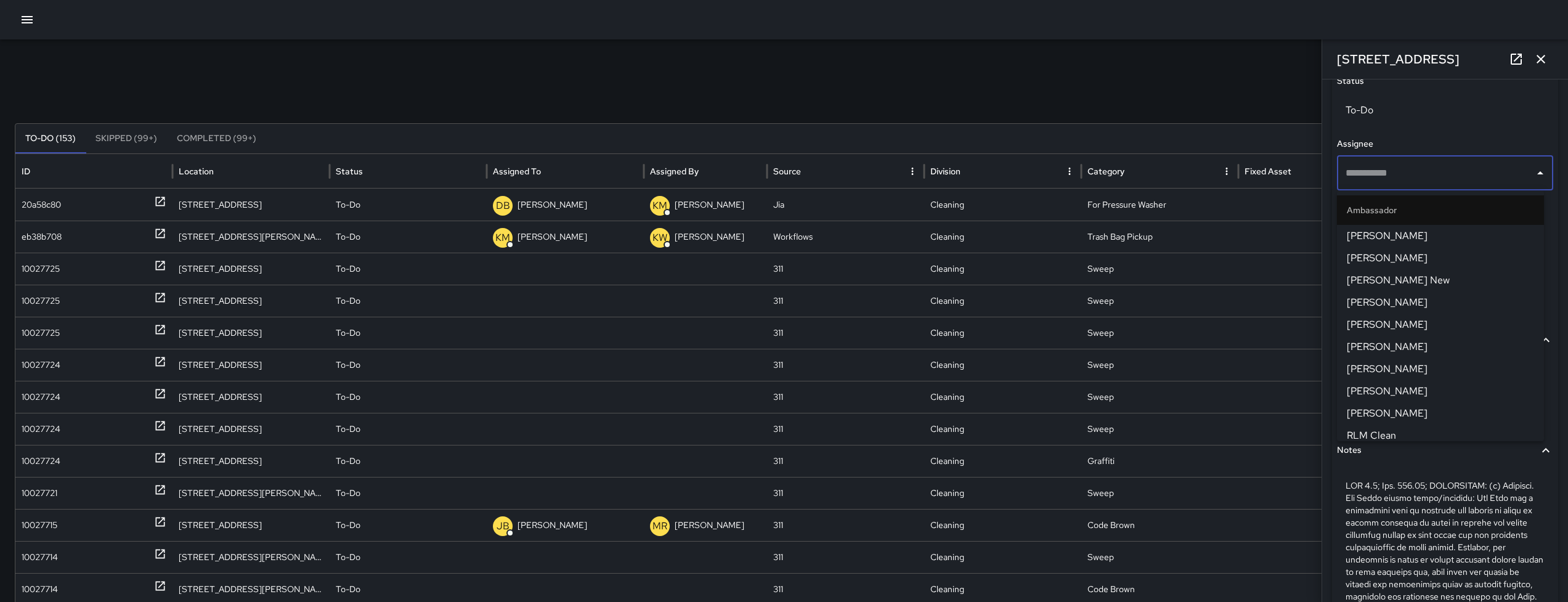
click at [1367, 168] on input "text" at bounding box center [1435, 173] width 187 height 23
type input "***"
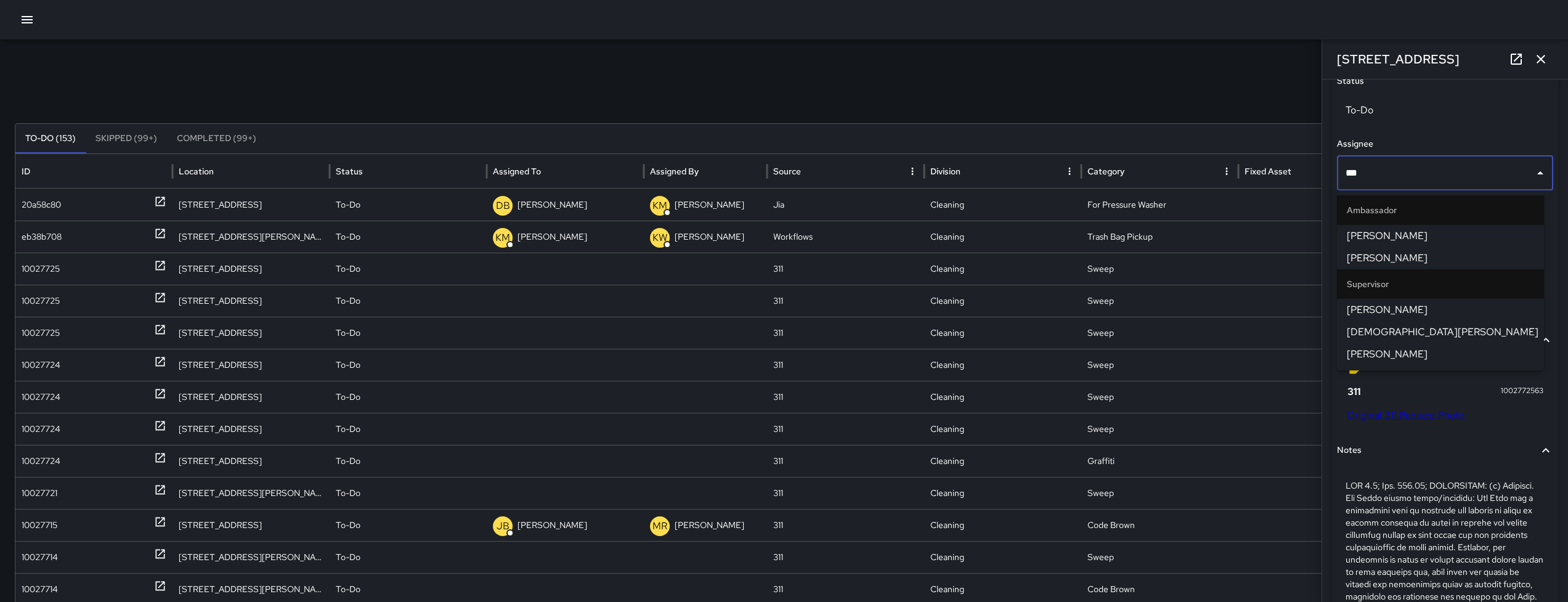
click at [1408, 350] on span "[PERSON_NAME]" at bounding box center [1440, 354] width 187 height 15
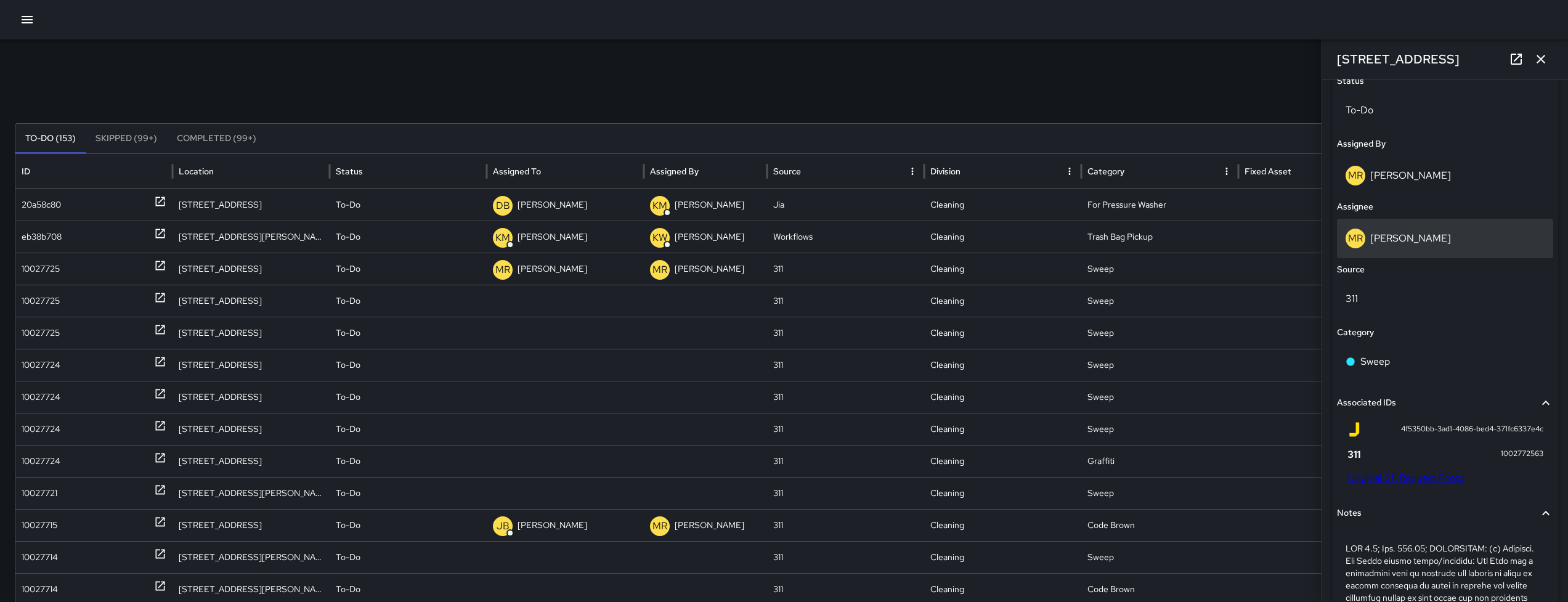
click at [1454, 237] on div "MR Maria Rosas" at bounding box center [1444, 238] width 199 height 20
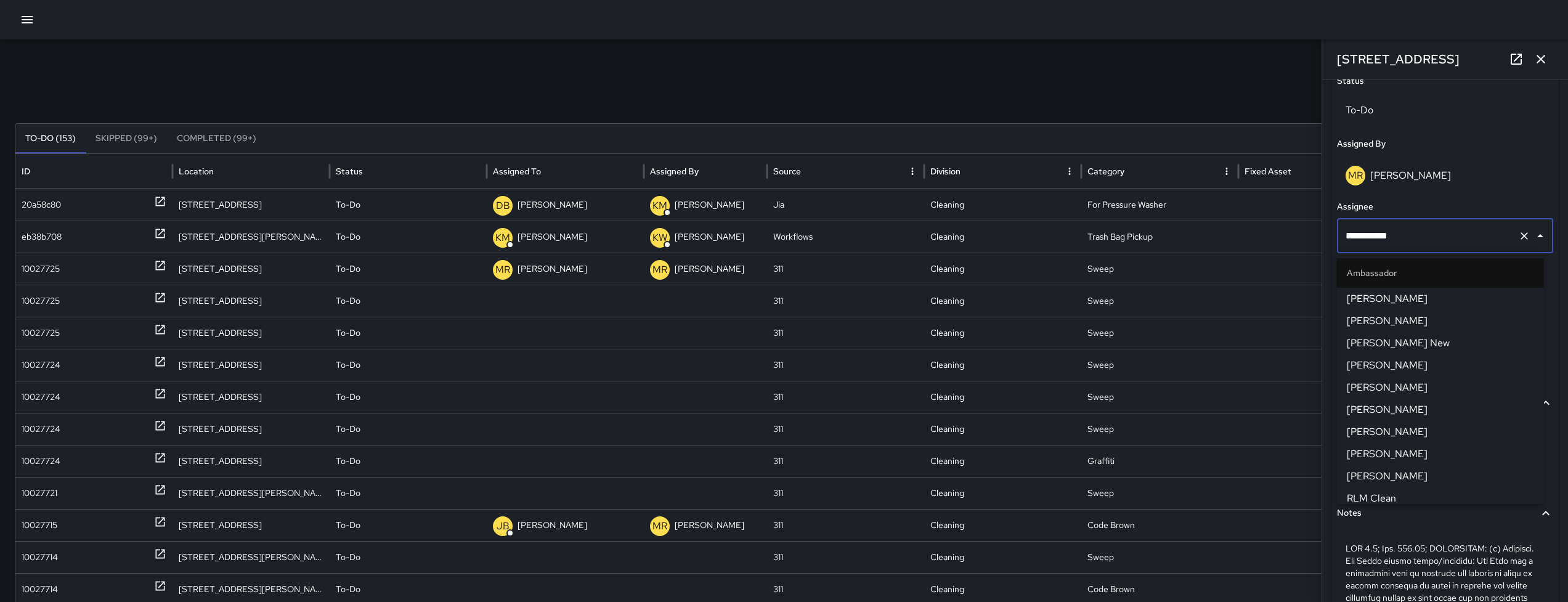
scroll to position [1184, 0]
drag, startPoint x: 1381, startPoint y: 227, endPoint x: 1367, endPoint y: 227, distance: 14.0
click at [1367, 227] on input "**********" at bounding box center [1427, 235] width 170 height 23
click at [45, 302] on div "10027725" at bounding box center [40, 301] width 38 height 32
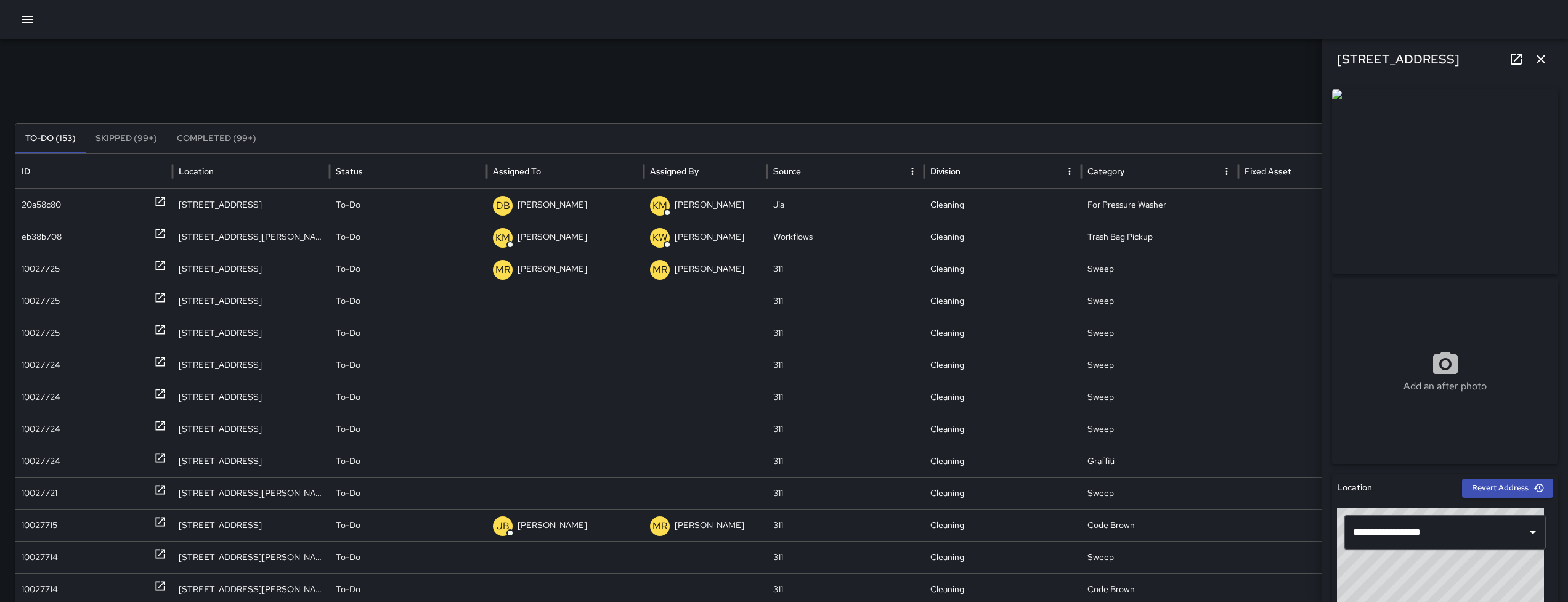
scroll to position [408, 0]
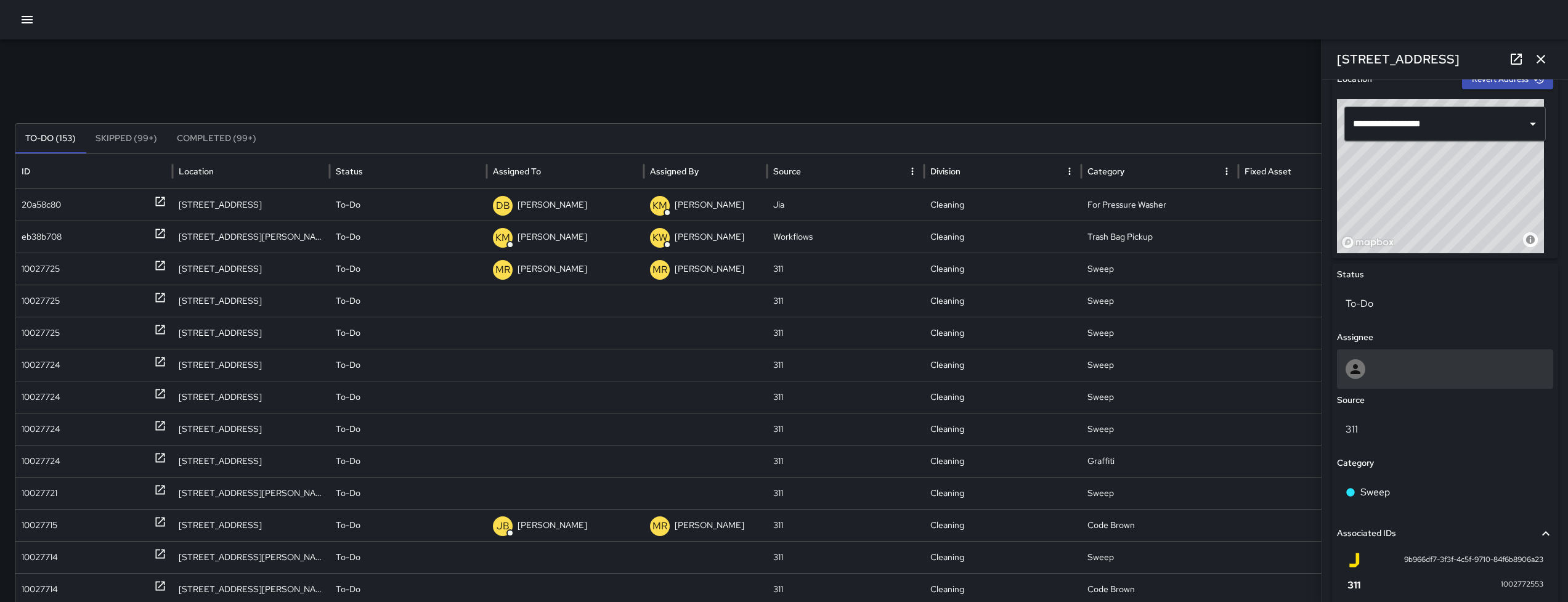
click at [1454, 366] on div at bounding box center [1444, 369] width 199 height 20
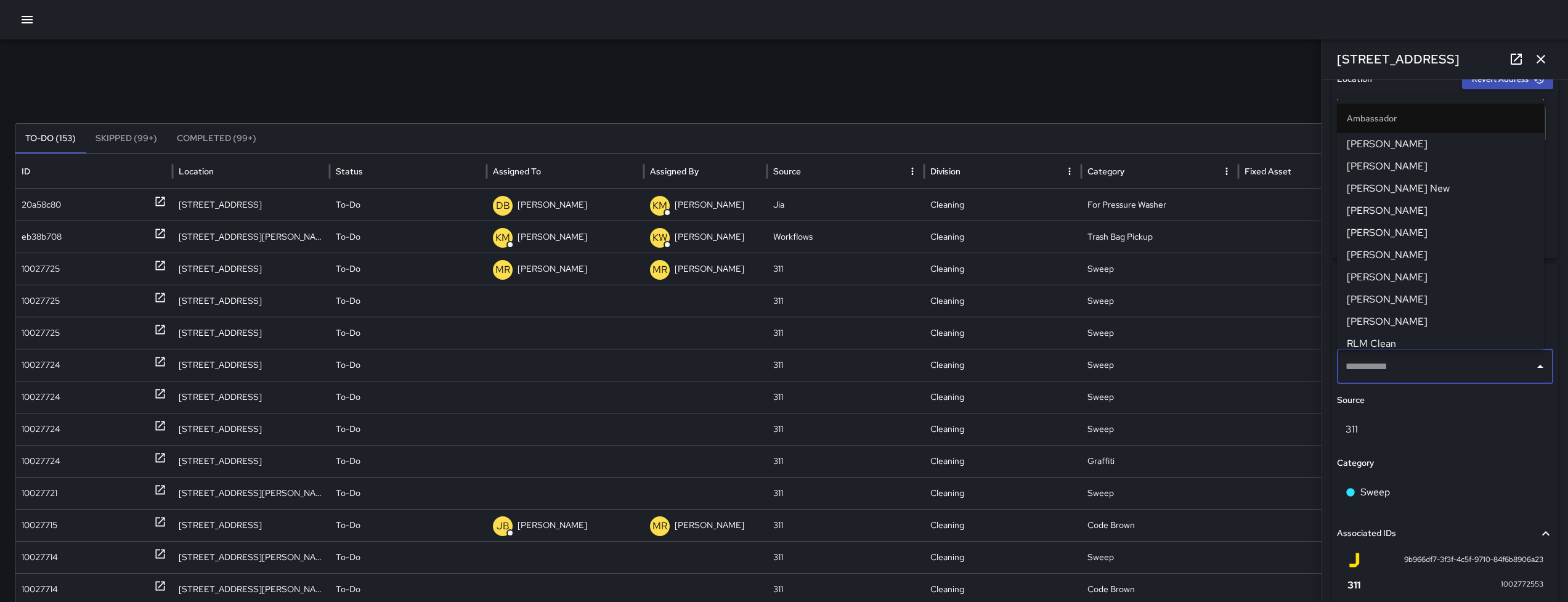
type input "**********"
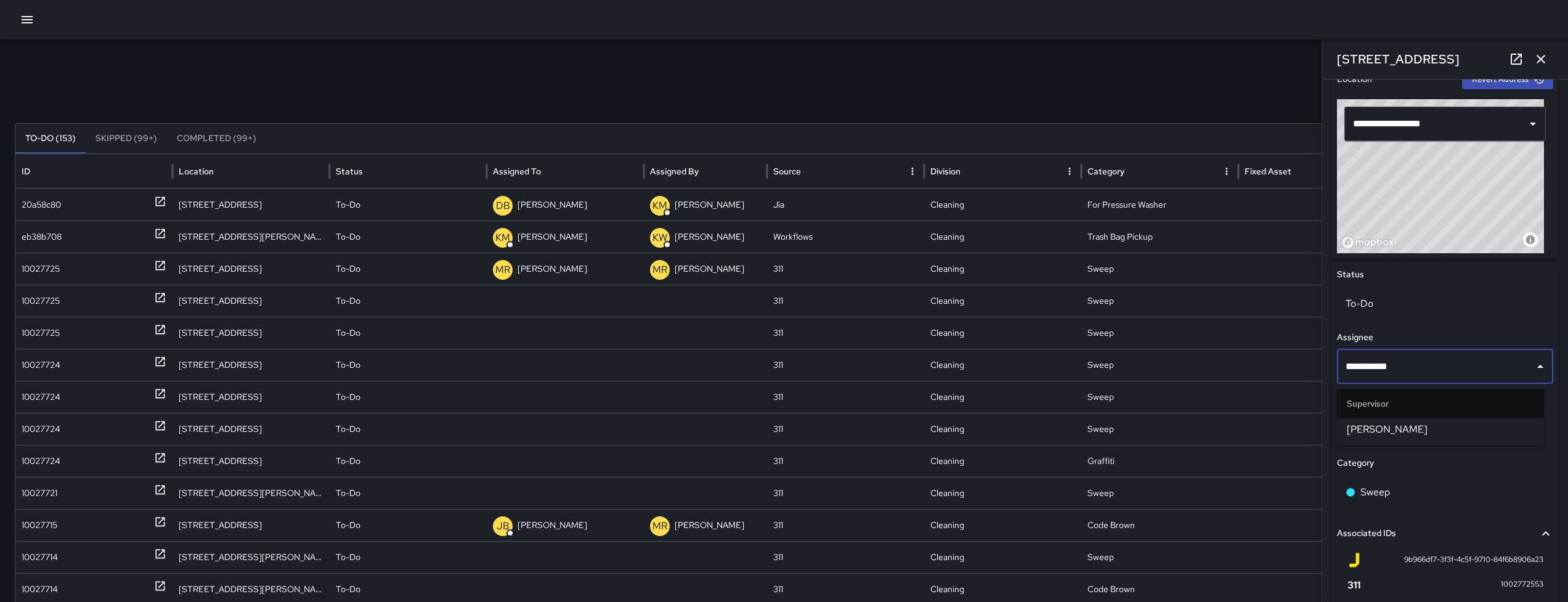
click at [1410, 427] on span "[PERSON_NAME]" at bounding box center [1440, 429] width 187 height 15
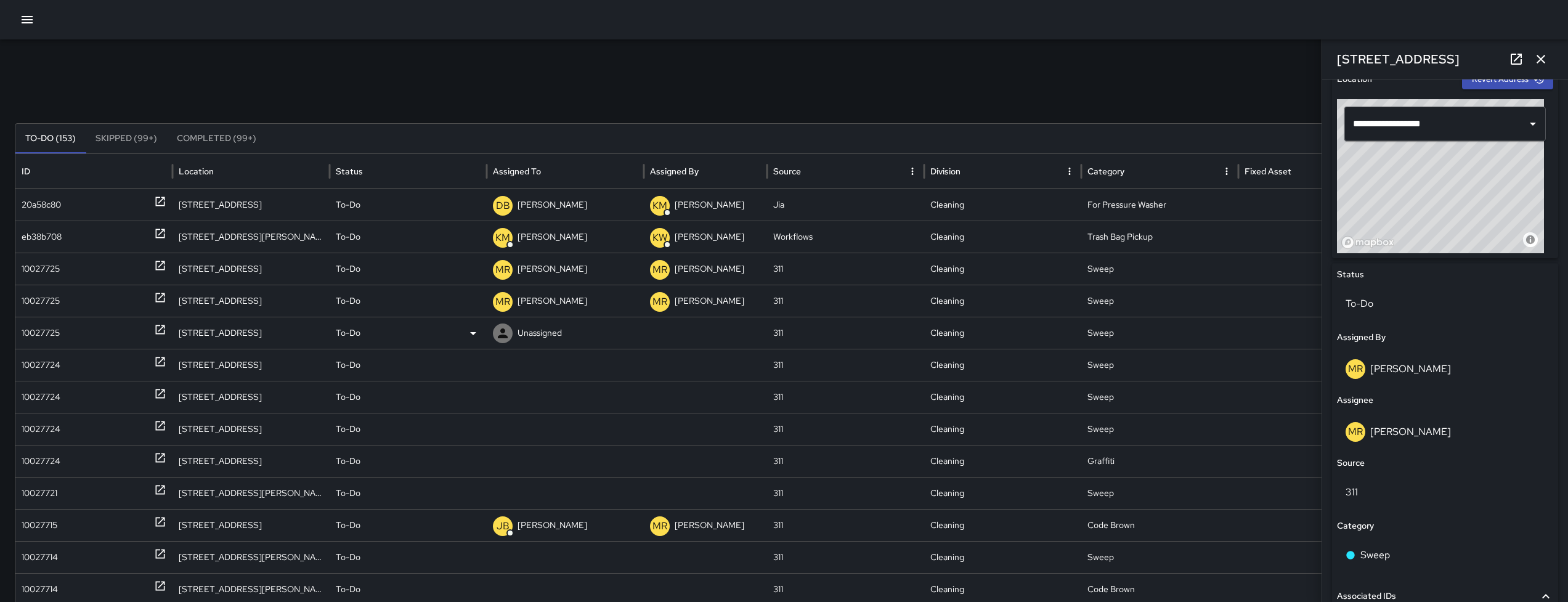
click at [63, 323] on div "10027725" at bounding box center [93, 333] width 144 height 32
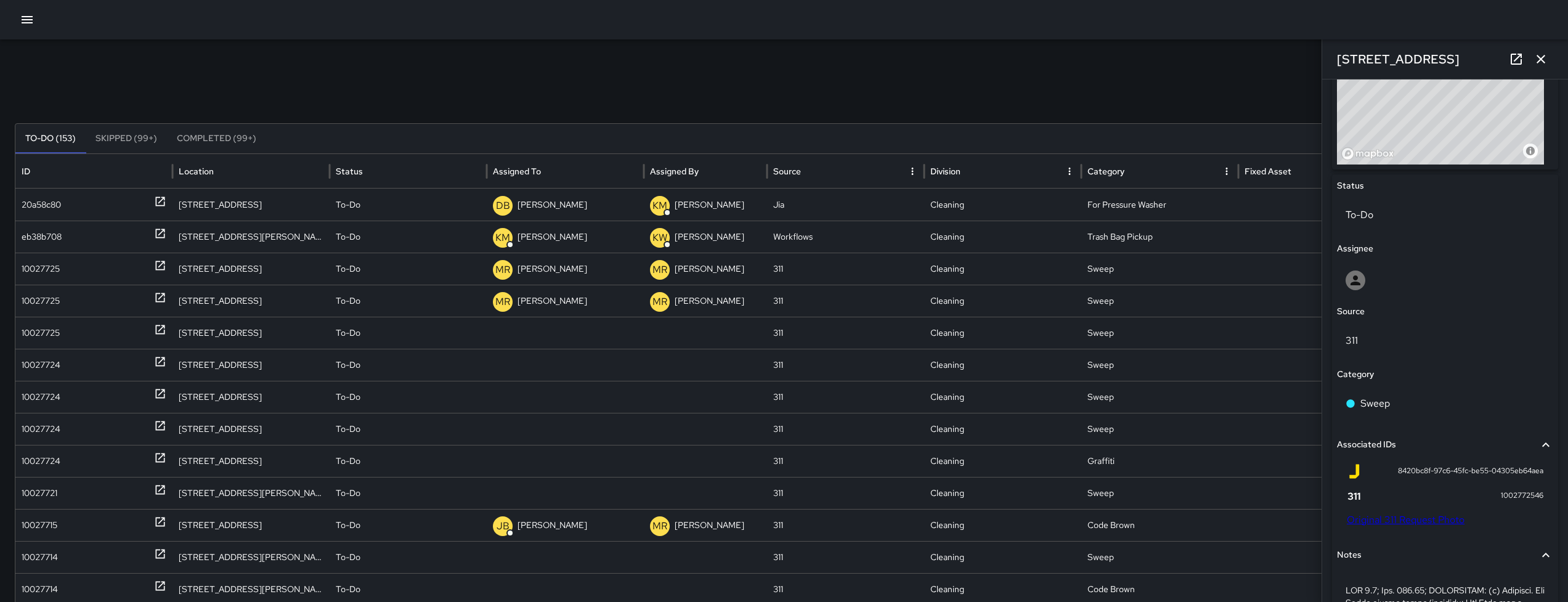
scroll to position [511, 0]
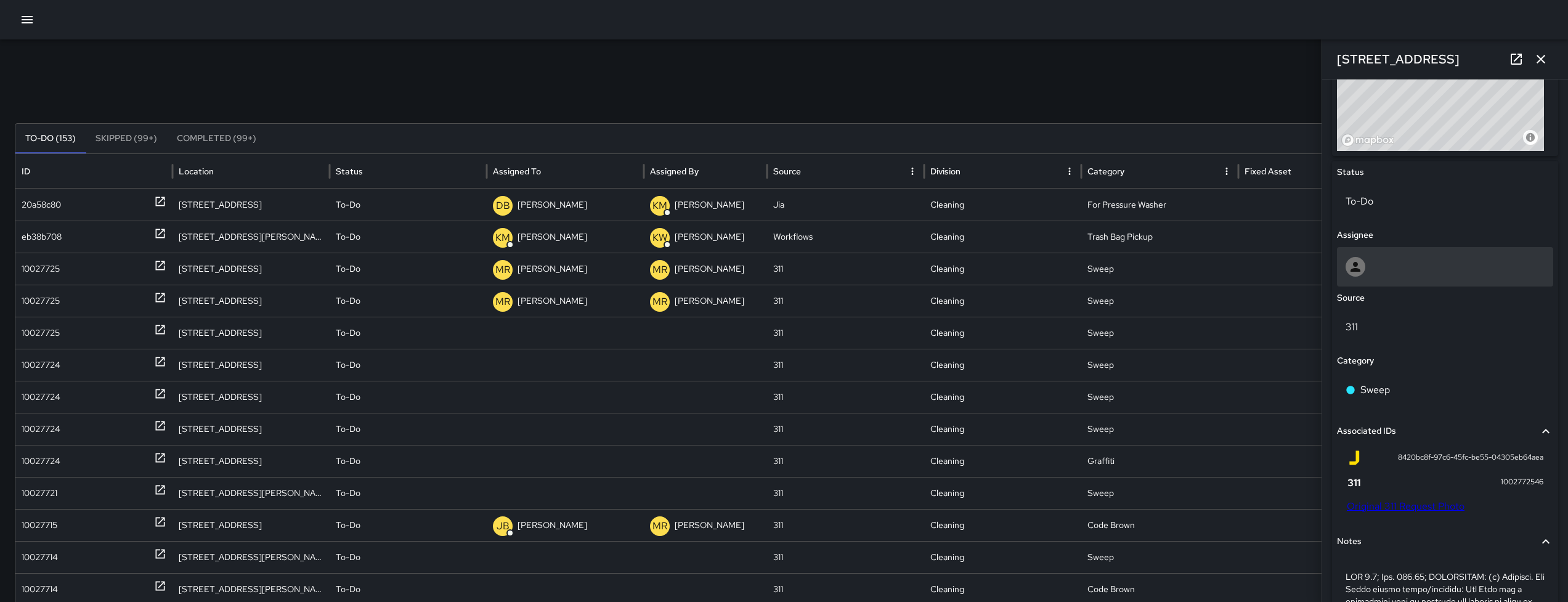
click at [1382, 263] on div at bounding box center [1444, 266] width 199 height 20
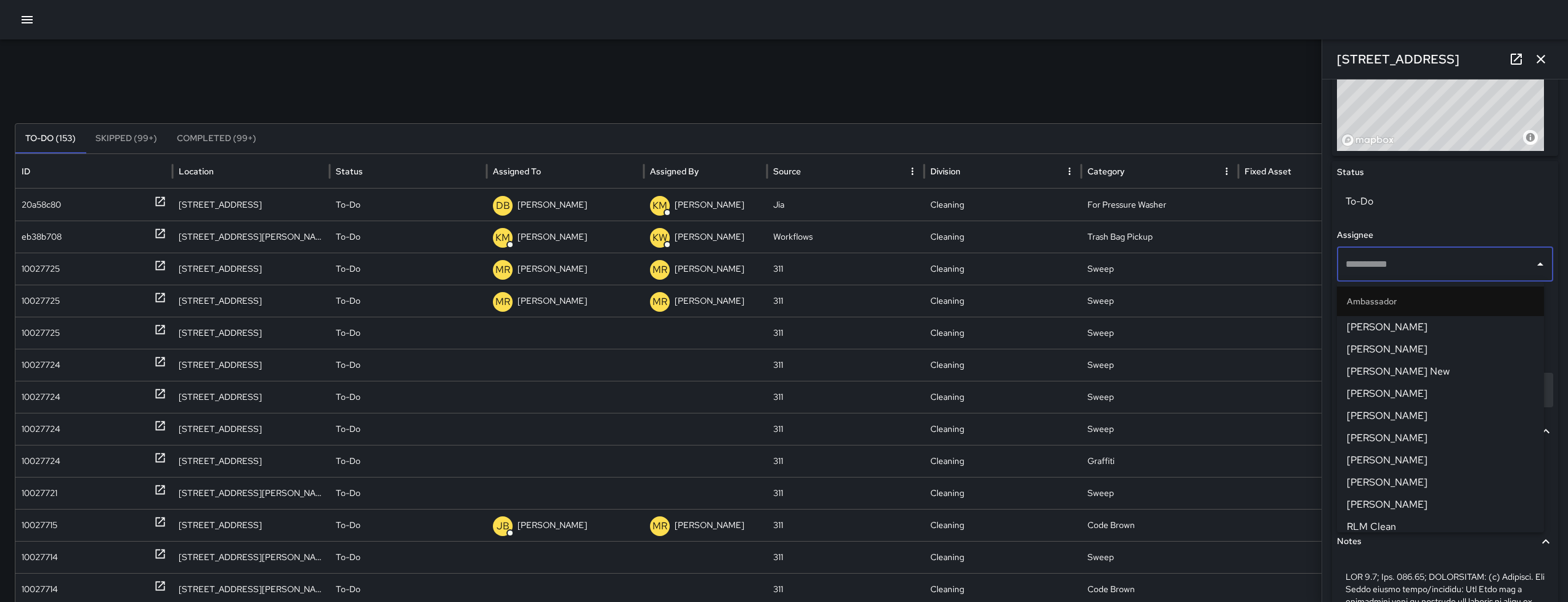
type input "**********"
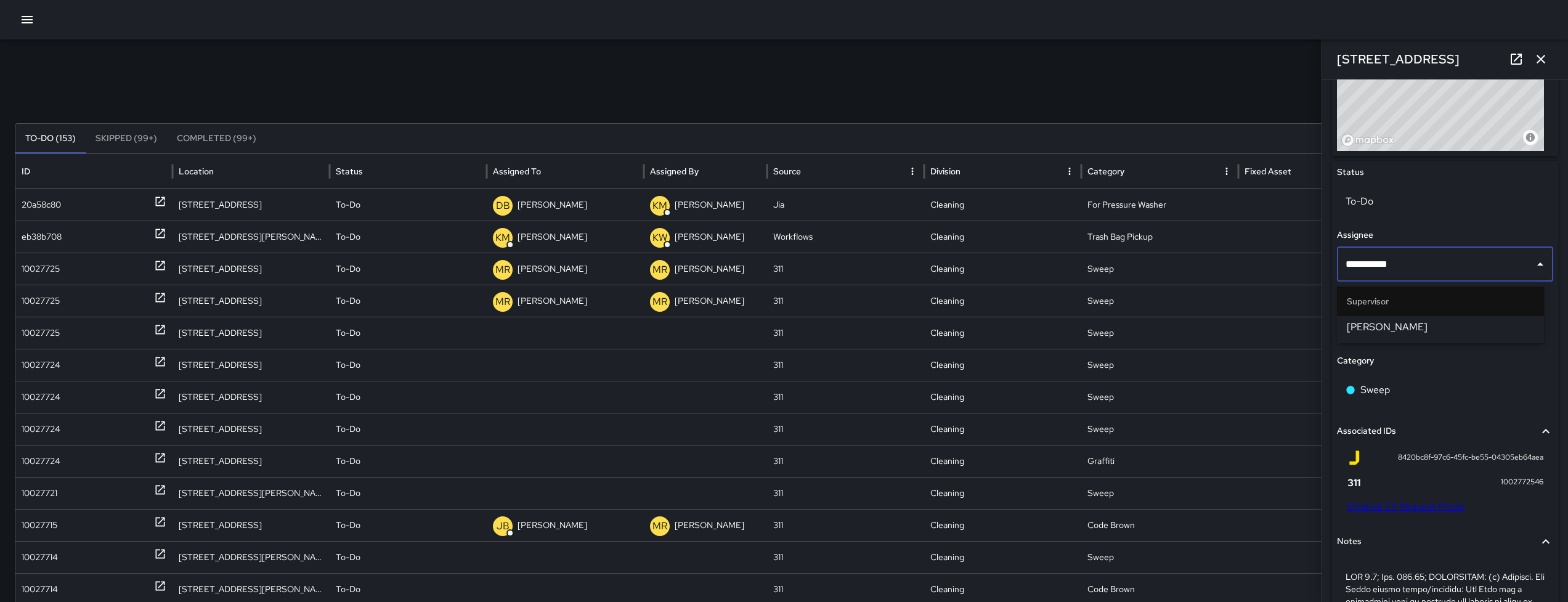
click at [1415, 326] on span "[PERSON_NAME]" at bounding box center [1440, 327] width 187 height 15
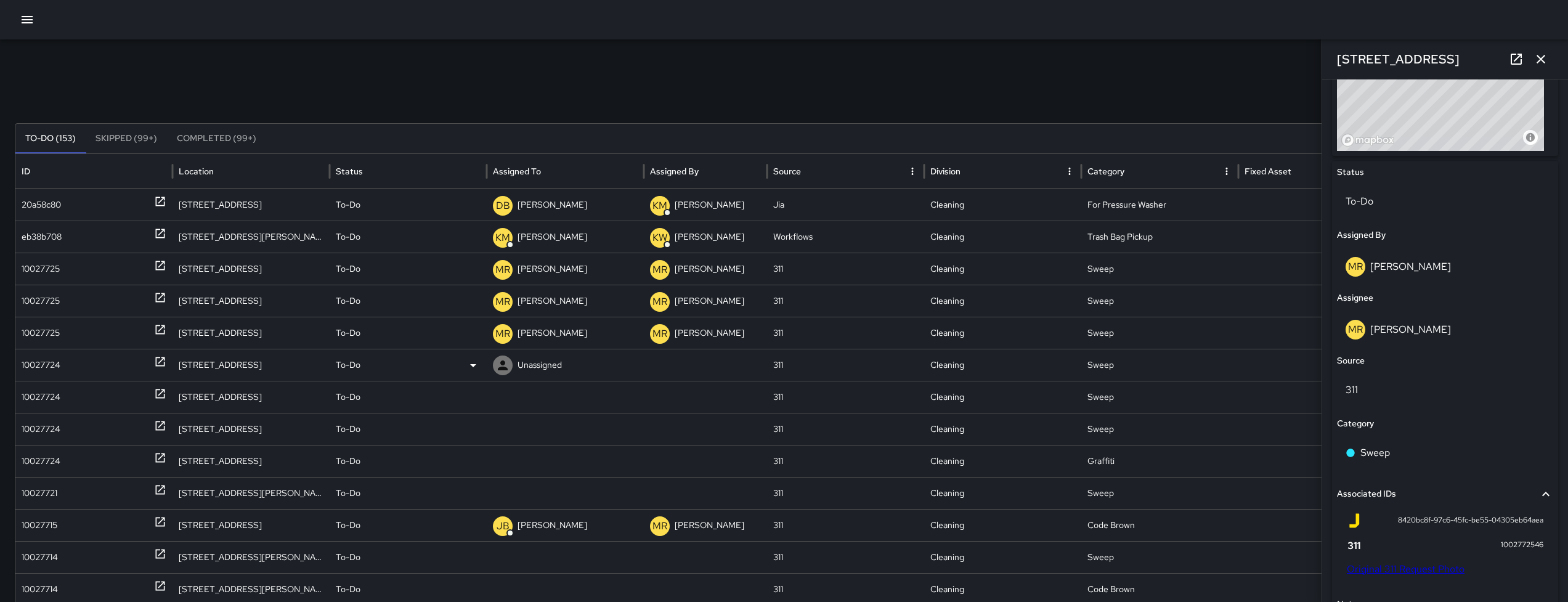
click at [59, 372] on div "10027724" at bounding box center [41, 365] width 39 height 32
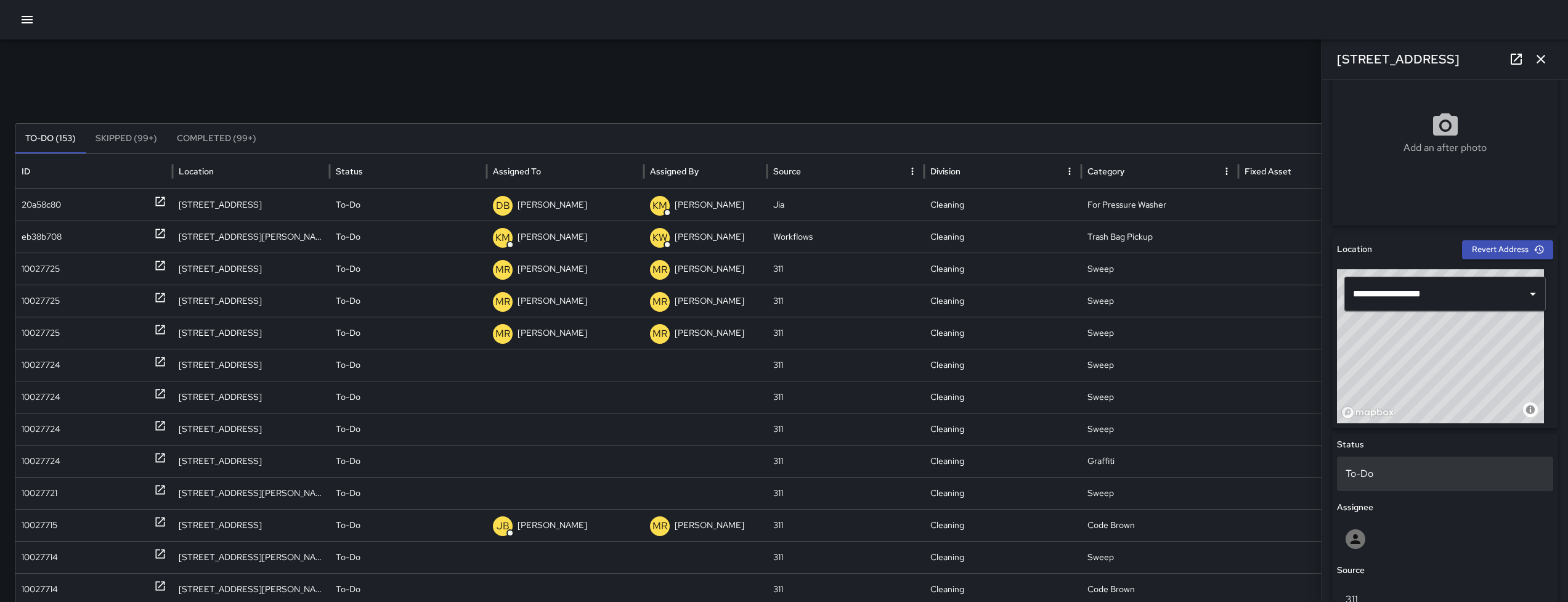
scroll to position [432, 0]
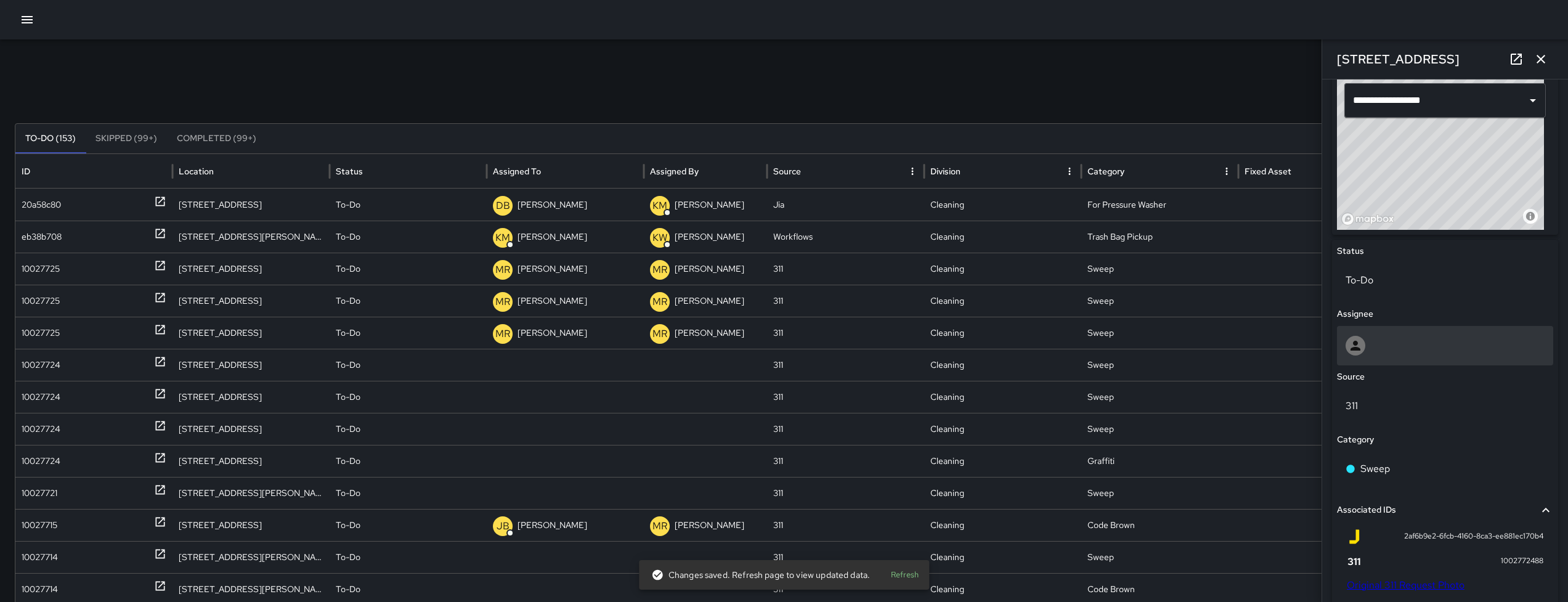
click at [1418, 343] on div at bounding box center [1444, 345] width 199 height 20
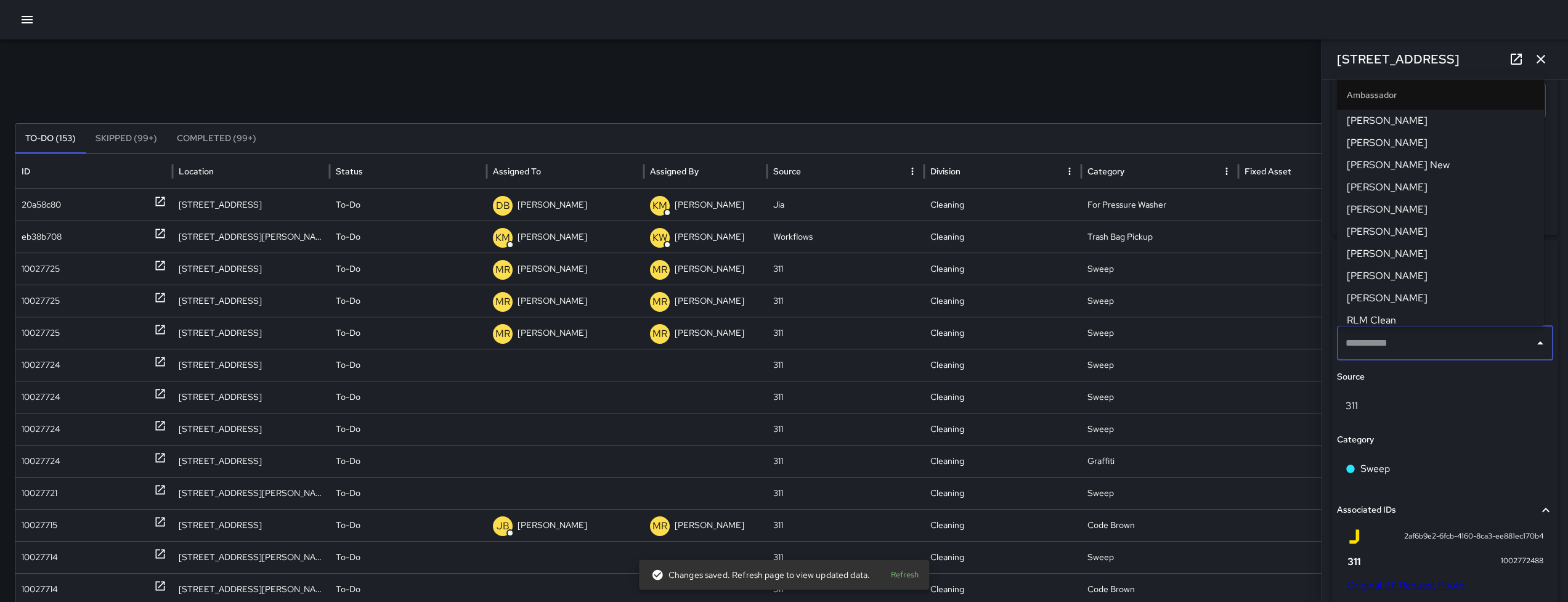
type input "**********"
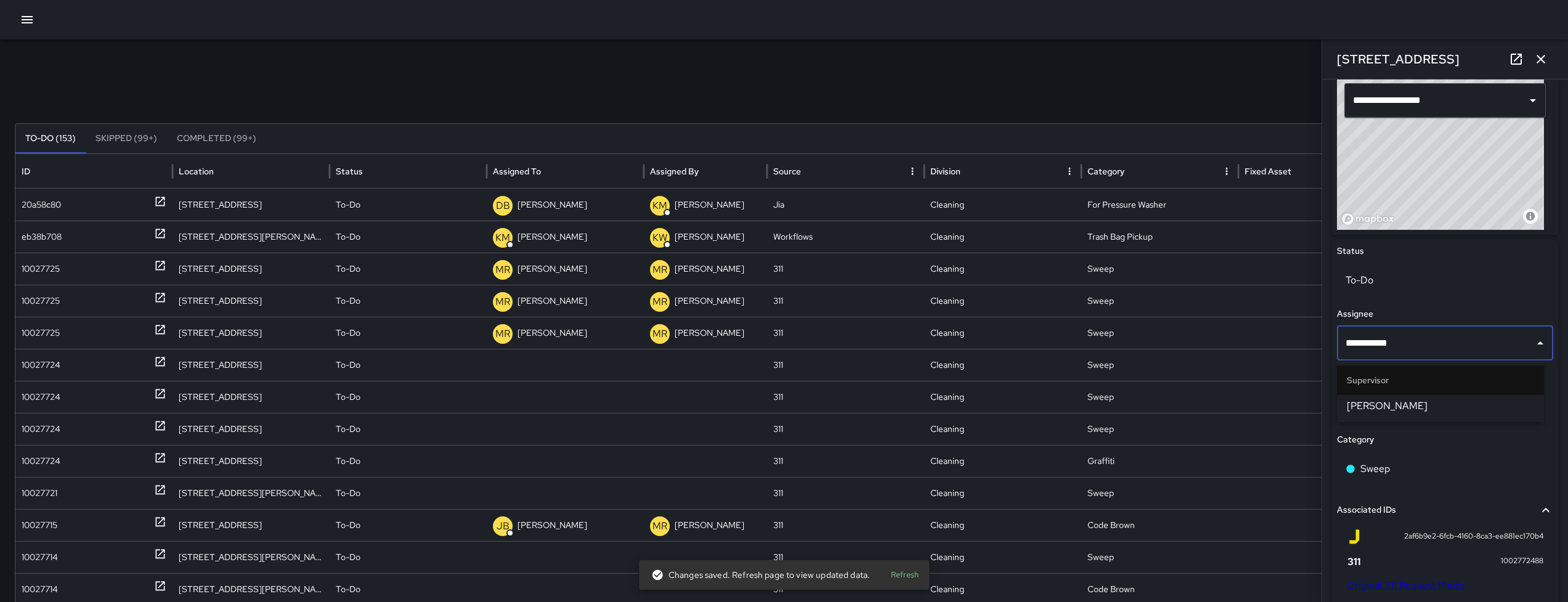
click at [1411, 396] on li "[PERSON_NAME]" at bounding box center [1441, 406] width 207 height 22
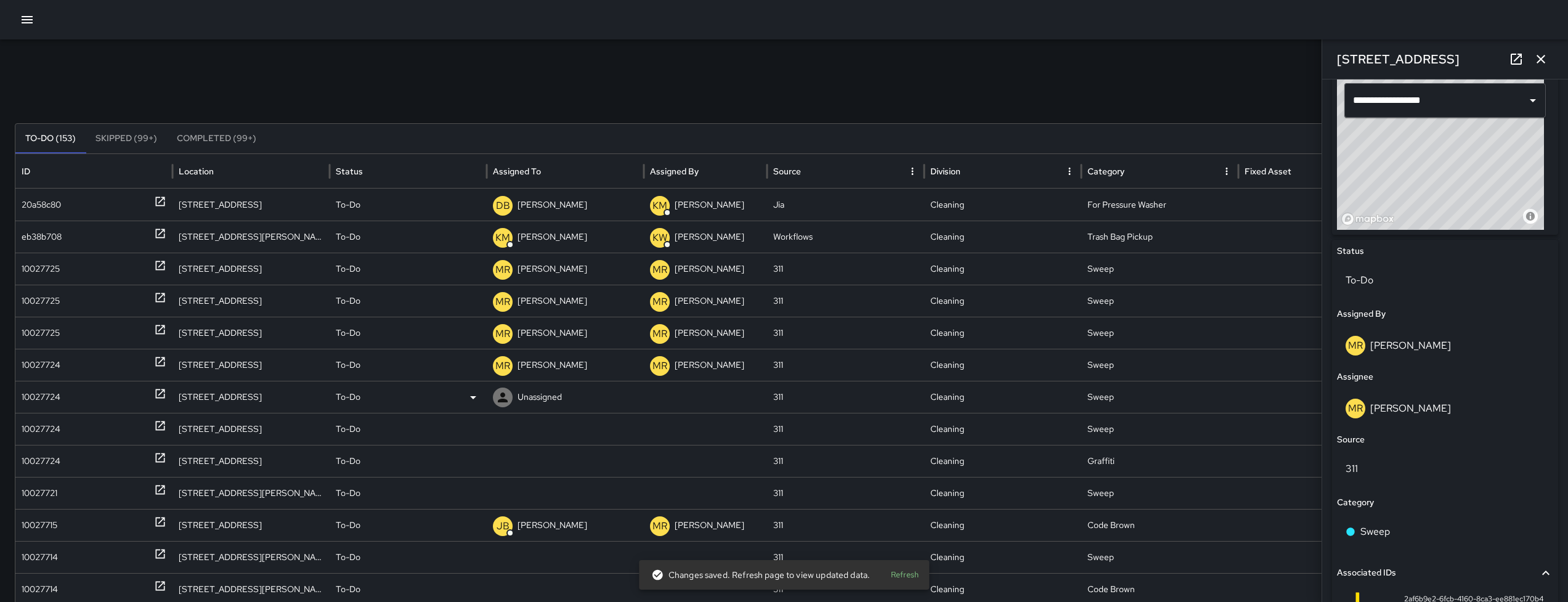
click at [74, 398] on div "10027724" at bounding box center [93, 397] width 144 height 32
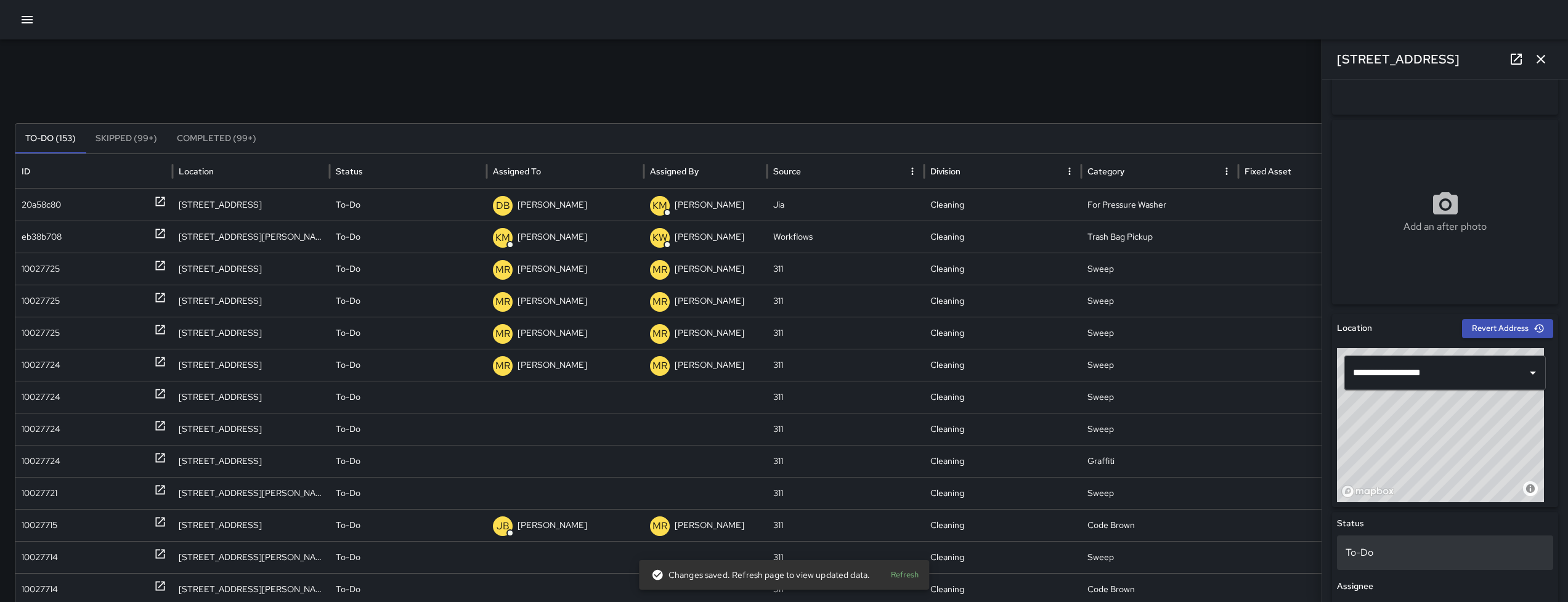
scroll to position [407, 0]
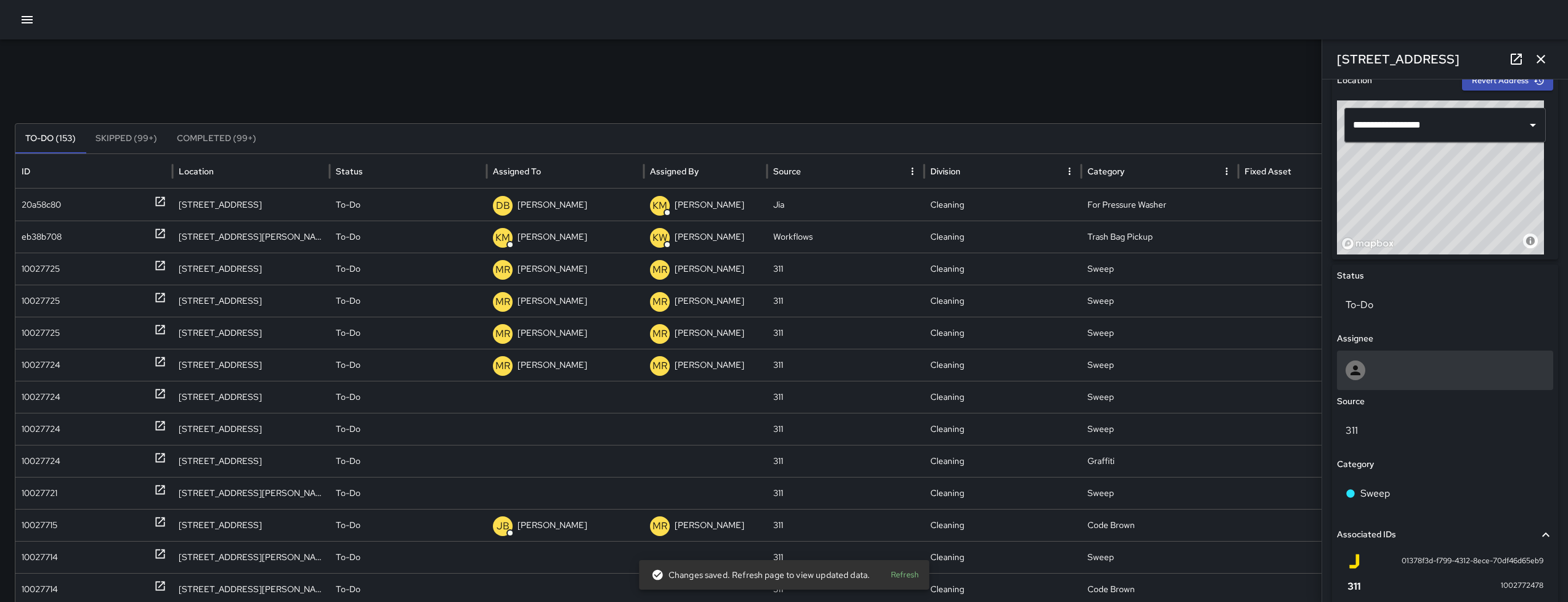
click at [1417, 388] on div at bounding box center [1445, 370] width 216 height 39
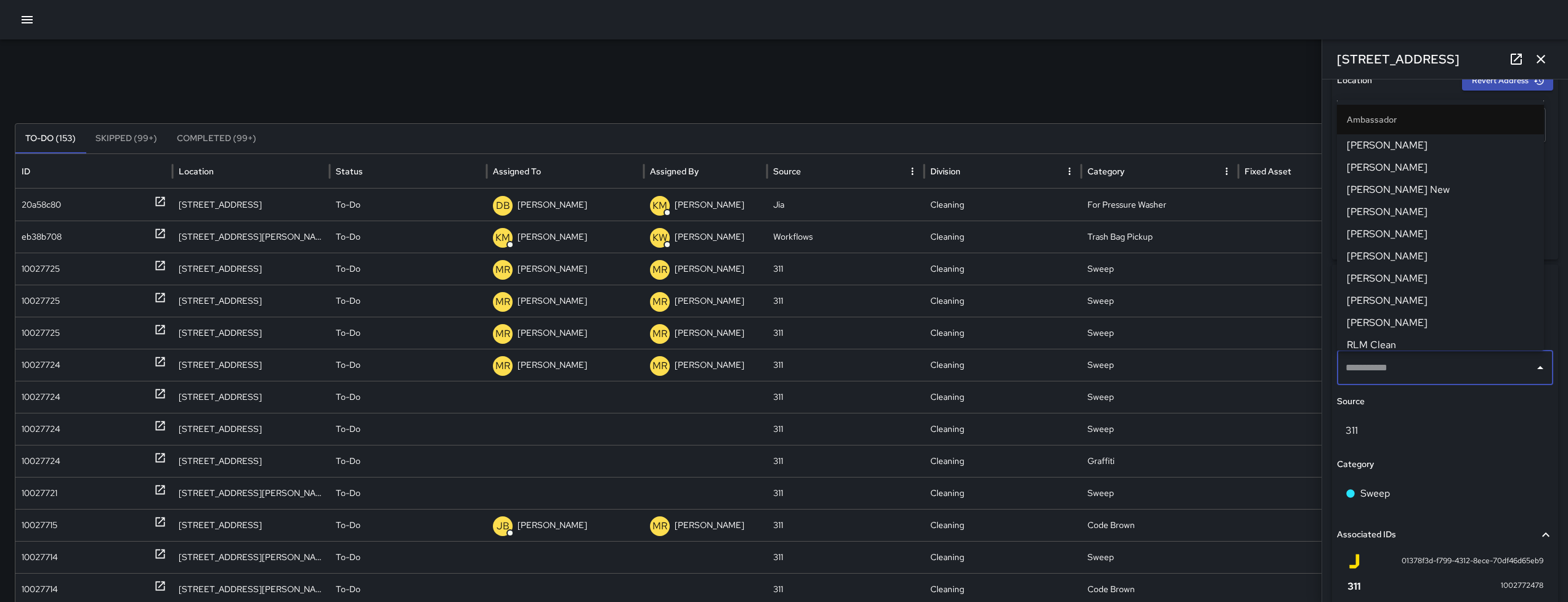
type input "**********"
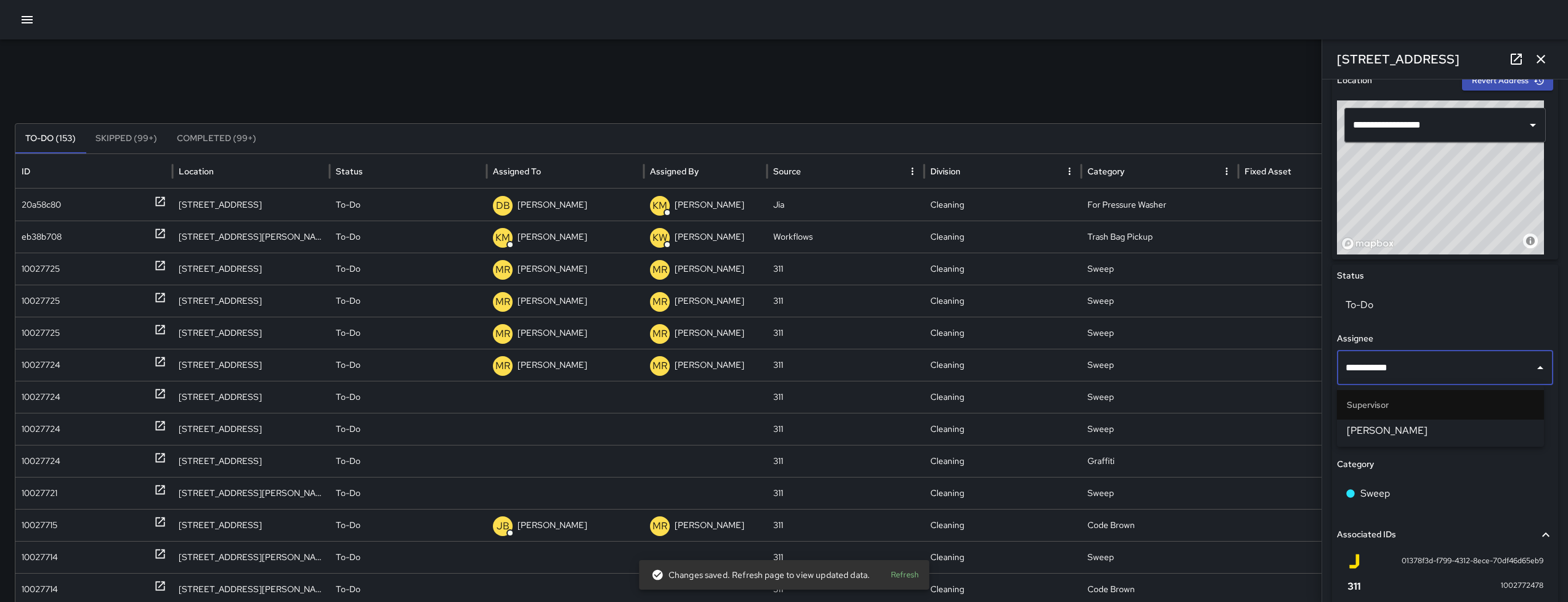
click at [1382, 428] on span "[PERSON_NAME]" at bounding box center [1440, 430] width 187 height 15
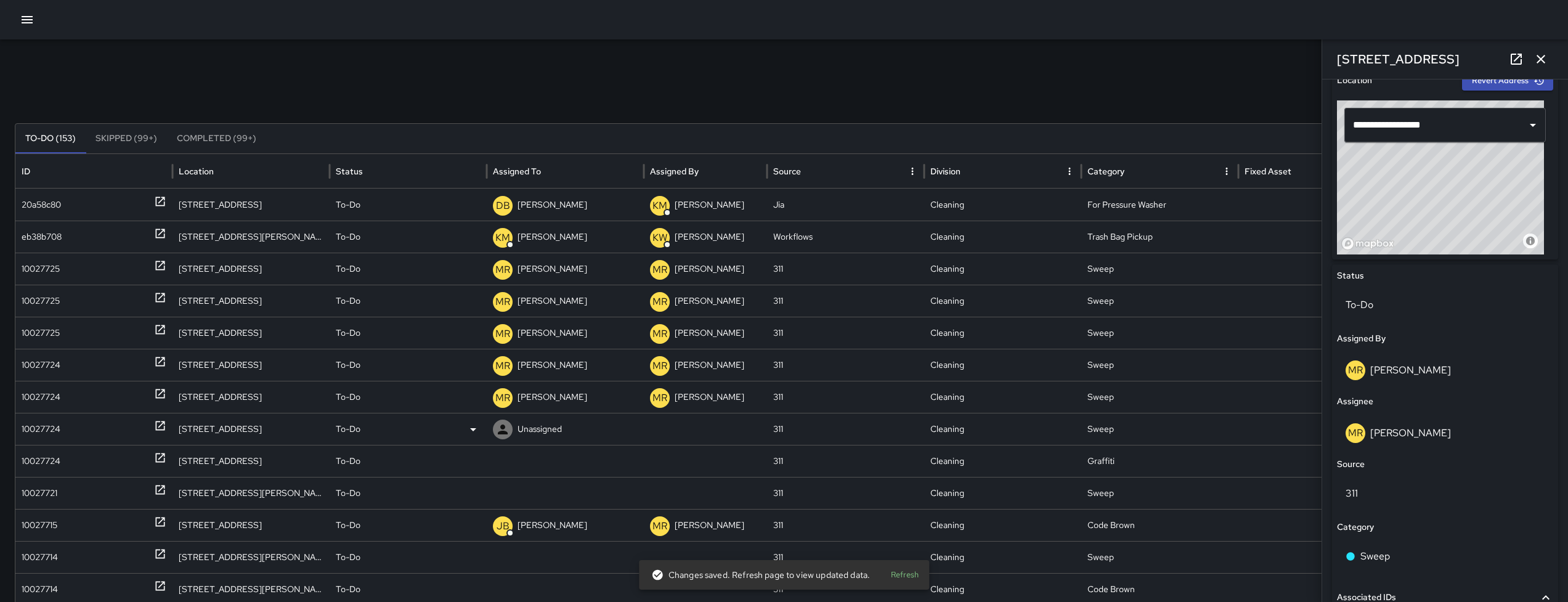
click at [71, 428] on div "10027724" at bounding box center [93, 429] width 144 height 32
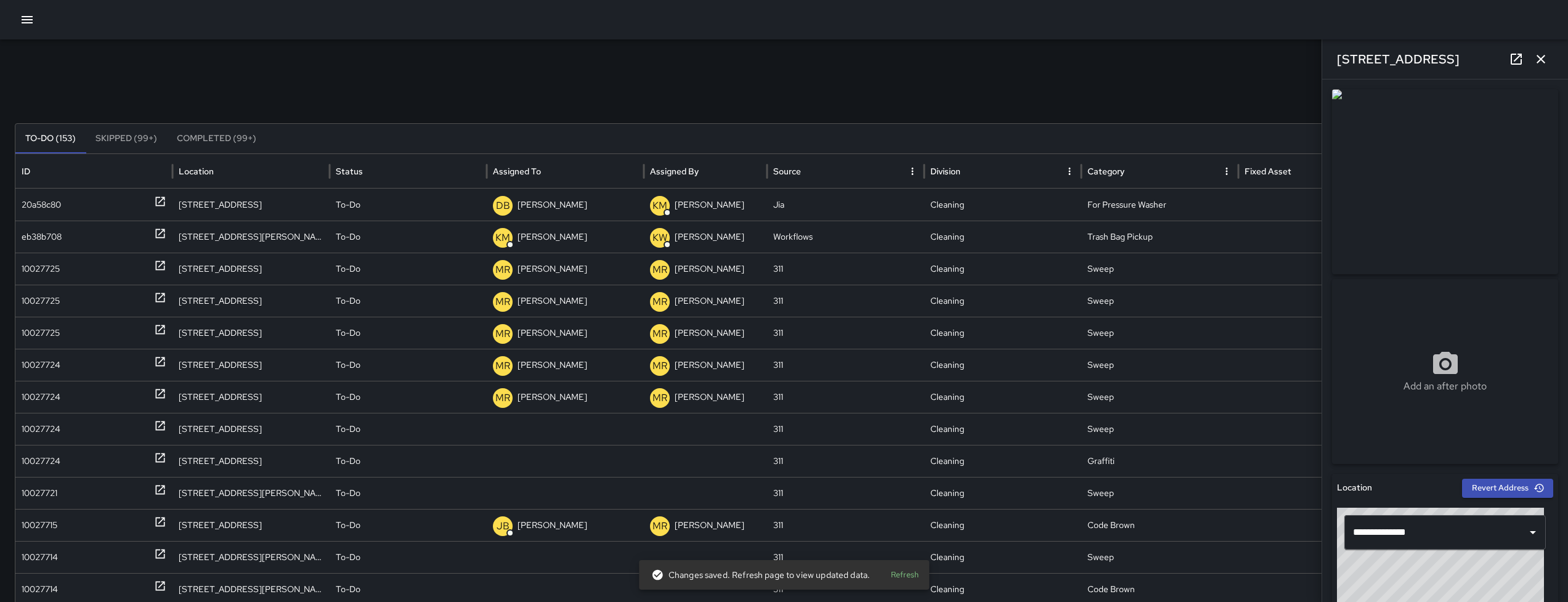
scroll to position [423, 0]
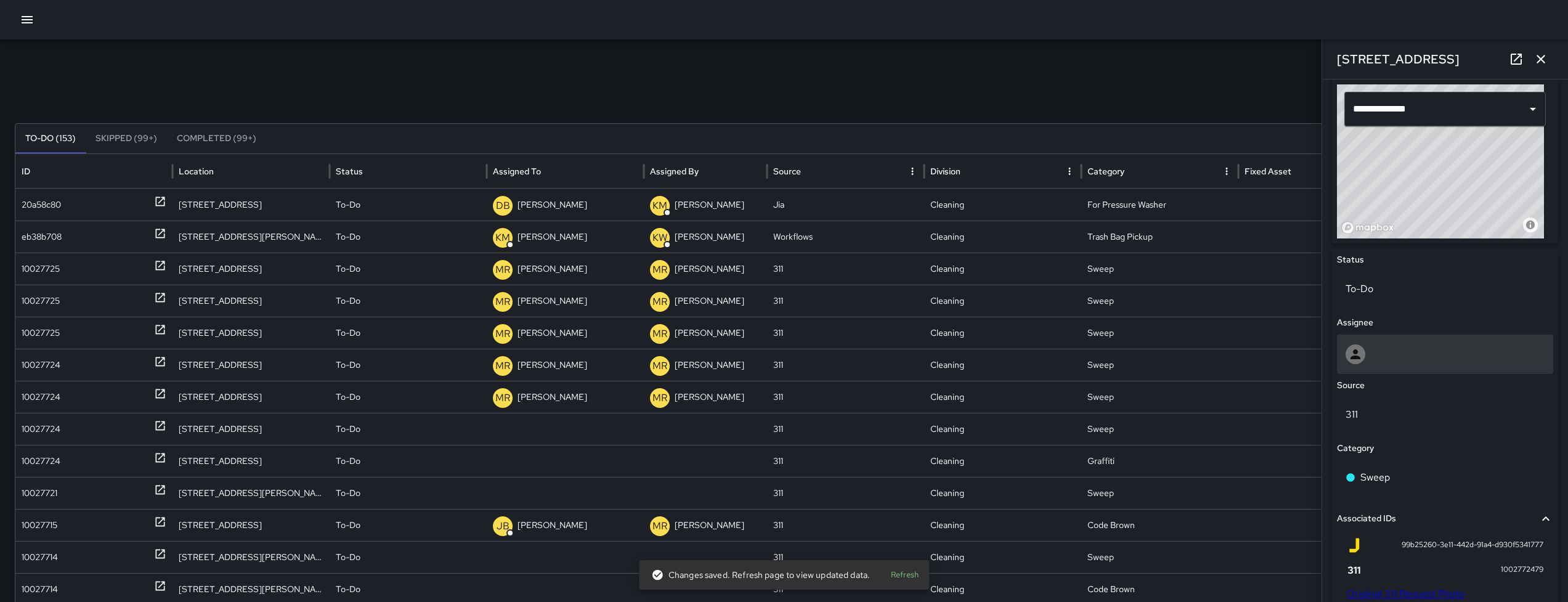
click at [1362, 363] on div at bounding box center [1355, 354] width 20 height 20
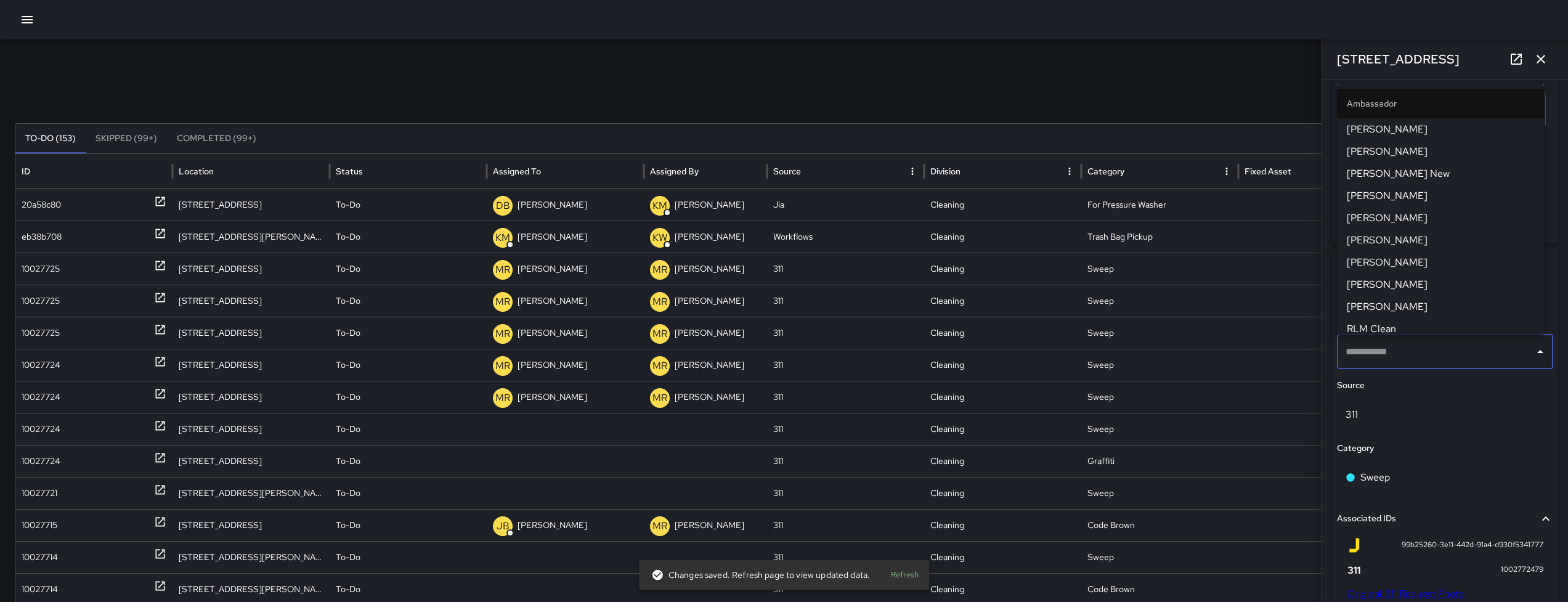
type input "**********"
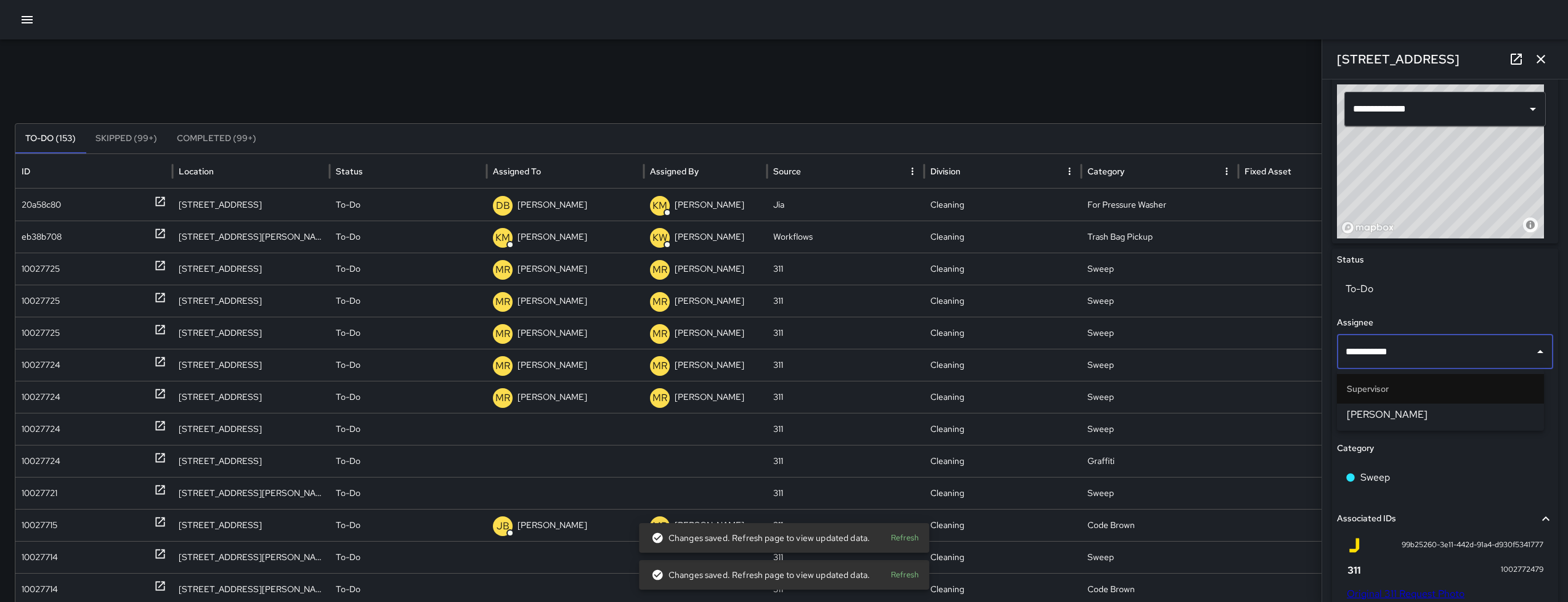
click at [1399, 423] on li "[PERSON_NAME]" at bounding box center [1441, 414] width 207 height 22
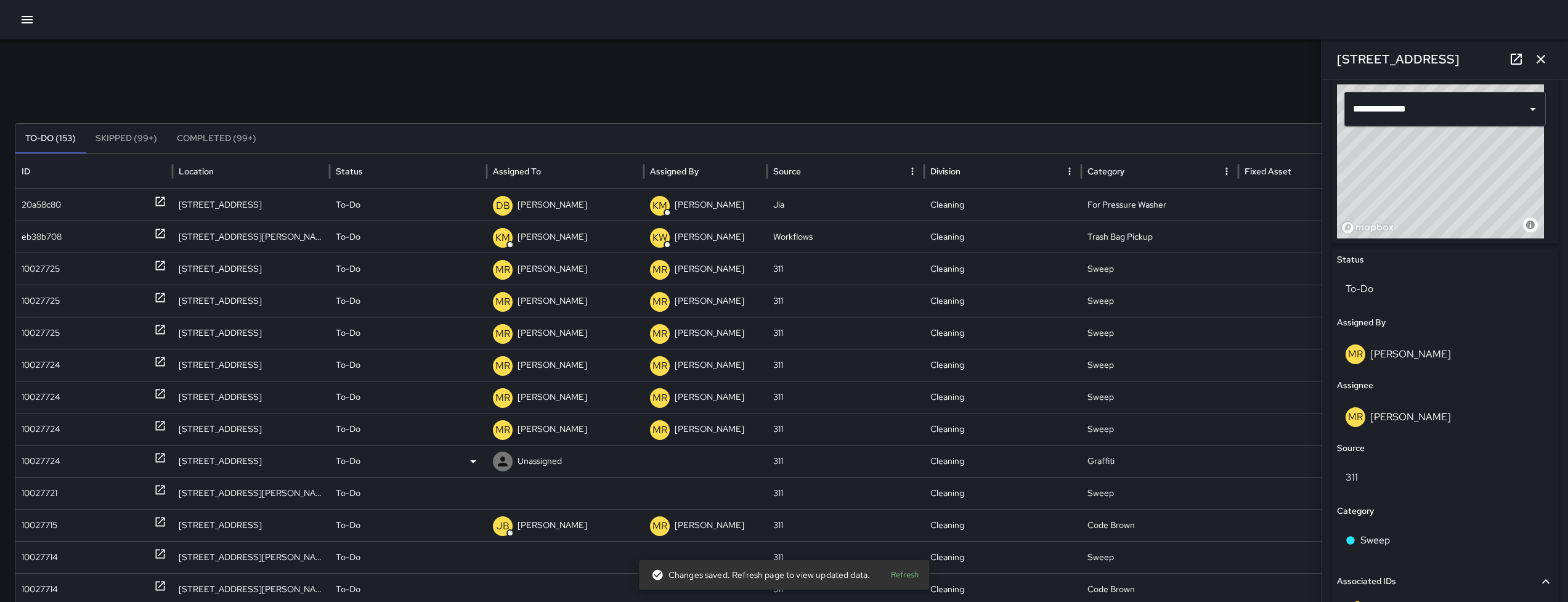
click at [65, 464] on div "10027724" at bounding box center [93, 461] width 144 height 32
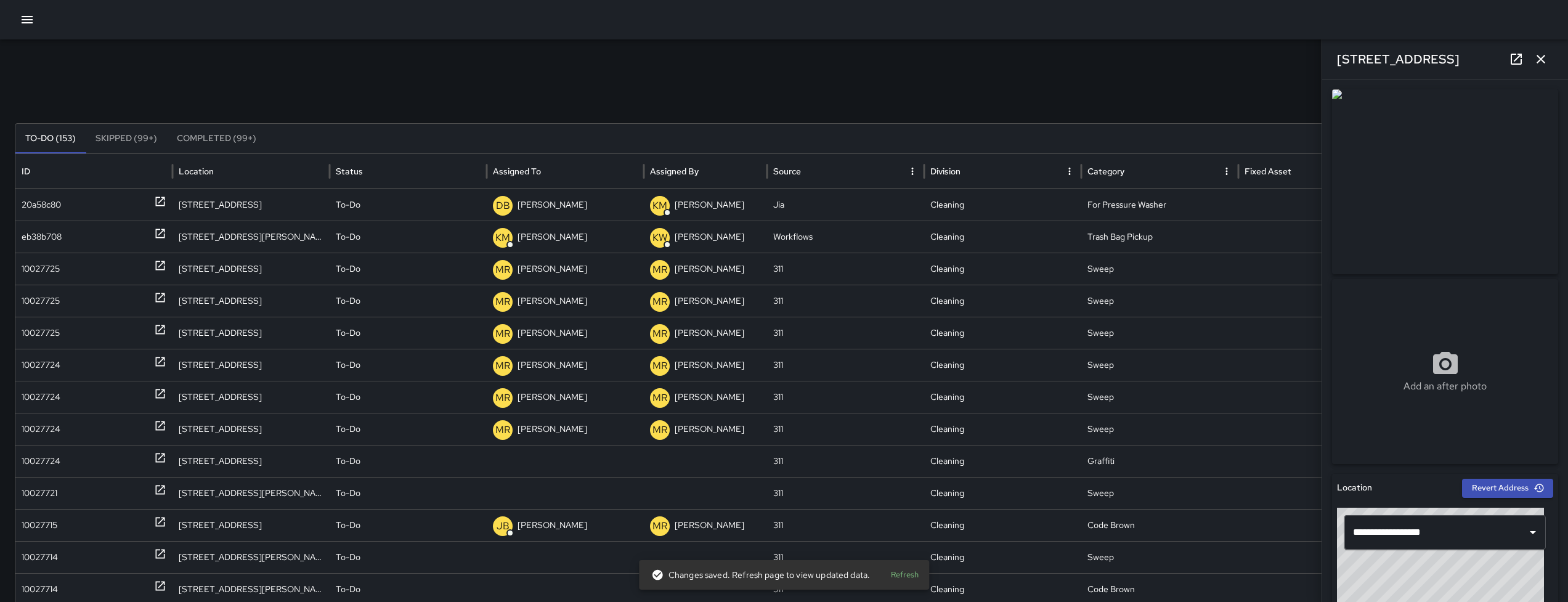
scroll to position [560, 0]
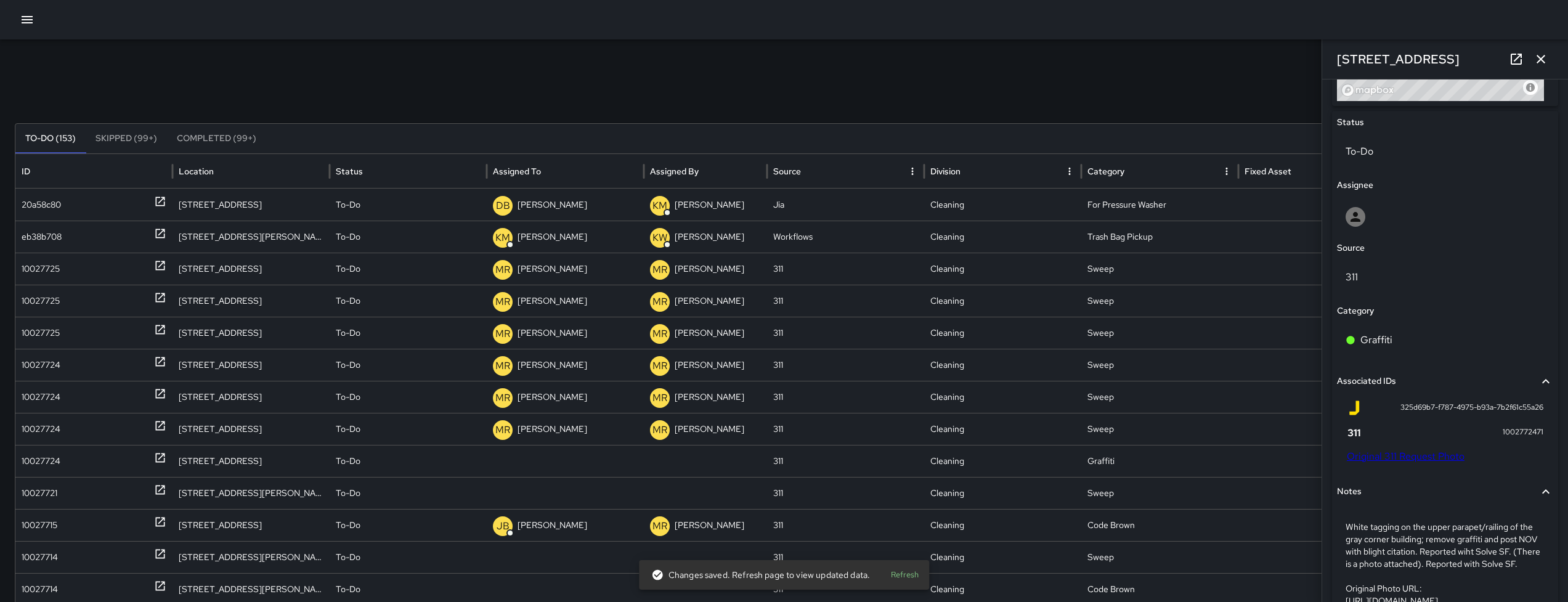
click at [1382, 192] on div "Status To-Do Assignee Source 311 Category Graffiti Associated IDs 325d69b7-f787…" at bounding box center [1445, 371] width 226 height 521
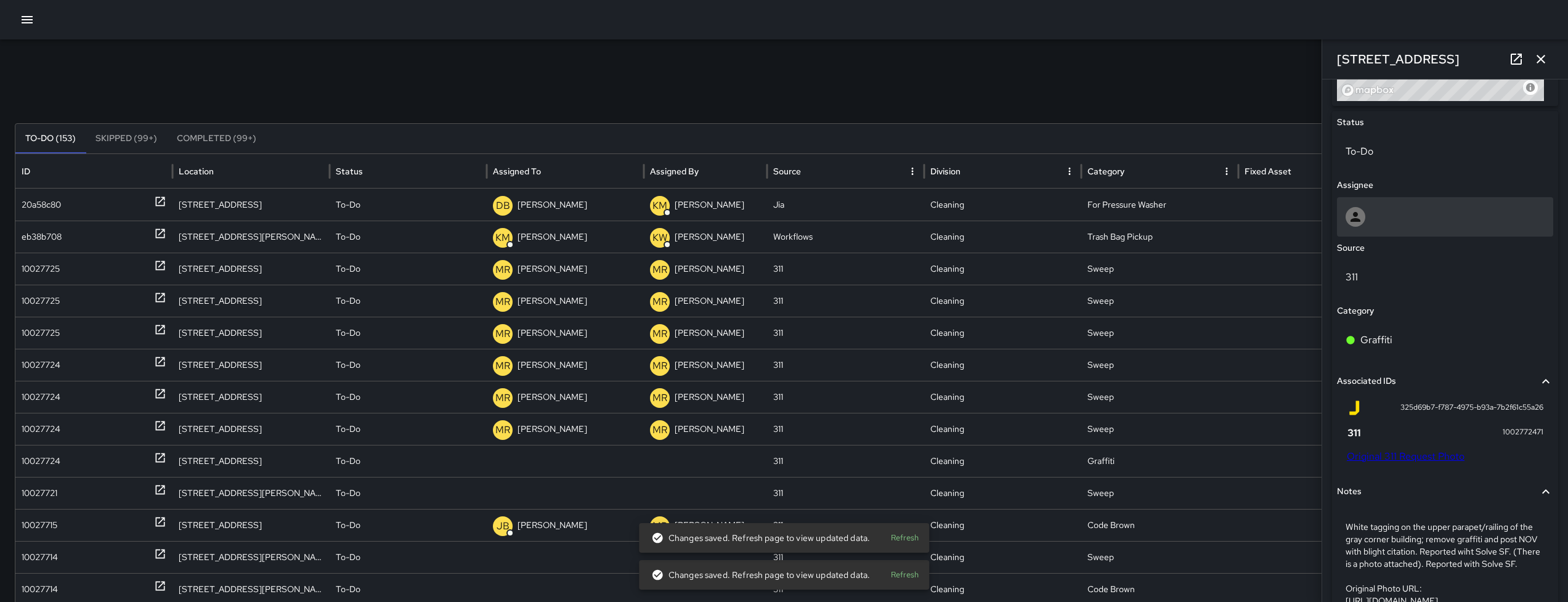
click at [1383, 197] on div at bounding box center [1445, 216] width 216 height 39
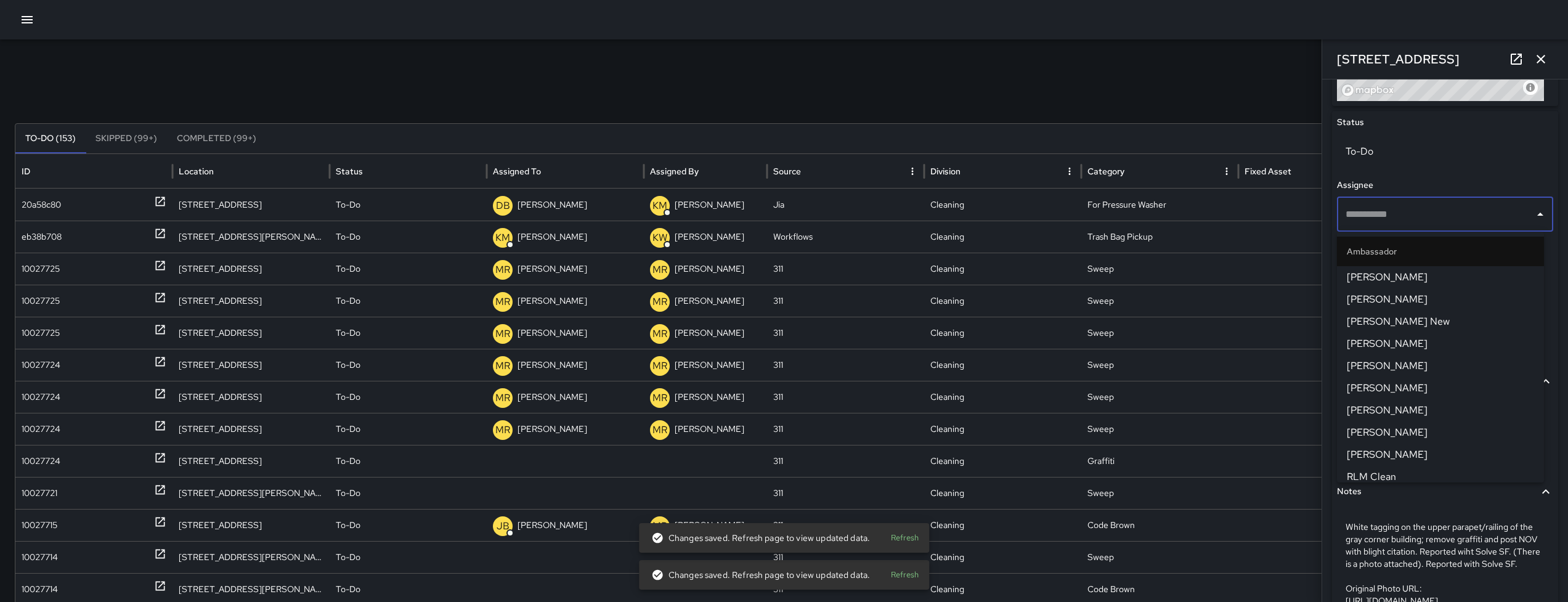
type input "**********"
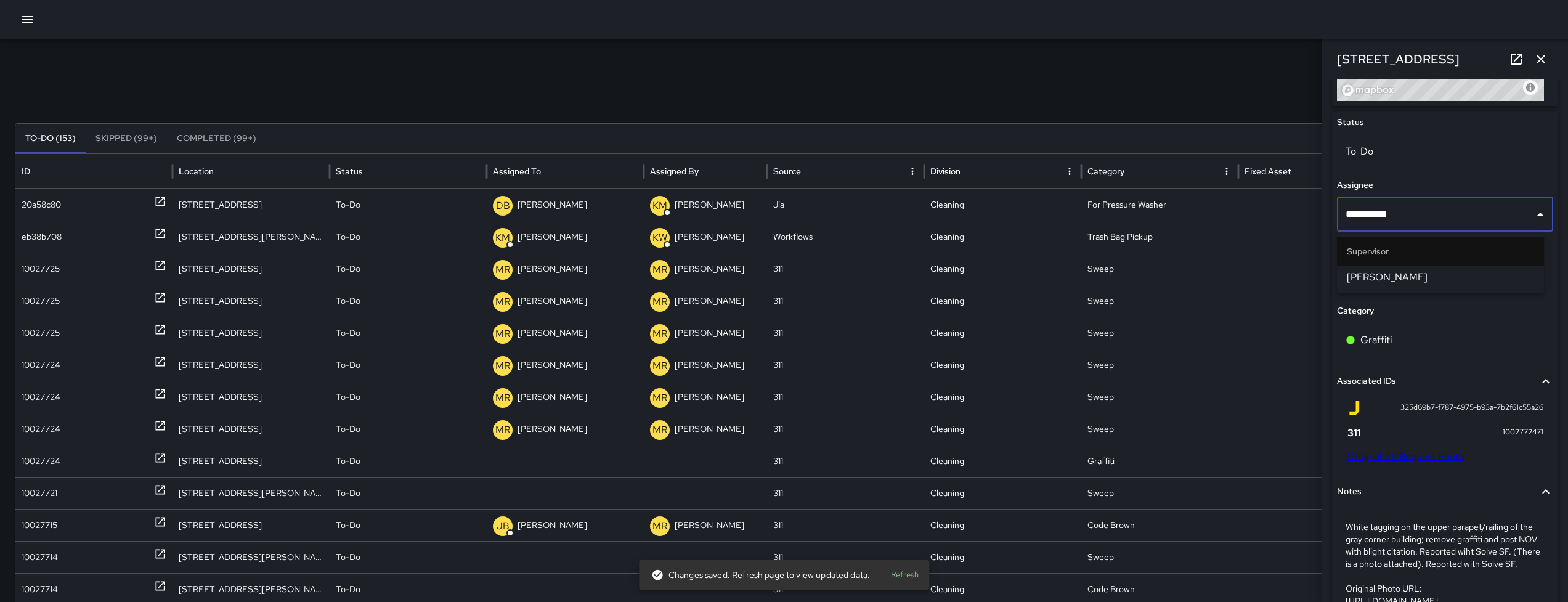
click at [1383, 274] on span "[PERSON_NAME]" at bounding box center [1440, 277] width 187 height 15
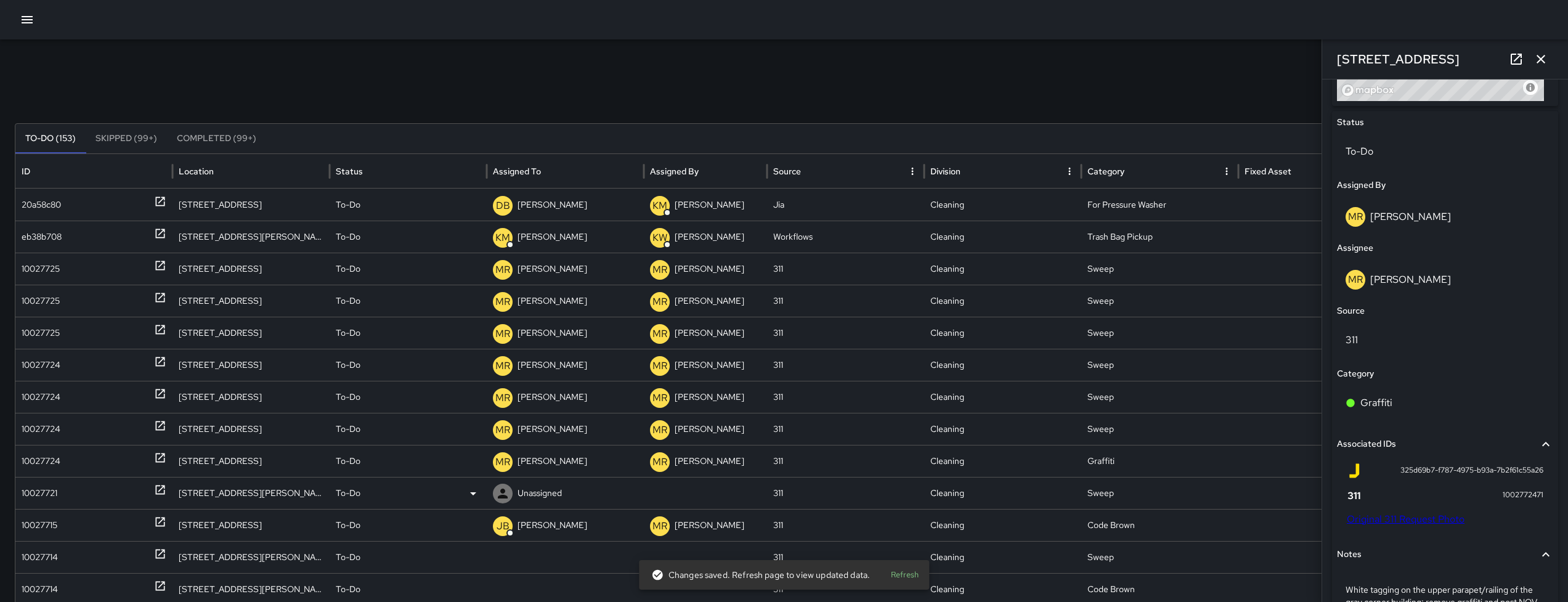
click at [43, 497] on div "10027721" at bounding box center [39, 493] width 36 height 32
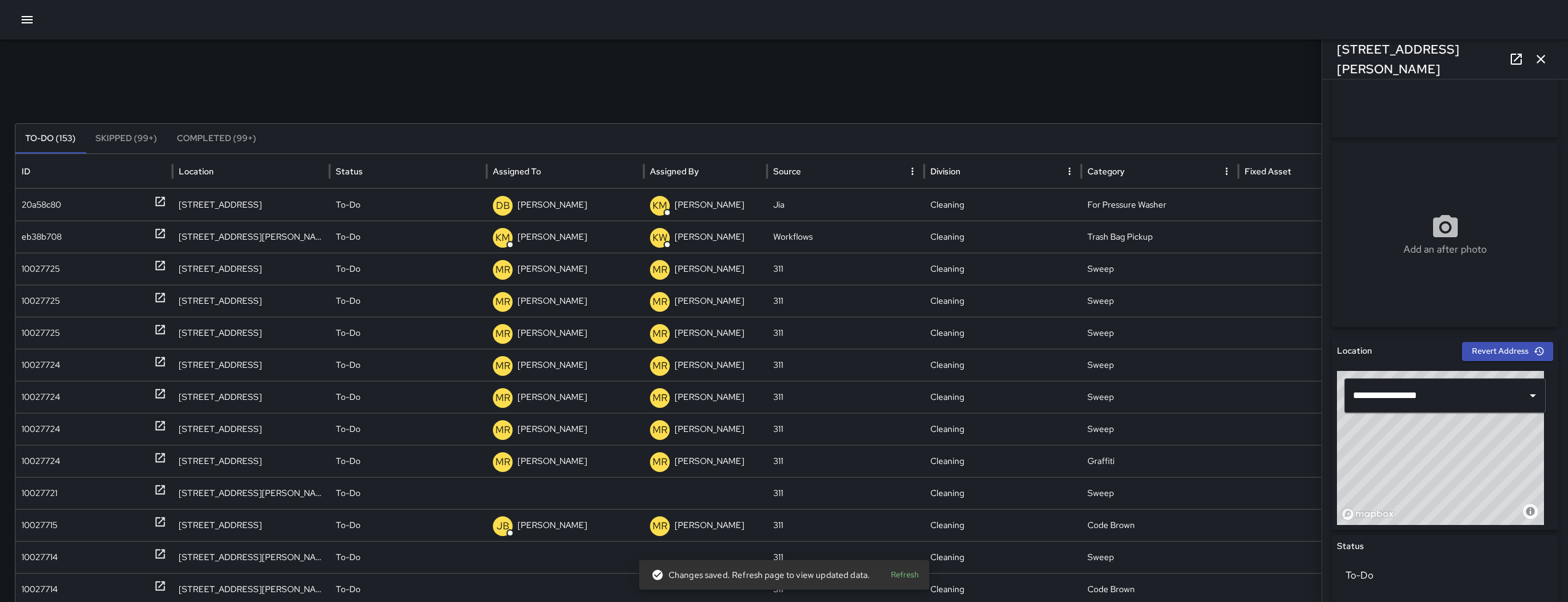
scroll to position [408, 0]
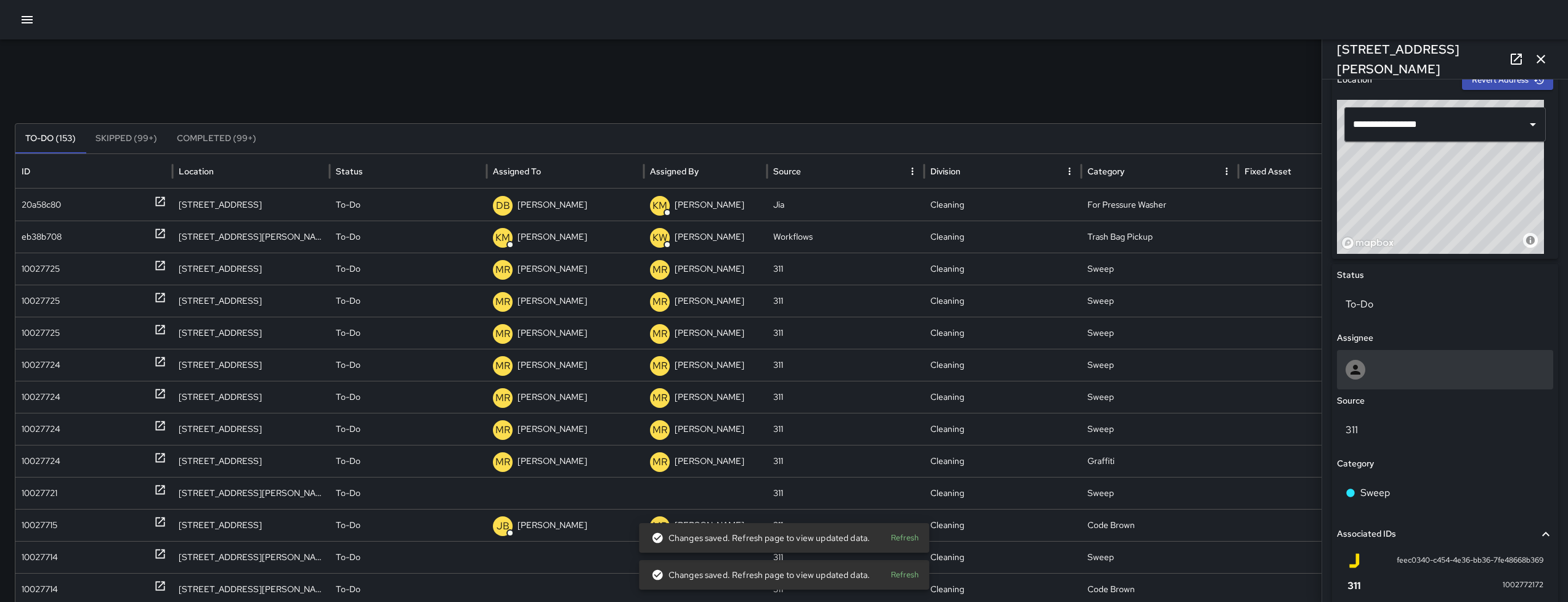
click at [1394, 365] on div at bounding box center [1444, 369] width 199 height 20
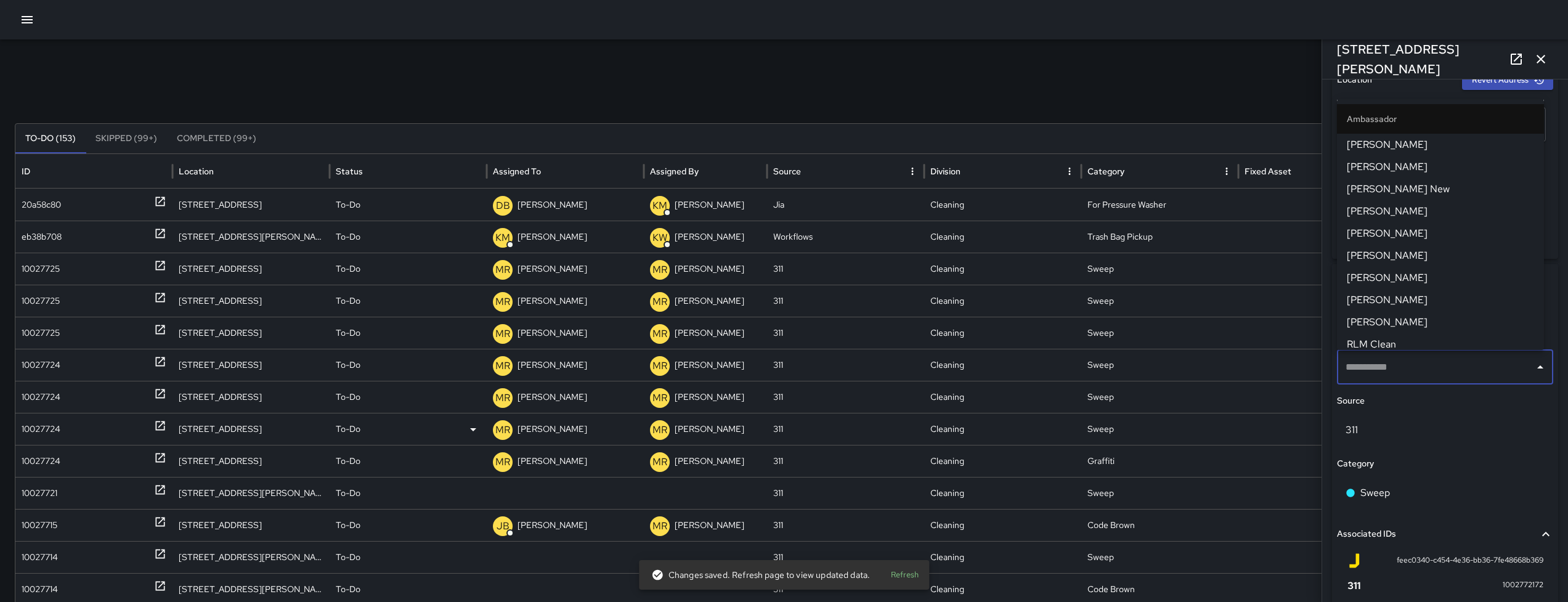
type input "**********"
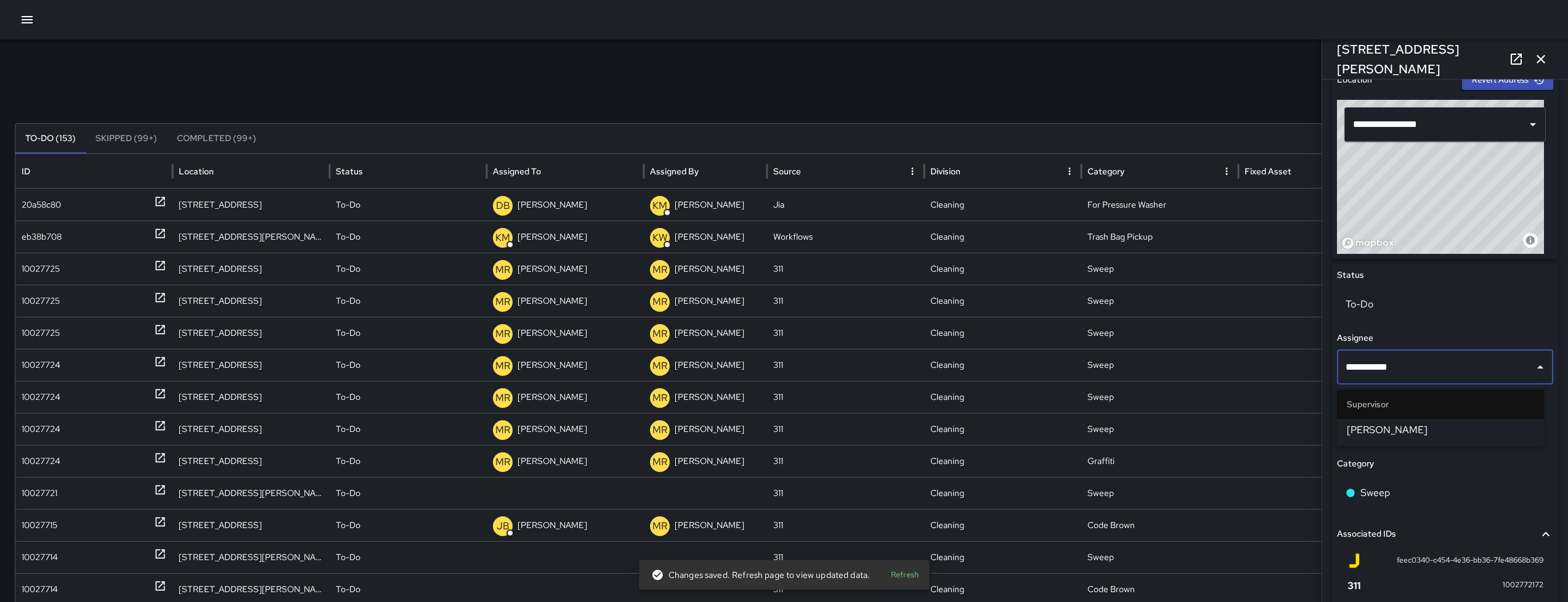
click at [1396, 438] on li "[PERSON_NAME]" at bounding box center [1441, 430] width 207 height 22
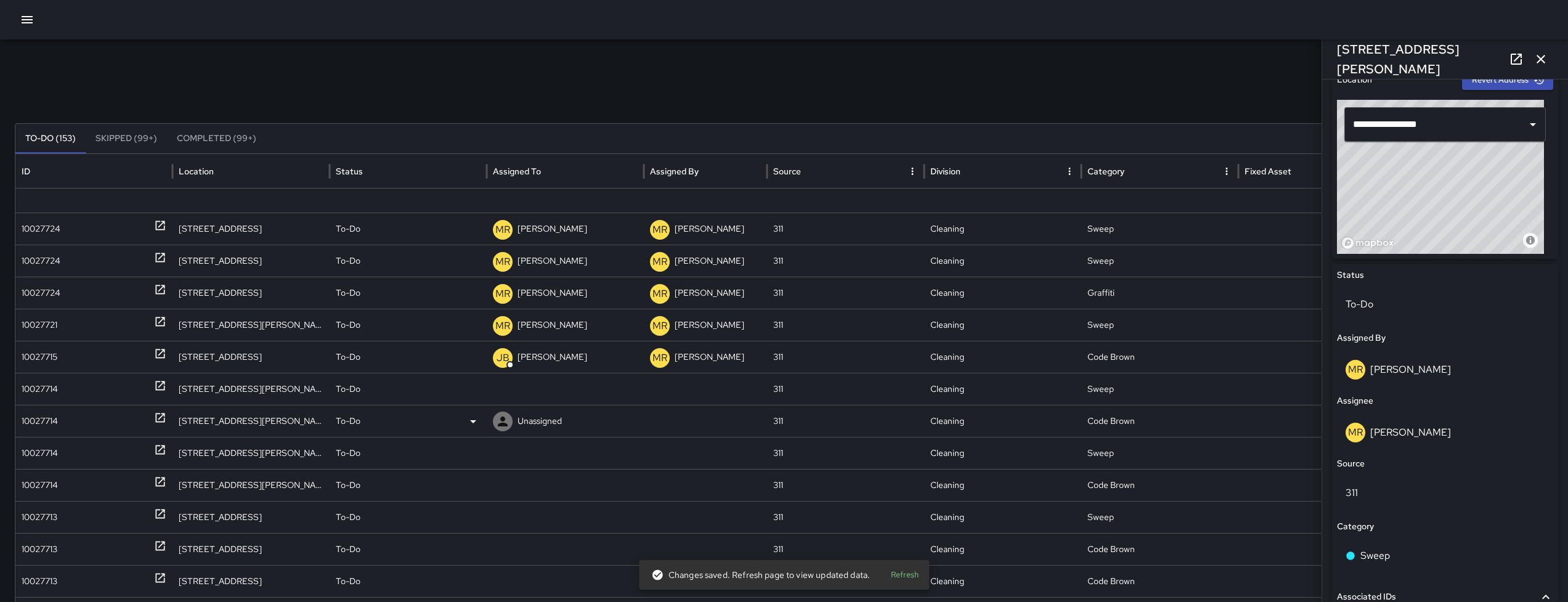
scroll to position [217, 0]
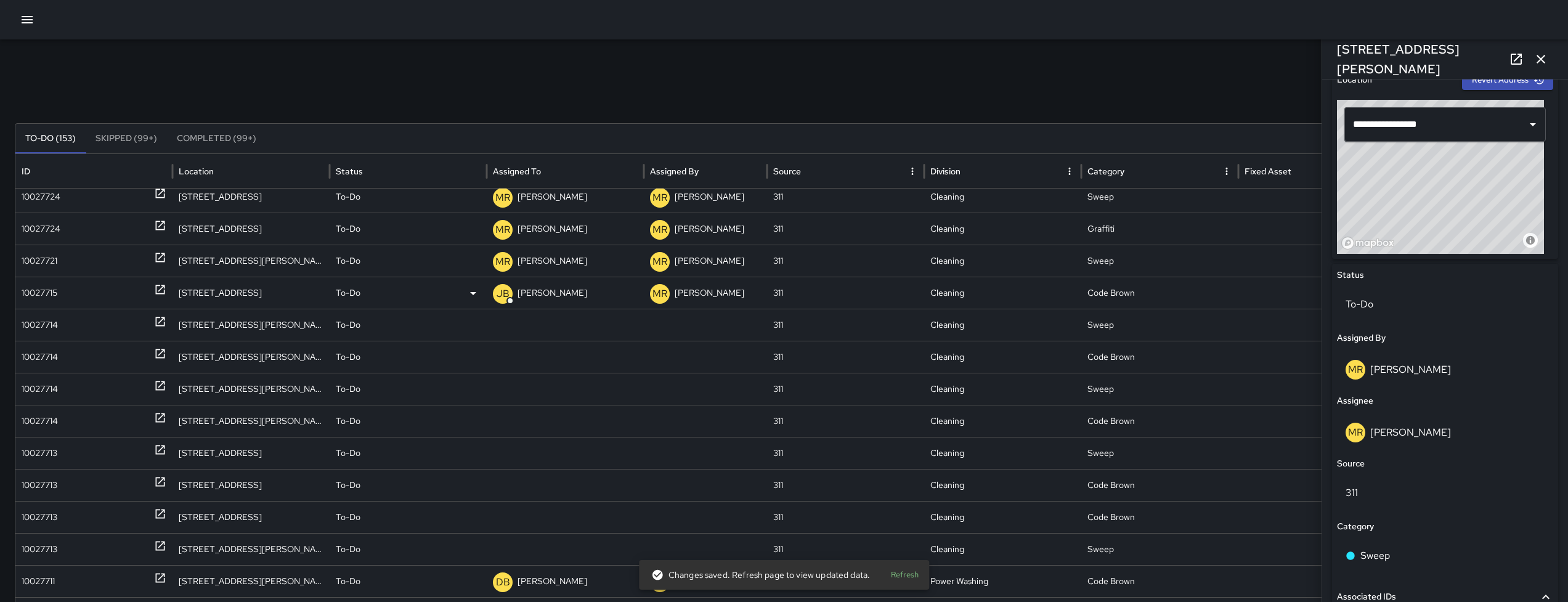
click at [56, 303] on div "10027715" at bounding box center [39, 293] width 36 height 32
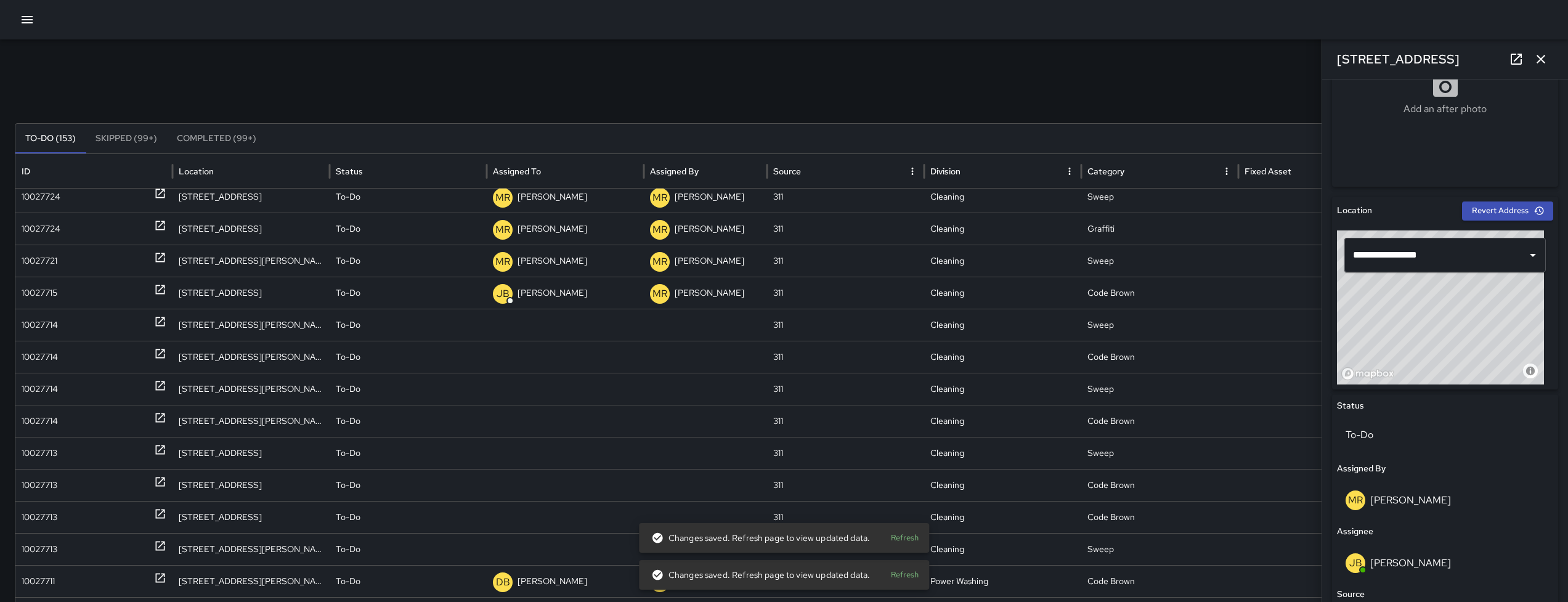
scroll to position [279, 0]
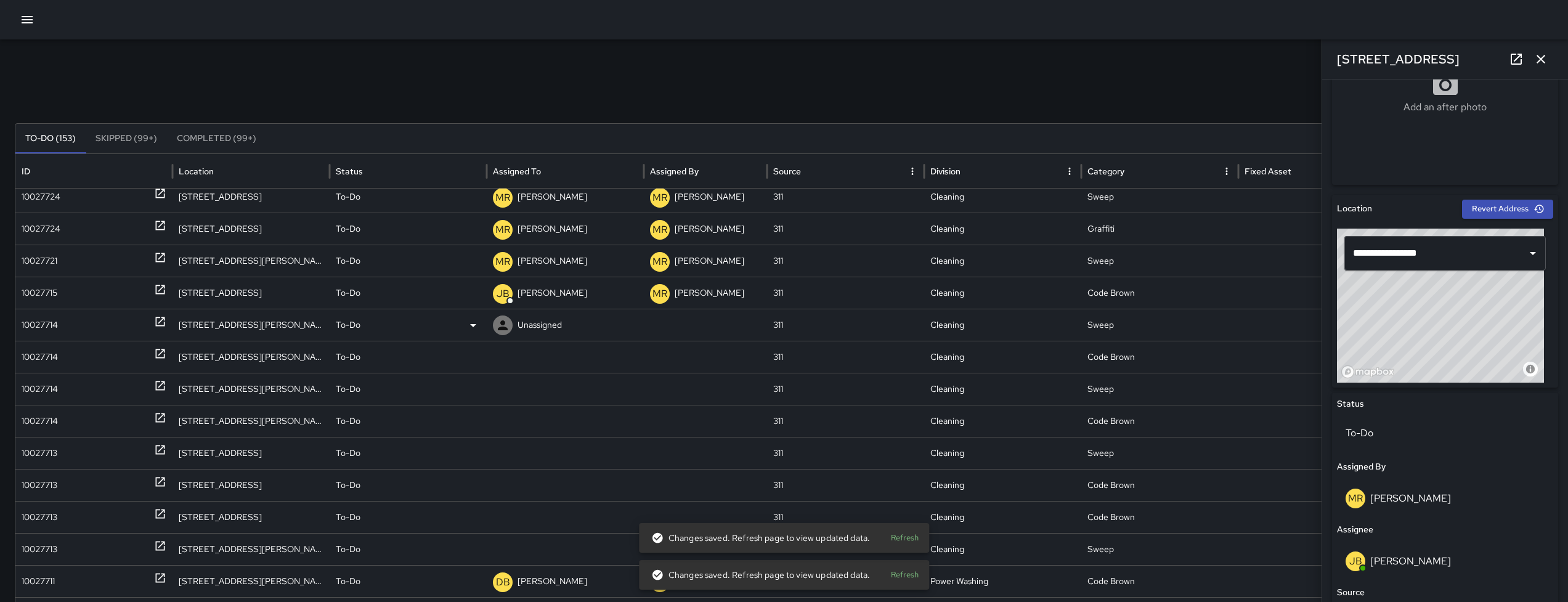
click at [61, 329] on div "10027714" at bounding box center [93, 325] width 144 height 32
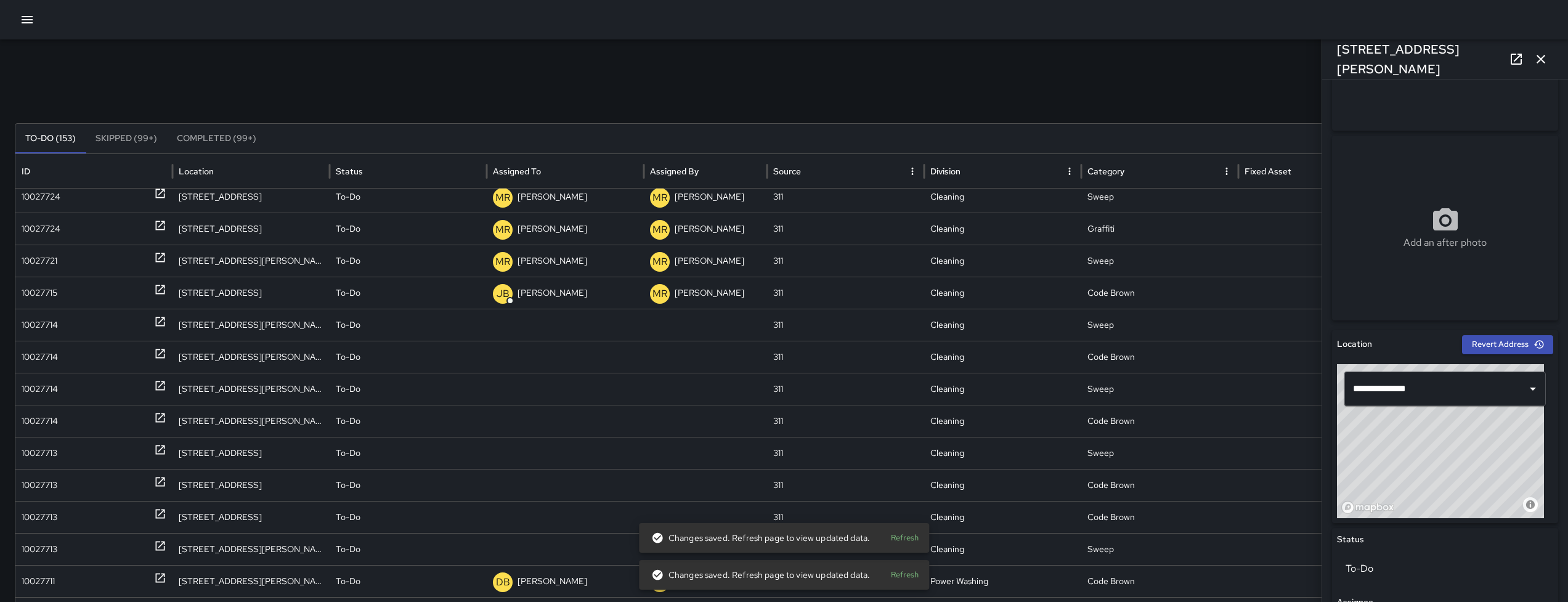
scroll to position [408, 0]
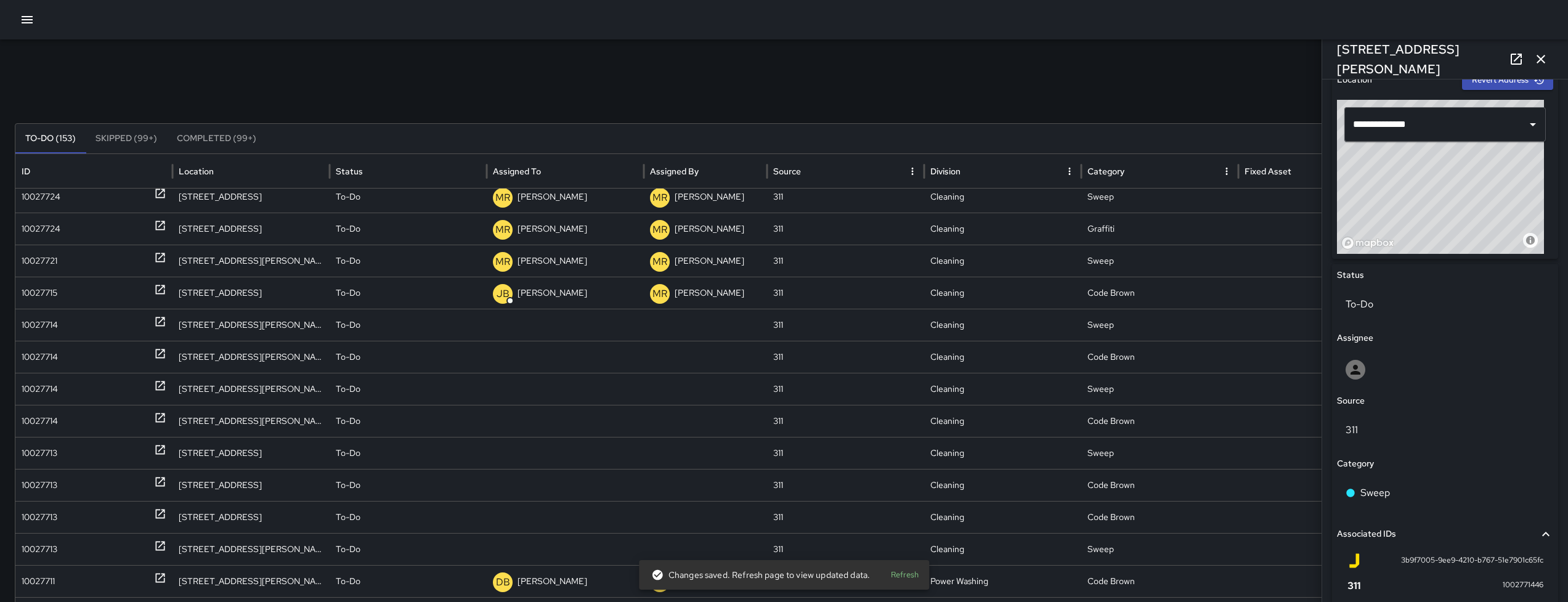
click at [1378, 401] on div "Source" at bounding box center [1445, 401] width 216 height 13
click at [1377, 386] on div at bounding box center [1445, 370] width 216 height 39
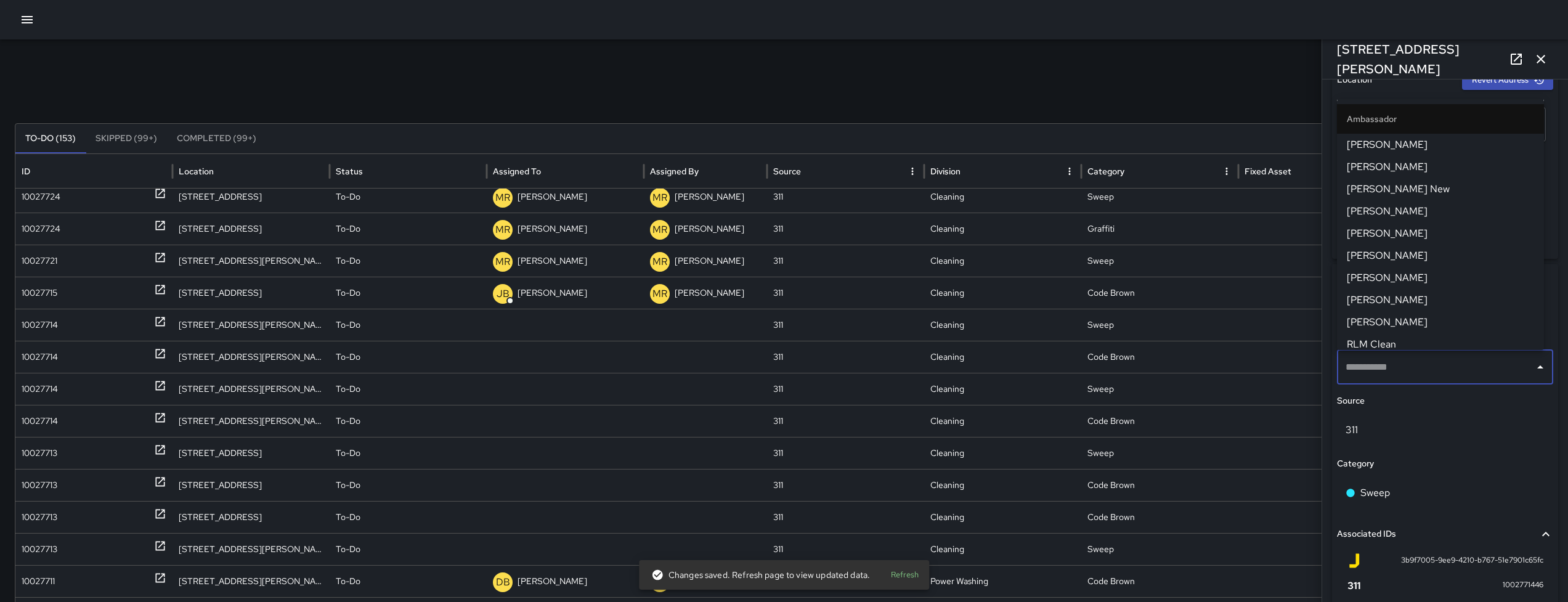
type input "**********"
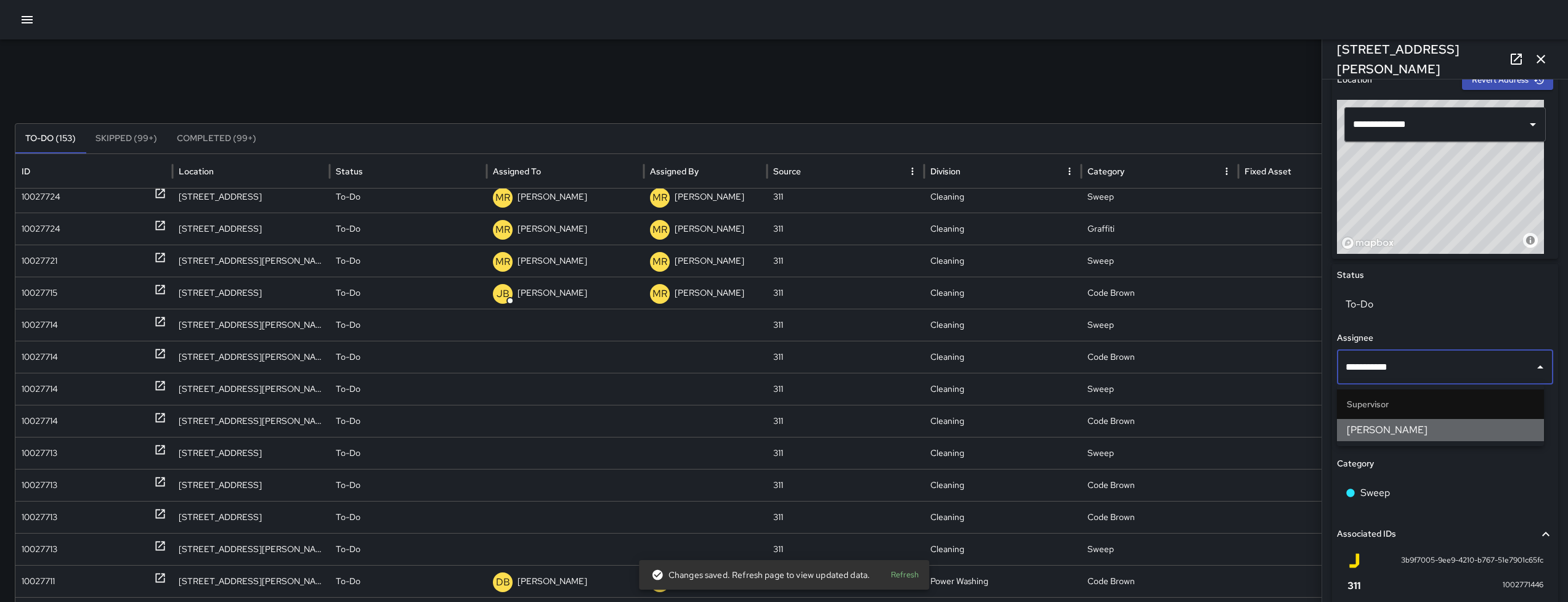
click at [1395, 424] on span "[PERSON_NAME]" at bounding box center [1440, 430] width 187 height 15
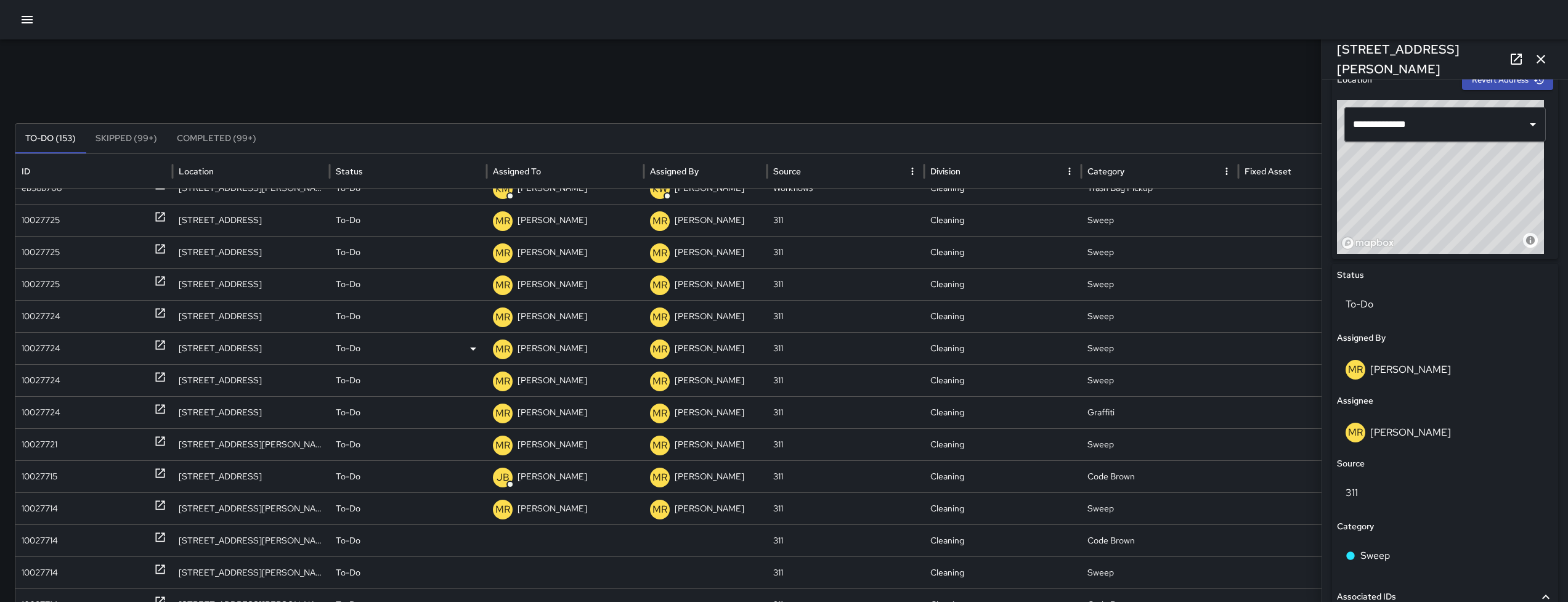
scroll to position [0, 0]
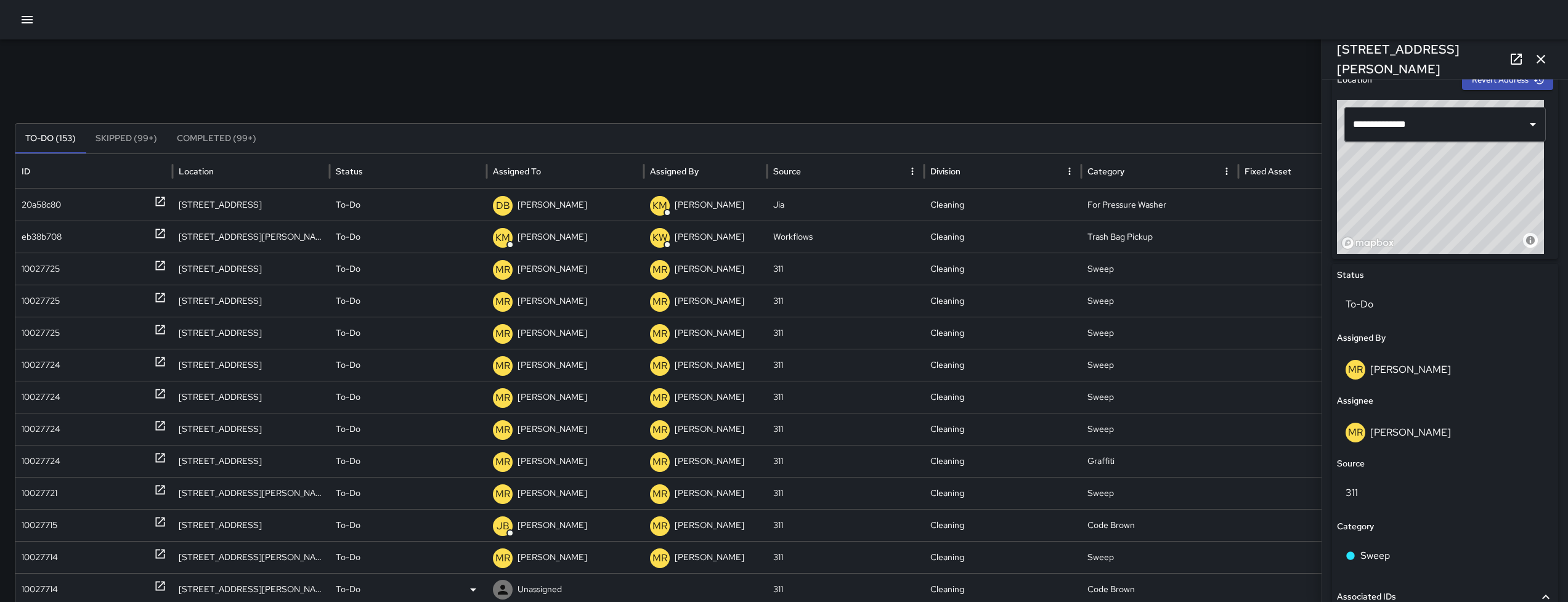
click at [59, 590] on div "10027714" at bounding box center [93, 589] width 144 height 32
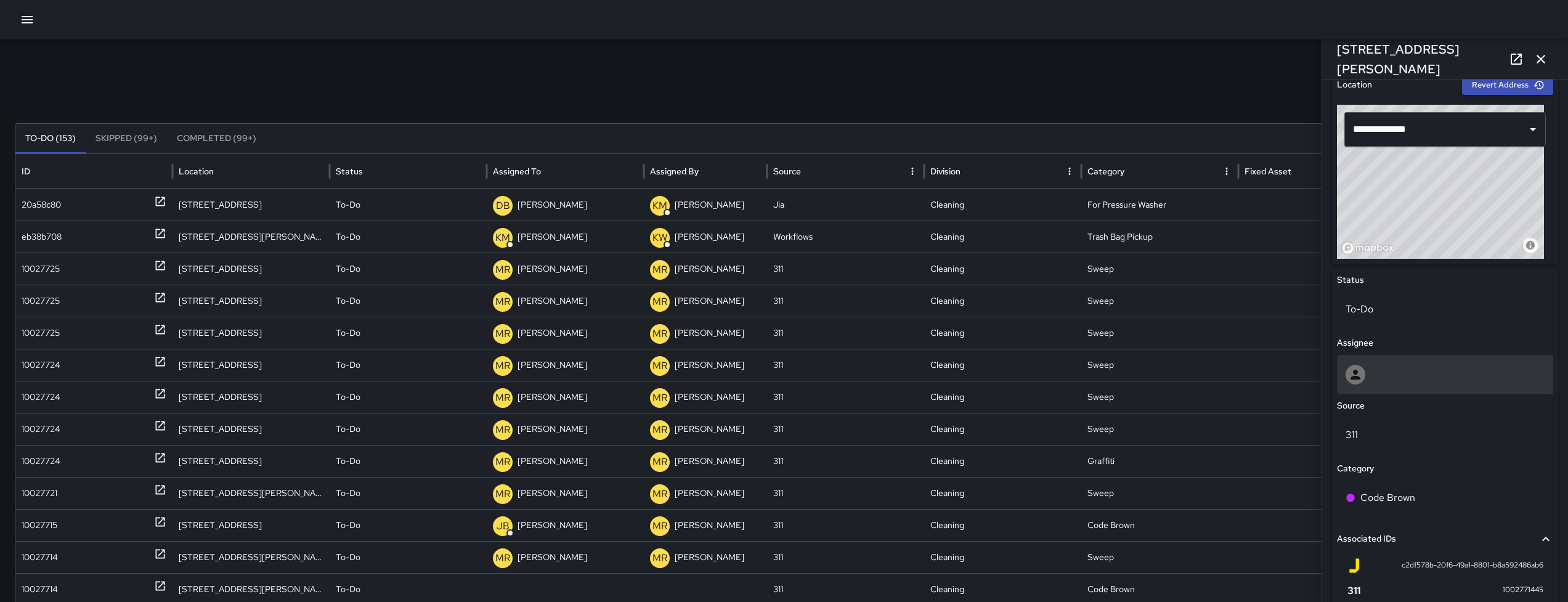
click at [1422, 365] on div at bounding box center [1444, 374] width 199 height 20
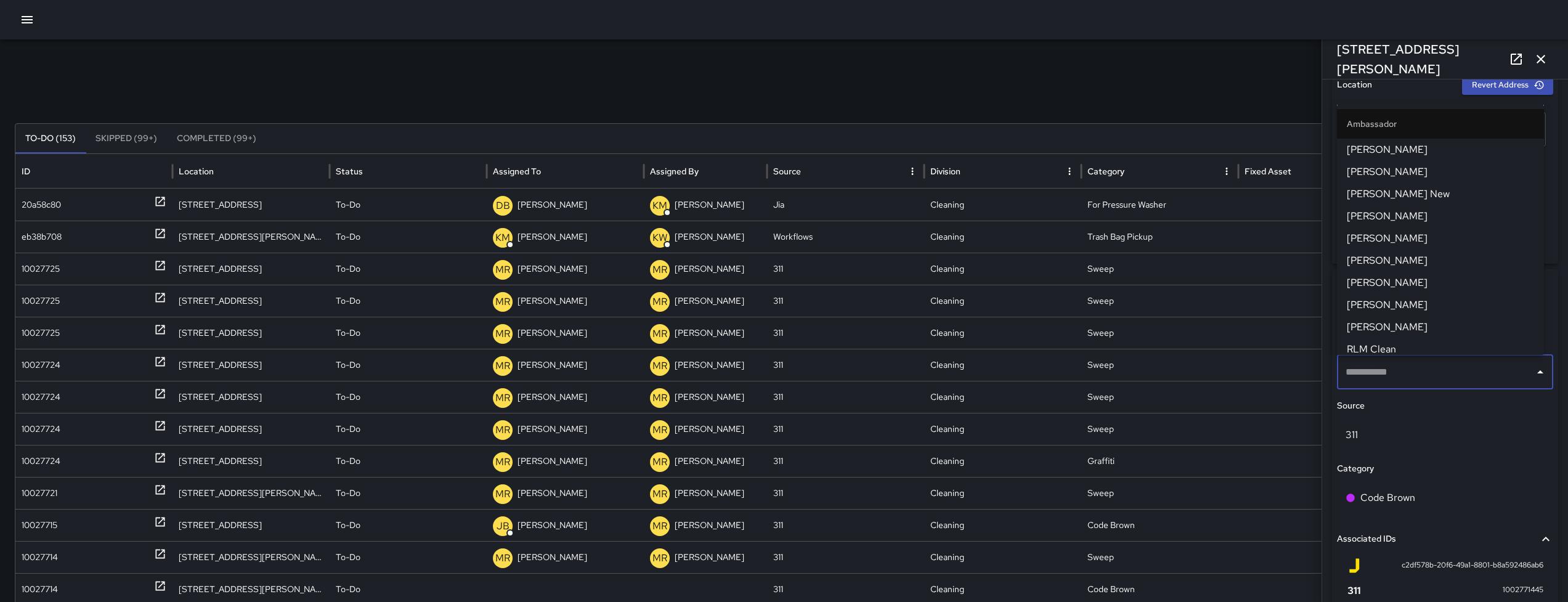
type input "**********"
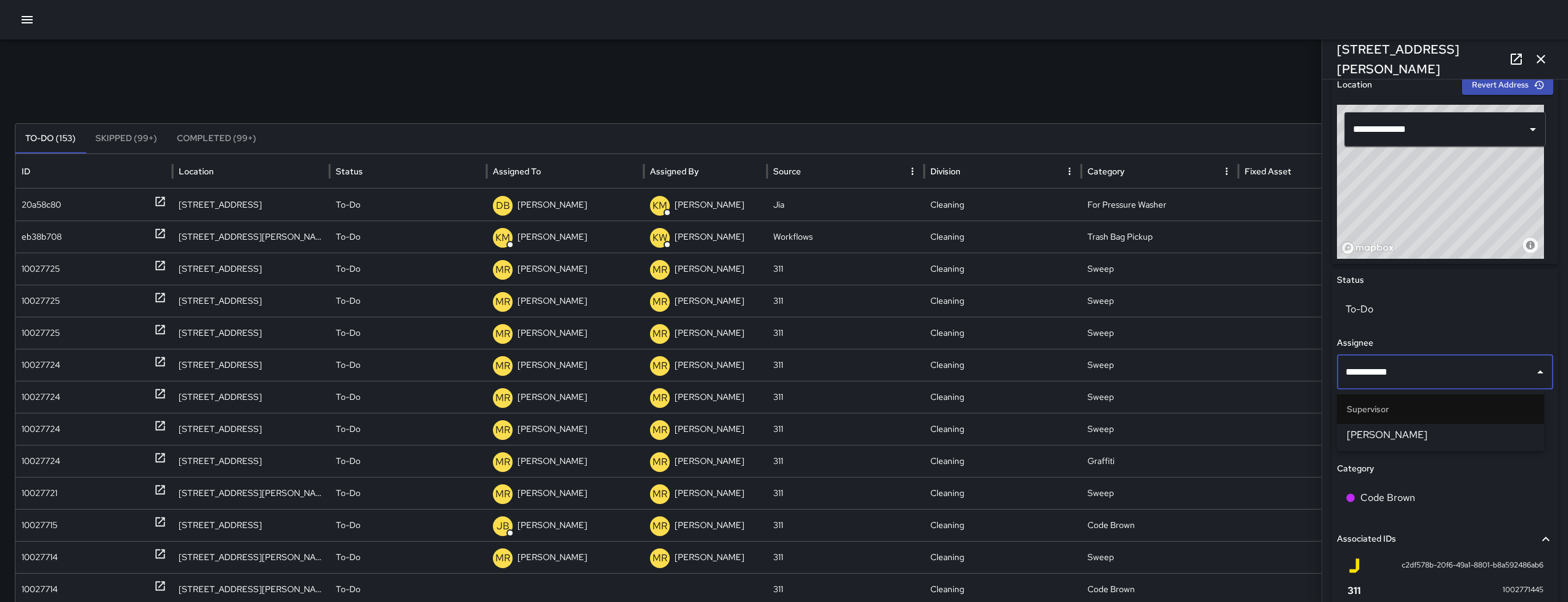
click at [1406, 431] on span "[PERSON_NAME]" at bounding box center [1440, 435] width 187 height 15
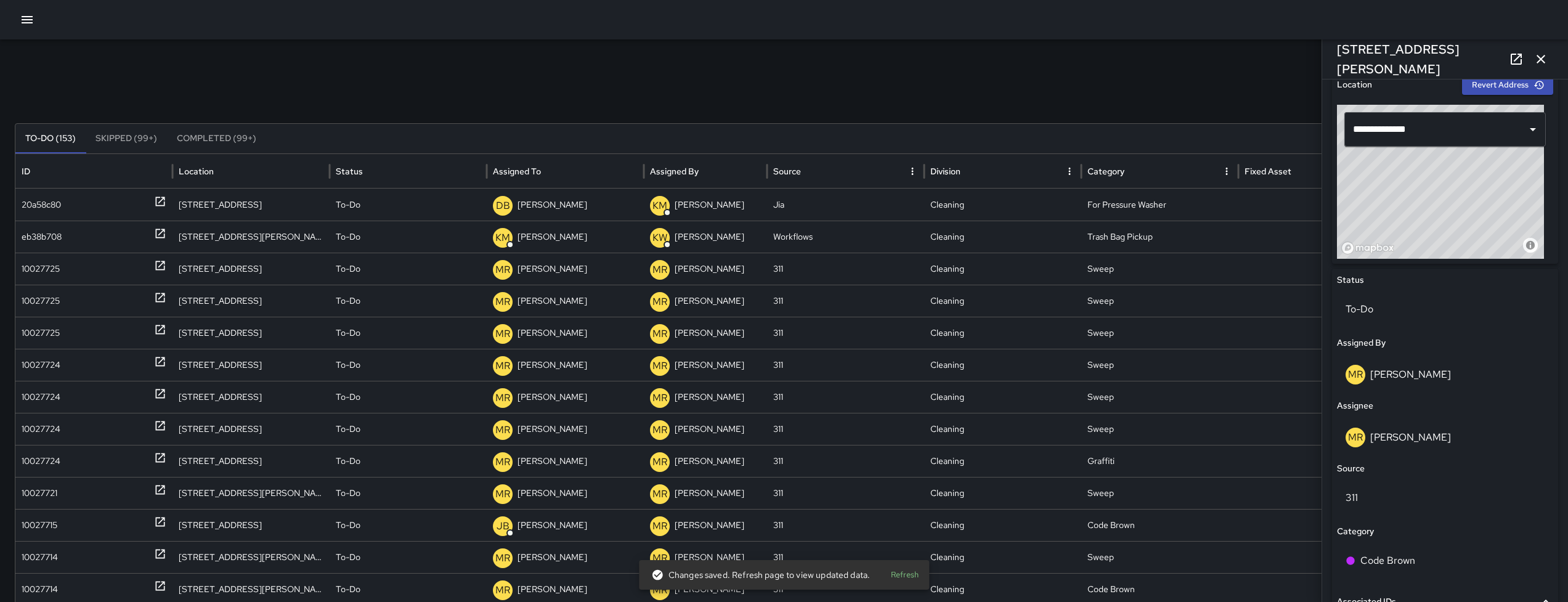
click at [33, 23] on icon "button" at bounding box center [27, 20] width 15 height 15
click at [33, 23] on icon "button" at bounding box center [27, 20] width 15 height 15
click at [16, 15] on button "button" at bounding box center [27, 20] width 25 height 25
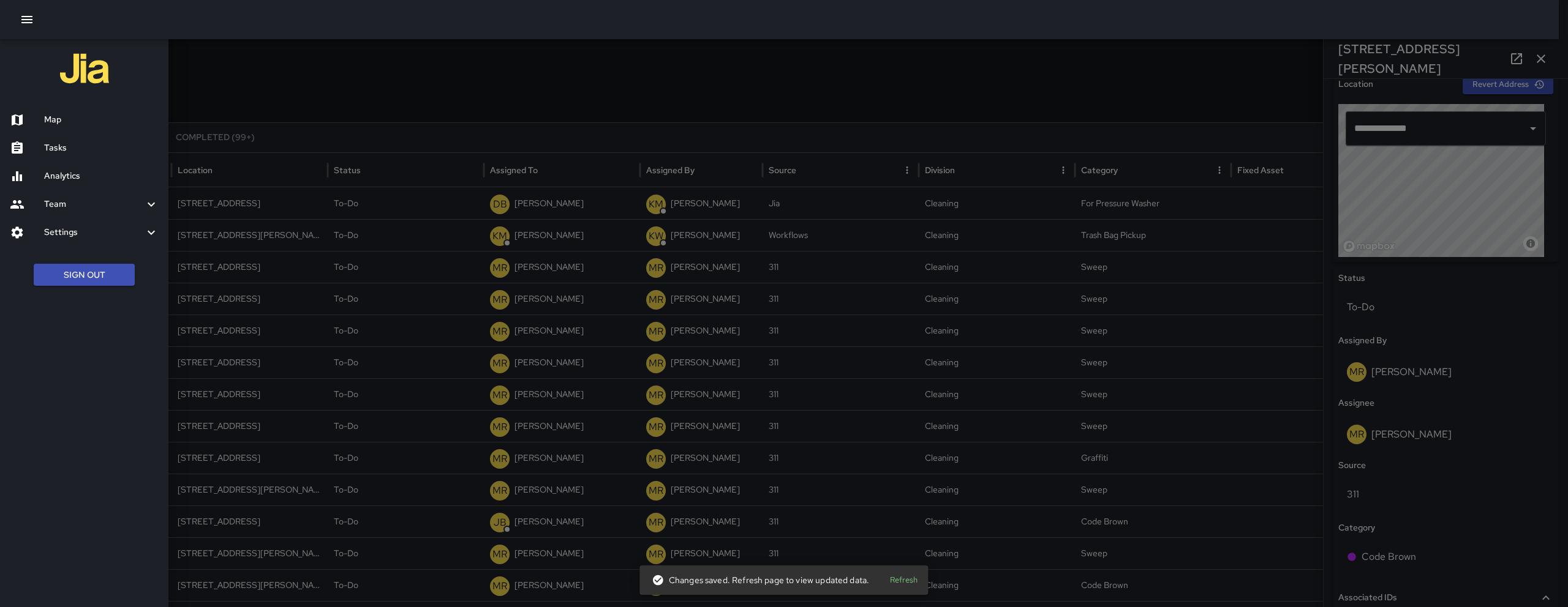
click at [89, 112] on div "Map" at bounding box center [84, 120] width 168 height 28
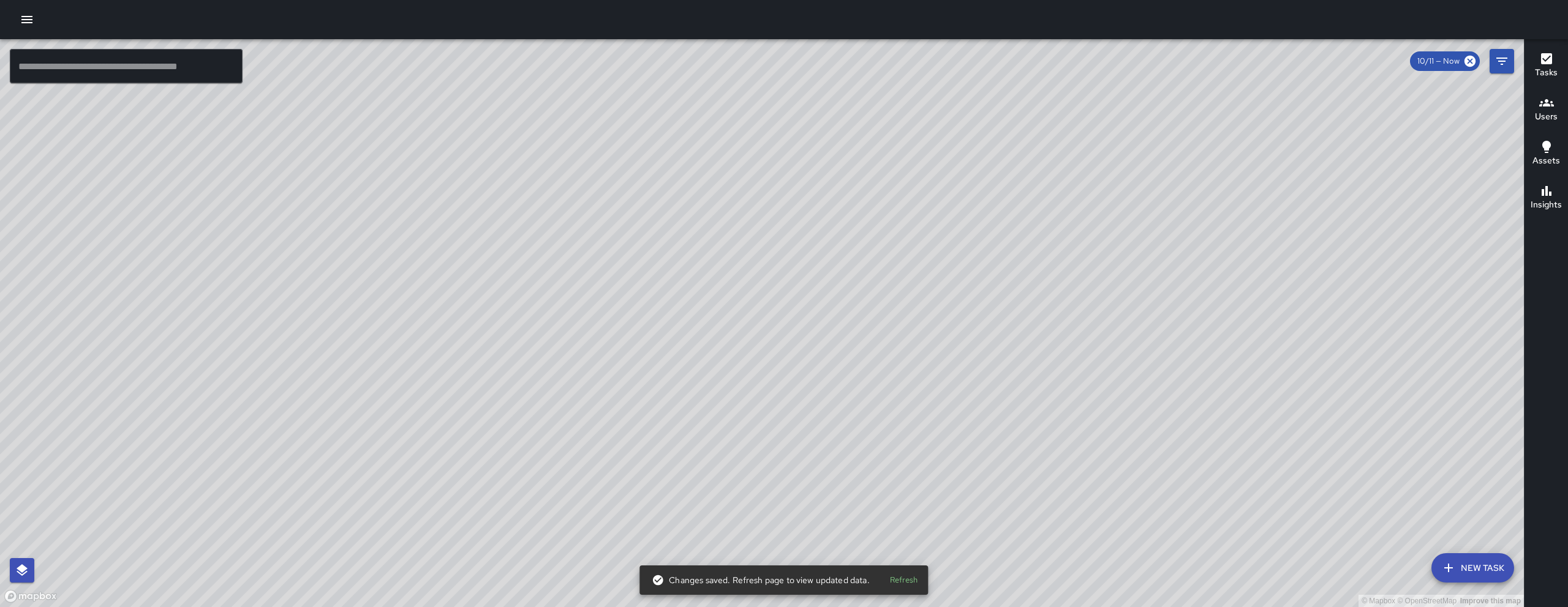
drag, startPoint x: 792, startPoint y: 387, endPoint x: 684, endPoint y: 317, distance: 128.7
click at [715, 509] on div "© Mapbox © OpenStreetMap Improve this map" at bounding box center [762, 323] width 1524 height 568
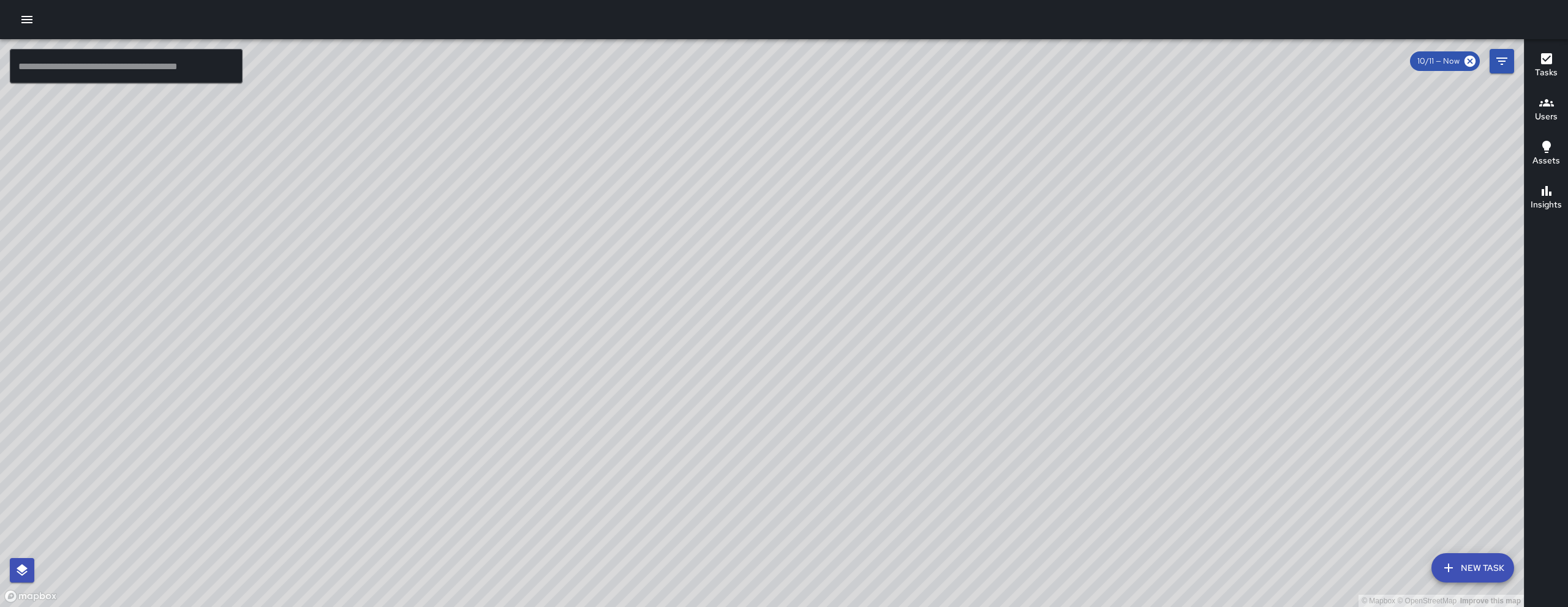
drag, startPoint x: 1006, startPoint y: 522, endPoint x: 800, endPoint y: 354, distance: 265.8
click at [870, 401] on div "© Mapbox © OpenStreetMap Improve this map" at bounding box center [762, 323] width 1524 height 568
drag, startPoint x: 852, startPoint y: 416, endPoint x: 775, endPoint y: 360, distance: 95.2
click at [775, 360] on div "© Mapbox © OpenStreetMap Improve this map" at bounding box center [762, 323] width 1524 height 568
drag, startPoint x: 792, startPoint y: 451, endPoint x: 952, endPoint y: 309, distance: 213.9
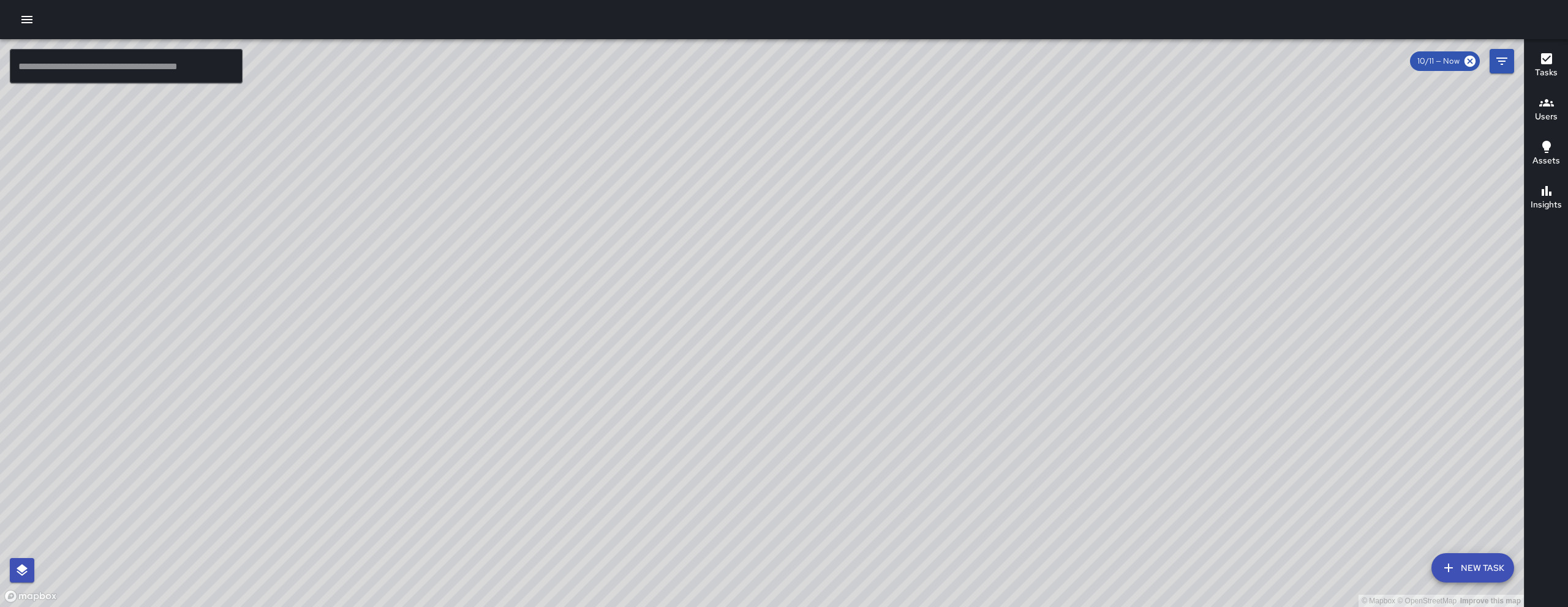
click at [952, 309] on div "© Mapbox © OpenStreetMap Improve this map" at bounding box center [762, 323] width 1524 height 568
drag, startPoint x: 783, startPoint y: 453, endPoint x: 896, endPoint y: 269, distance: 215.9
click at [896, 269] on div "© Mapbox © OpenStreetMap Improve this map" at bounding box center [762, 323] width 1524 height 568
drag, startPoint x: 803, startPoint y: 425, endPoint x: 896, endPoint y: 223, distance: 222.4
click at [896, 223] on div "© Mapbox © OpenStreetMap Improve this map" at bounding box center [762, 323] width 1524 height 568
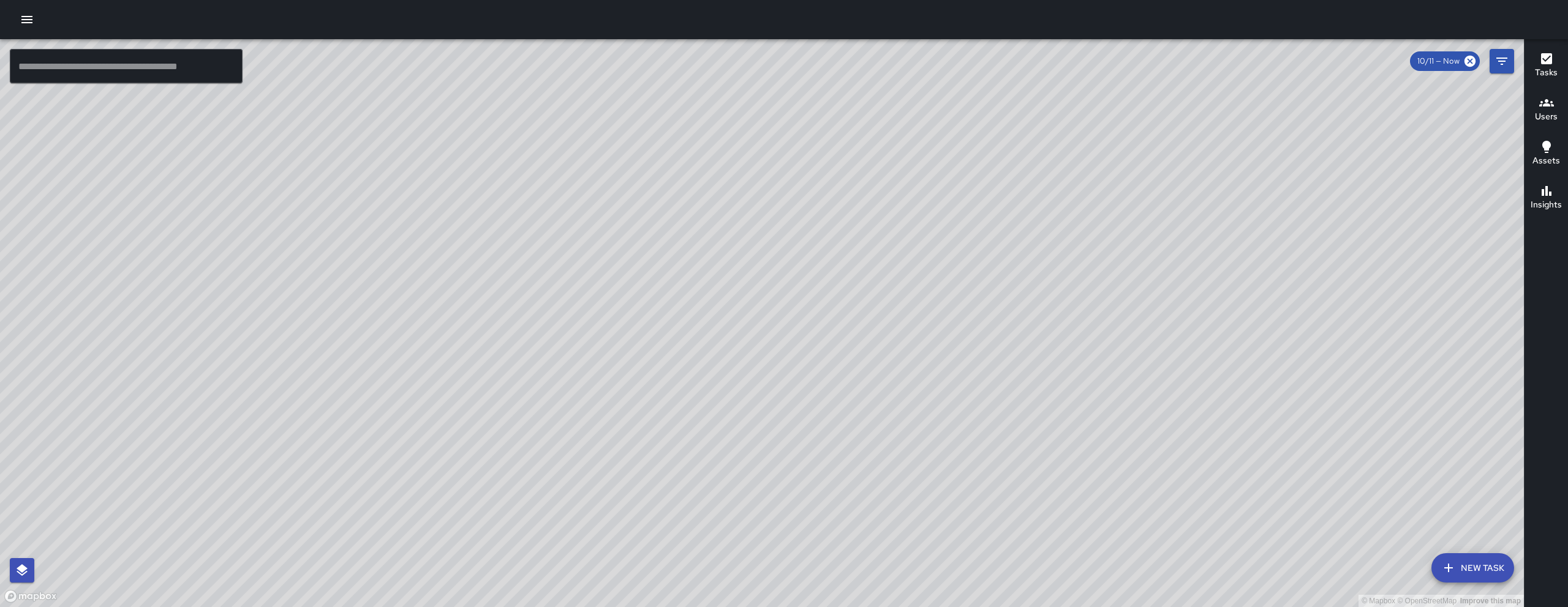
drag, startPoint x: 990, startPoint y: 440, endPoint x: 983, endPoint y: 451, distance: 13.0
click at [986, 457] on div "© Mapbox © OpenStreetMap Improve this map" at bounding box center [762, 323] width 1524 height 568
drag, startPoint x: 987, startPoint y: 402, endPoint x: 957, endPoint y: 463, distance: 68.0
click at [969, 463] on div "© Mapbox © OpenStreetMap Improve this map" at bounding box center [762, 323] width 1524 height 568
click at [929, 457] on div "© Mapbox © OpenStreetMap Improve this map" at bounding box center [762, 323] width 1524 height 568
